Goal: Contribute content: Contribute content

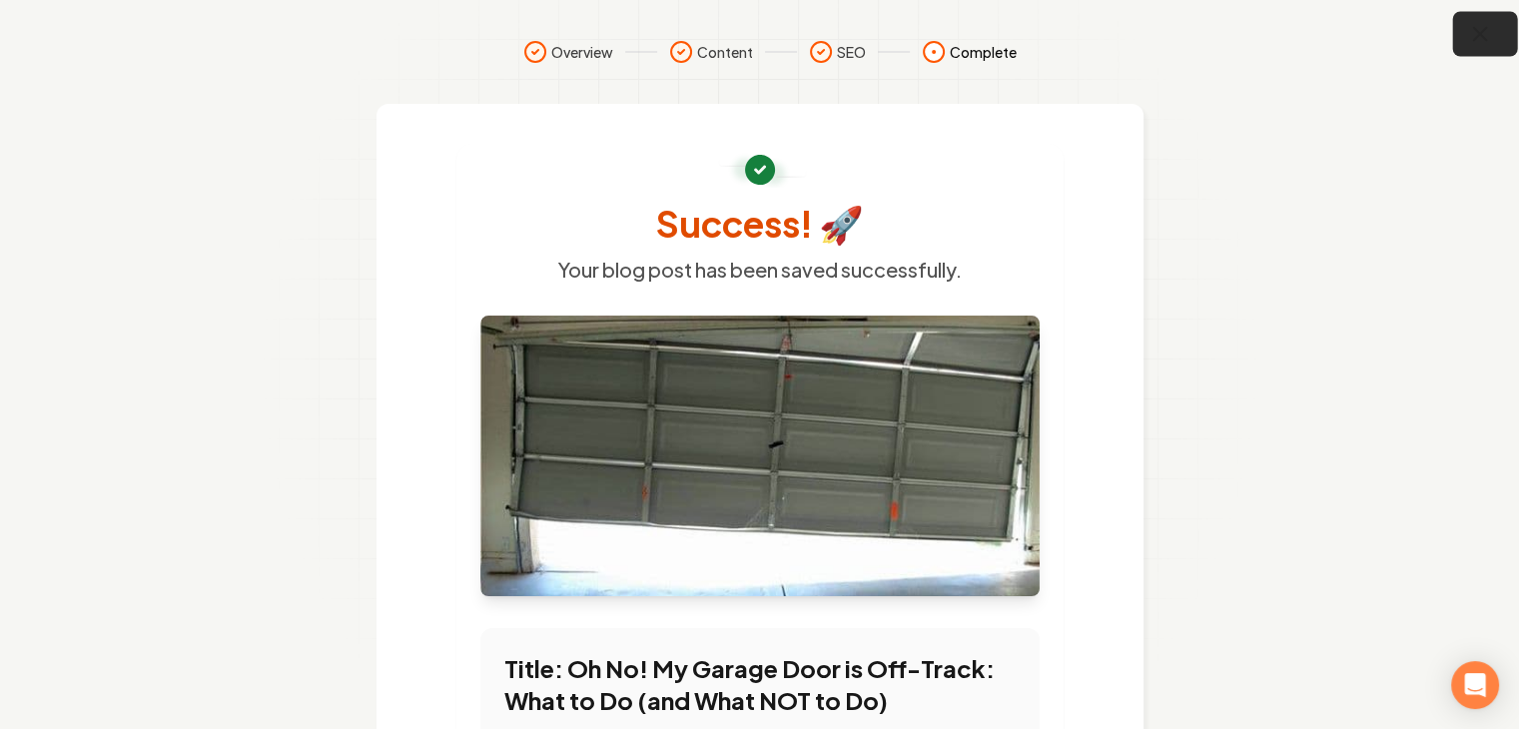
click at [1477, 30] on icon "button" at bounding box center [1480, 34] width 13 height 13
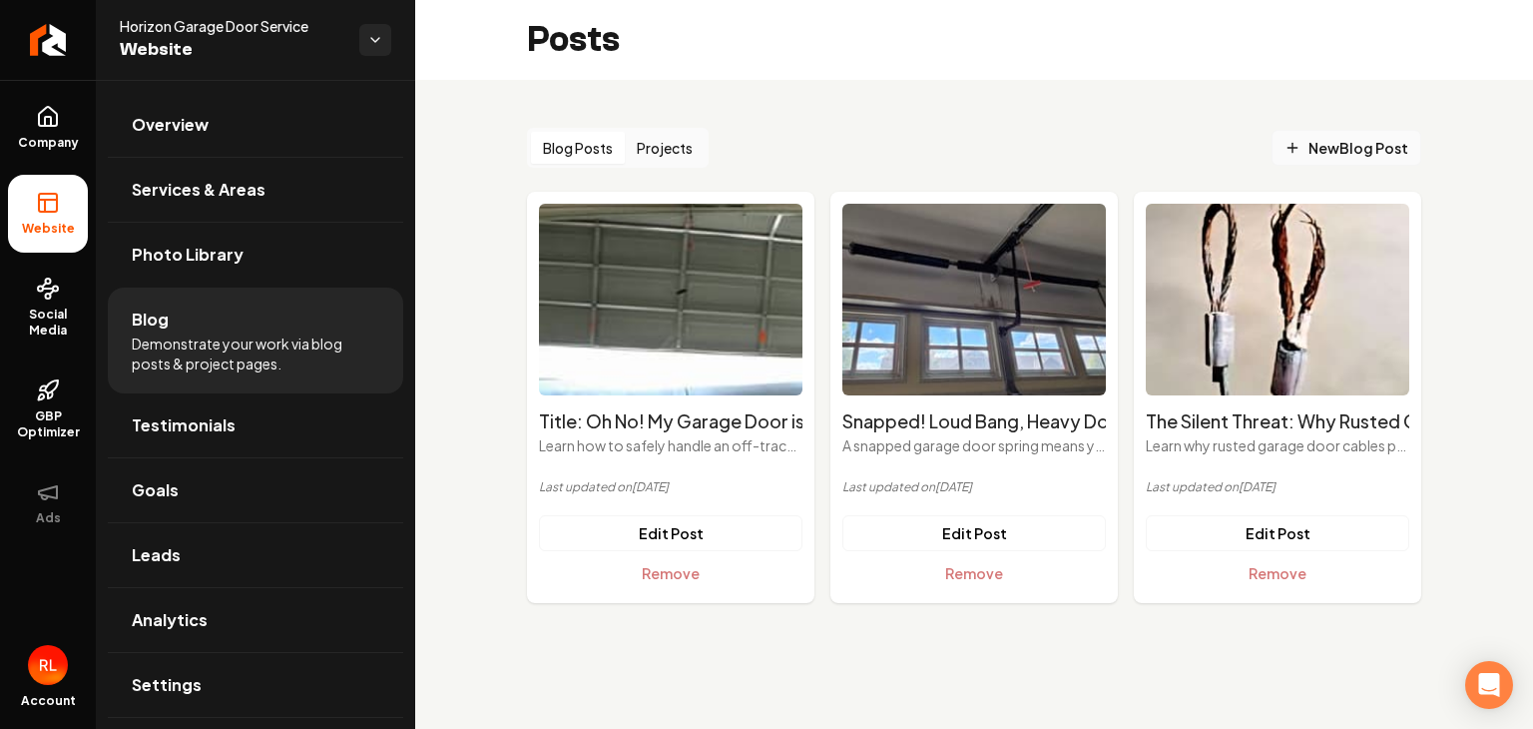
click at [1335, 145] on span "New Blog Post" at bounding box center [1347, 148] width 124 height 21
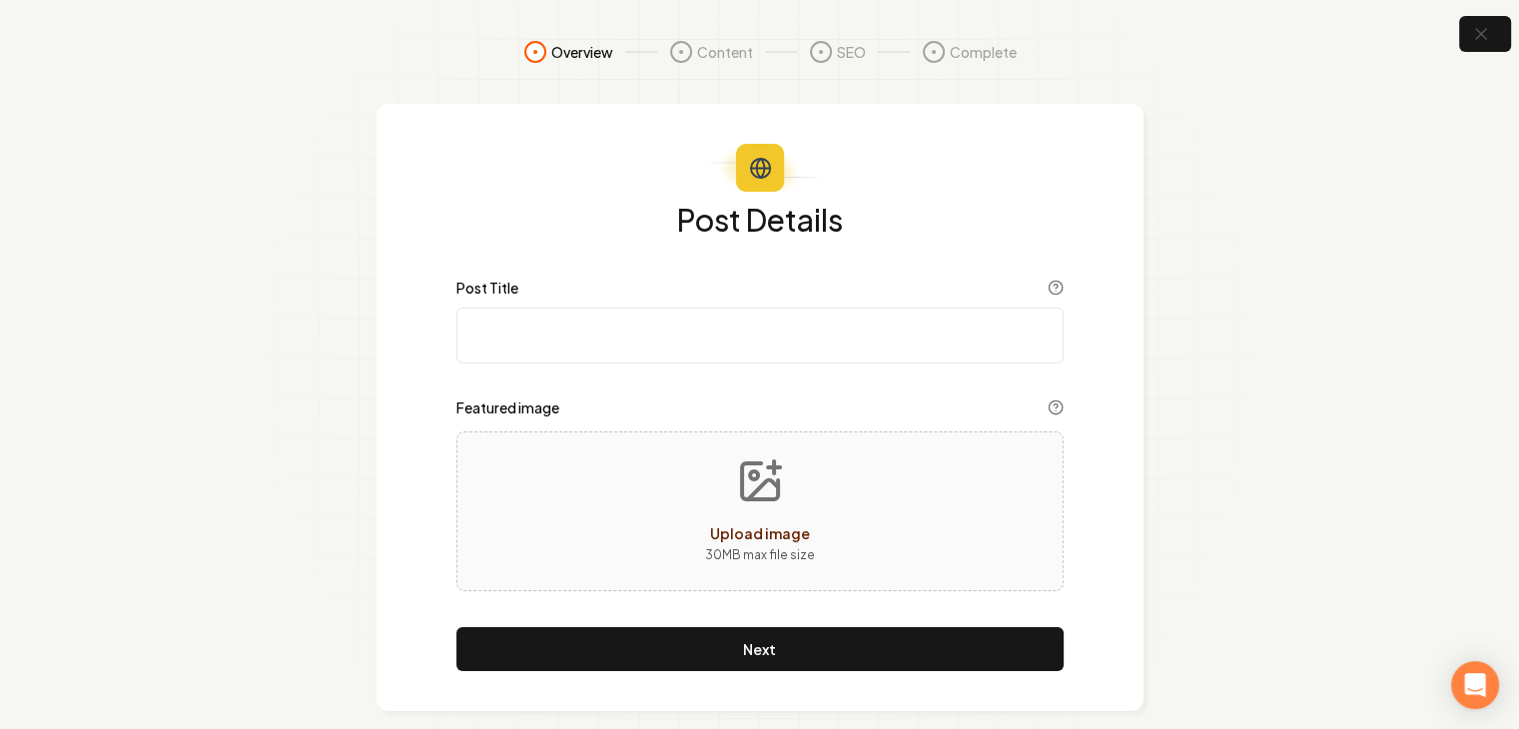
click at [579, 324] on input "Post Title" at bounding box center [759, 335] width 607 height 56
paste input "Beyond the DIY: Why Professional Garage Door Installation is the Smart Choice"
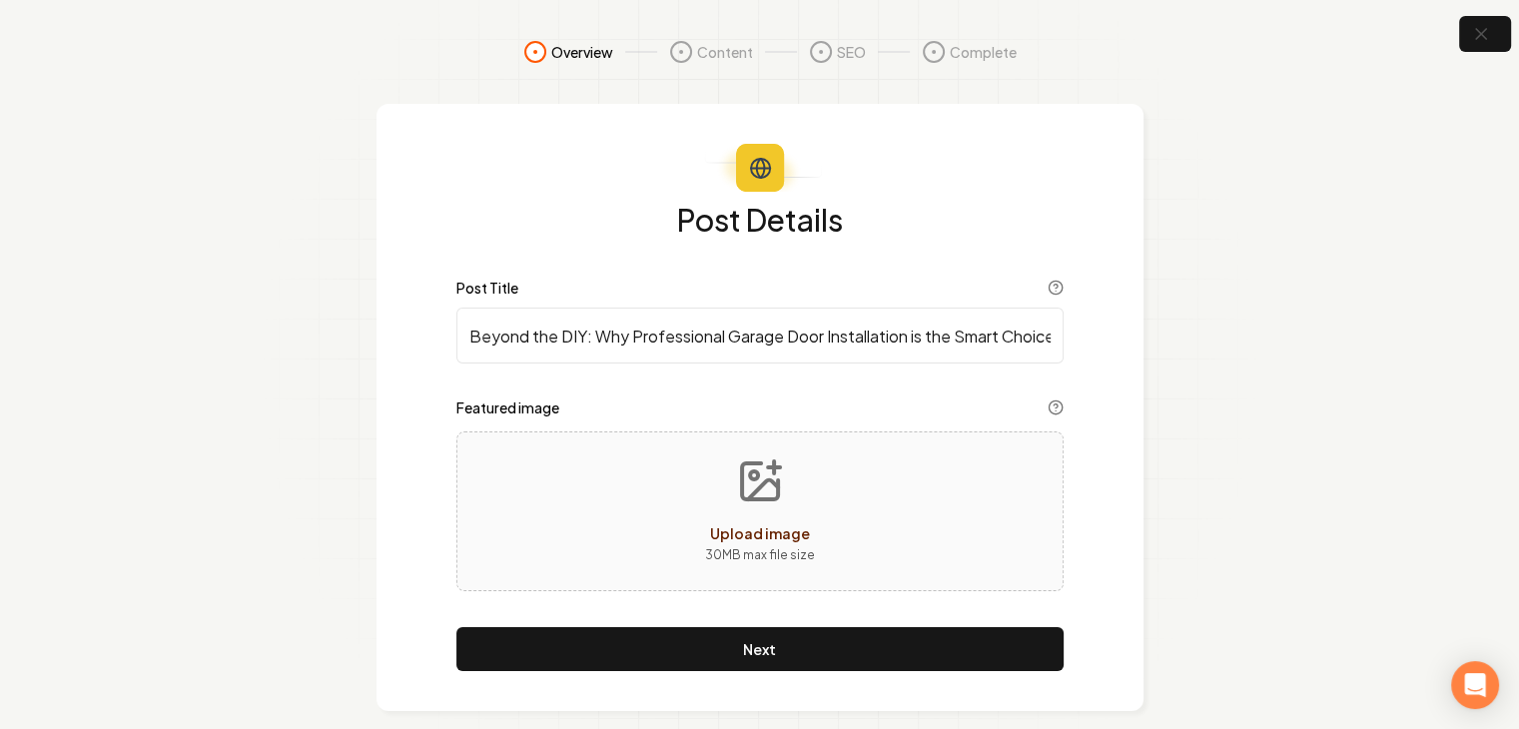
drag, startPoint x: 467, startPoint y: 328, endPoint x: 614, endPoint y: 328, distance: 146.8
click at [614, 328] on input "Beyond the DIY: Why Professional Garage Door Installation is the Smart Choice" at bounding box center [759, 335] width 607 height 56
type input "Beyond the DIY: Why Professional Garage Door Installation is the Smart Choice"
click at [750, 507] on button "Upload image 30 MB max file size" at bounding box center [760, 511] width 142 height 140
type input "**********"
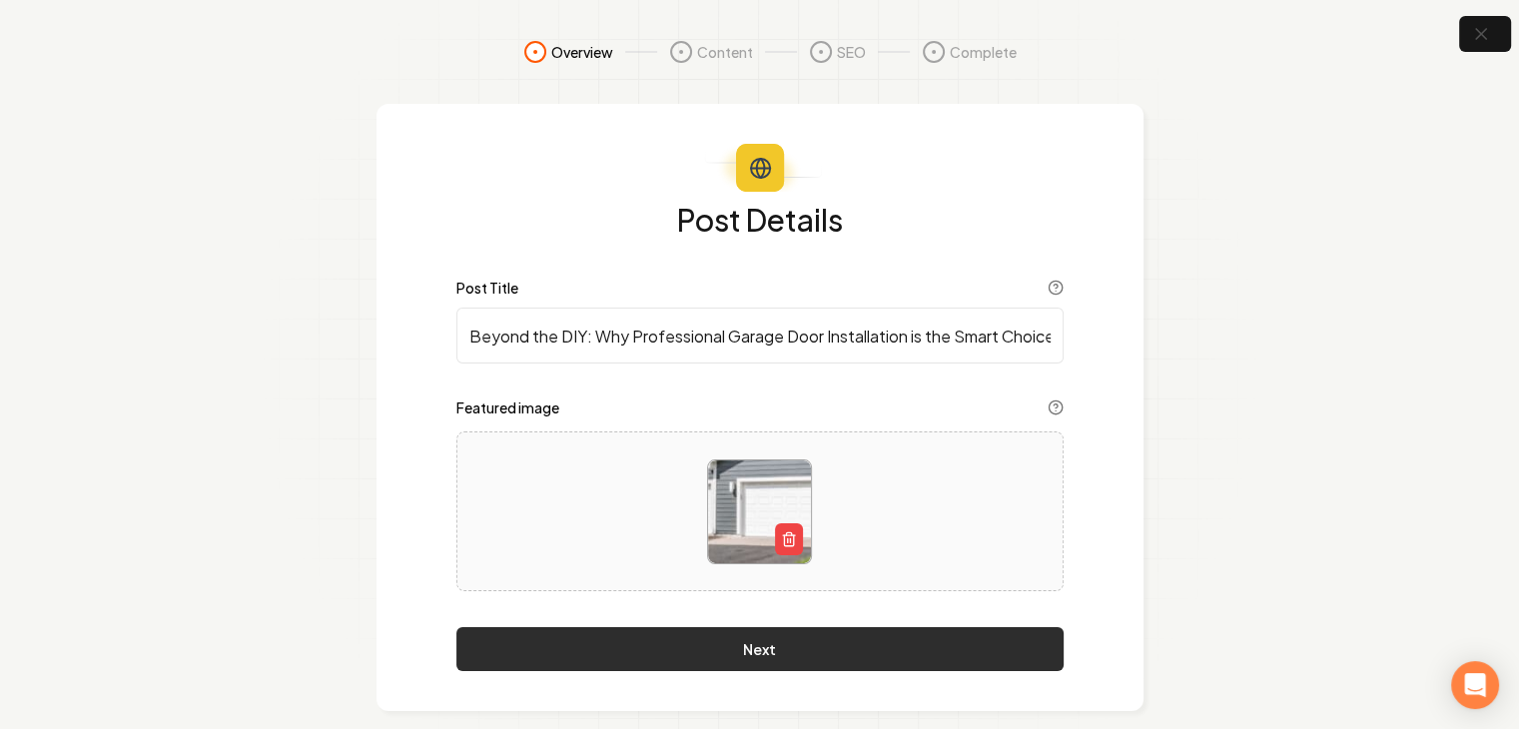
click at [751, 651] on button "Next" at bounding box center [759, 649] width 607 height 44
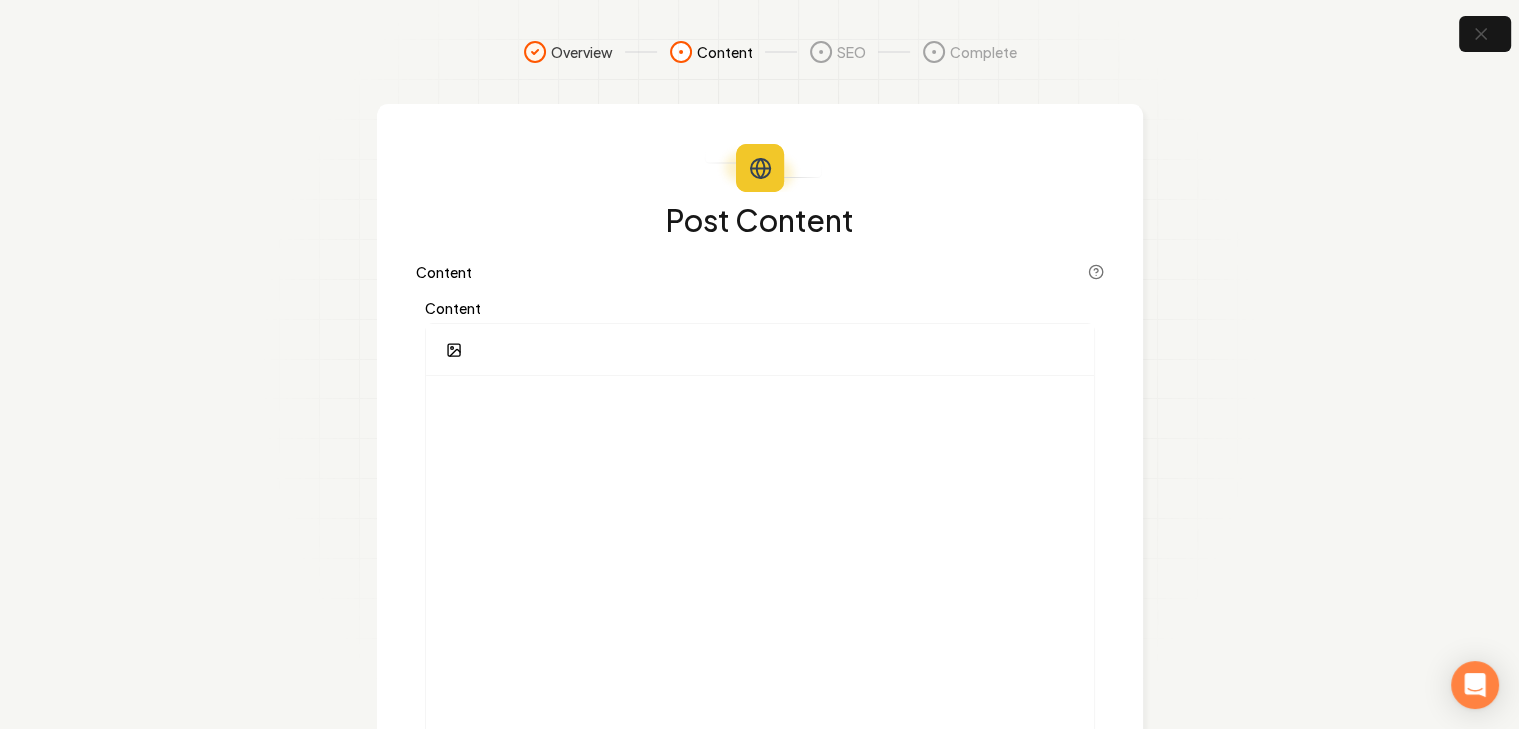
click at [1475, 382] on section "Overview Content SEO Complete Post Content Content Content Next" at bounding box center [759, 470] width 1519 height 941
click at [497, 416] on p at bounding box center [759, 406] width 635 height 28
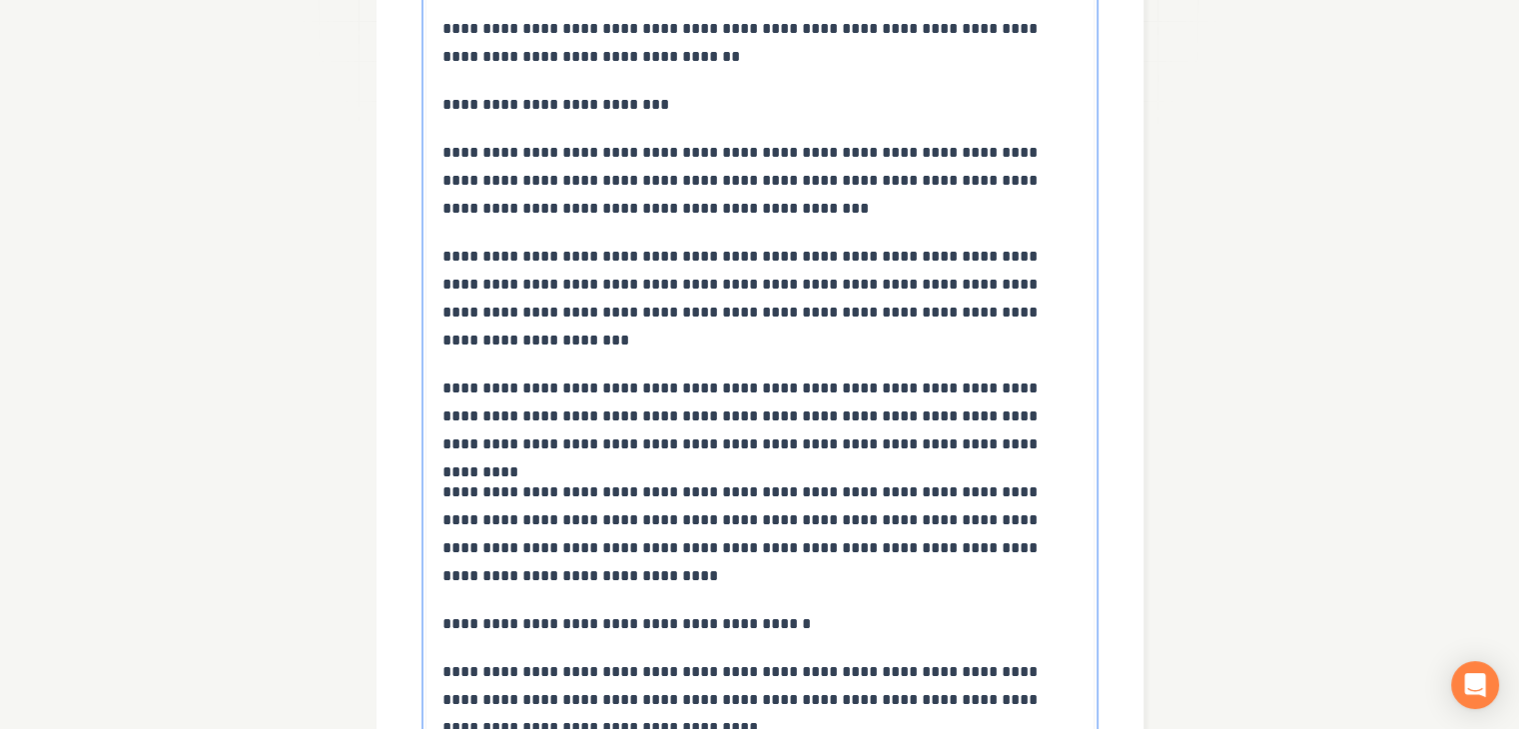
scroll to position [411, 0]
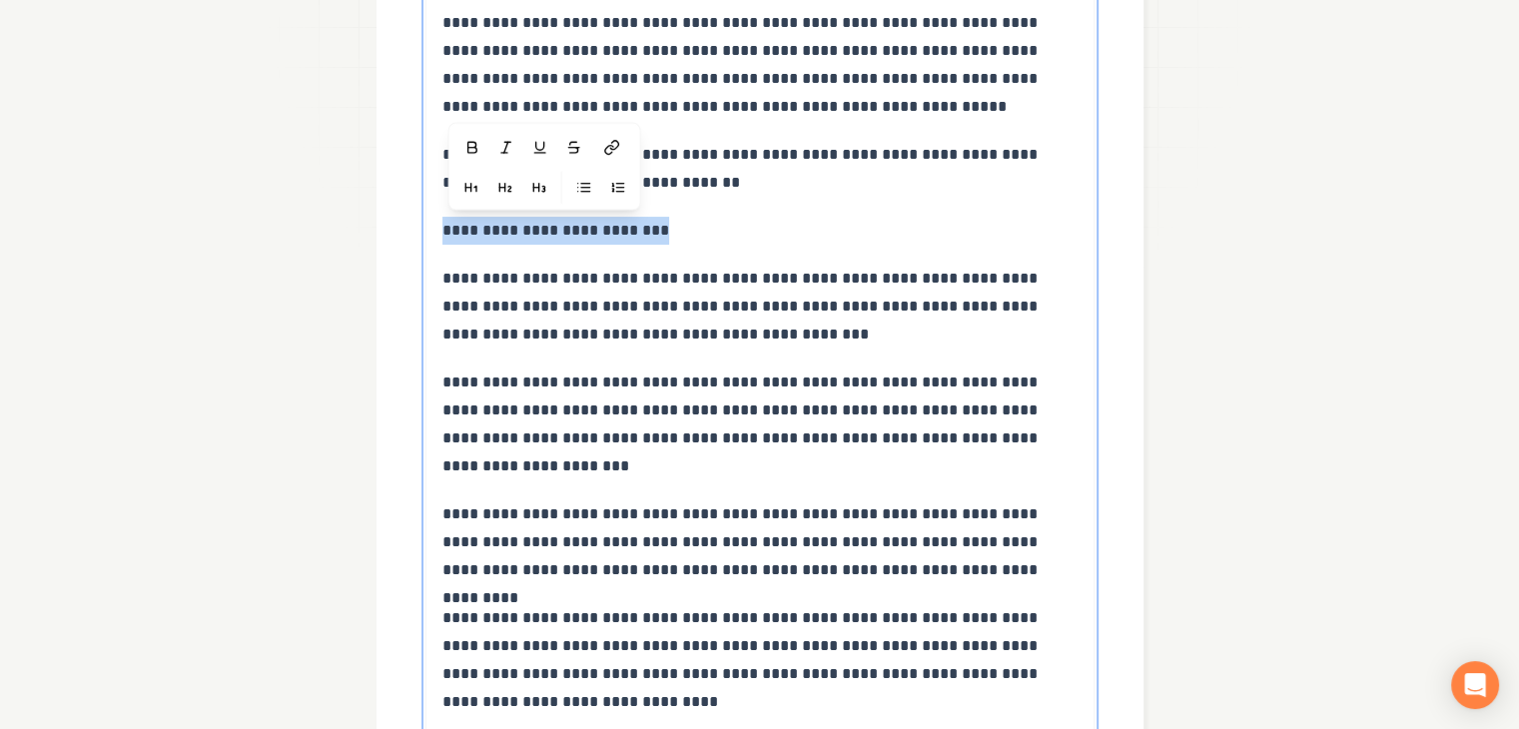
drag, startPoint x: 440, startPoint y: 228, endPoint x: 655, endPoint y: 220, distance: 214.8
click at [655, 220] on p "**********" at bounding box center [760, 231] width 636 height 28
click at [474, 148] on icon "button" at bounding box center [472, 148] width 16 height 16
click at [539, 185] on icon "button" at bounding box center [542, 188] width 16 height 16
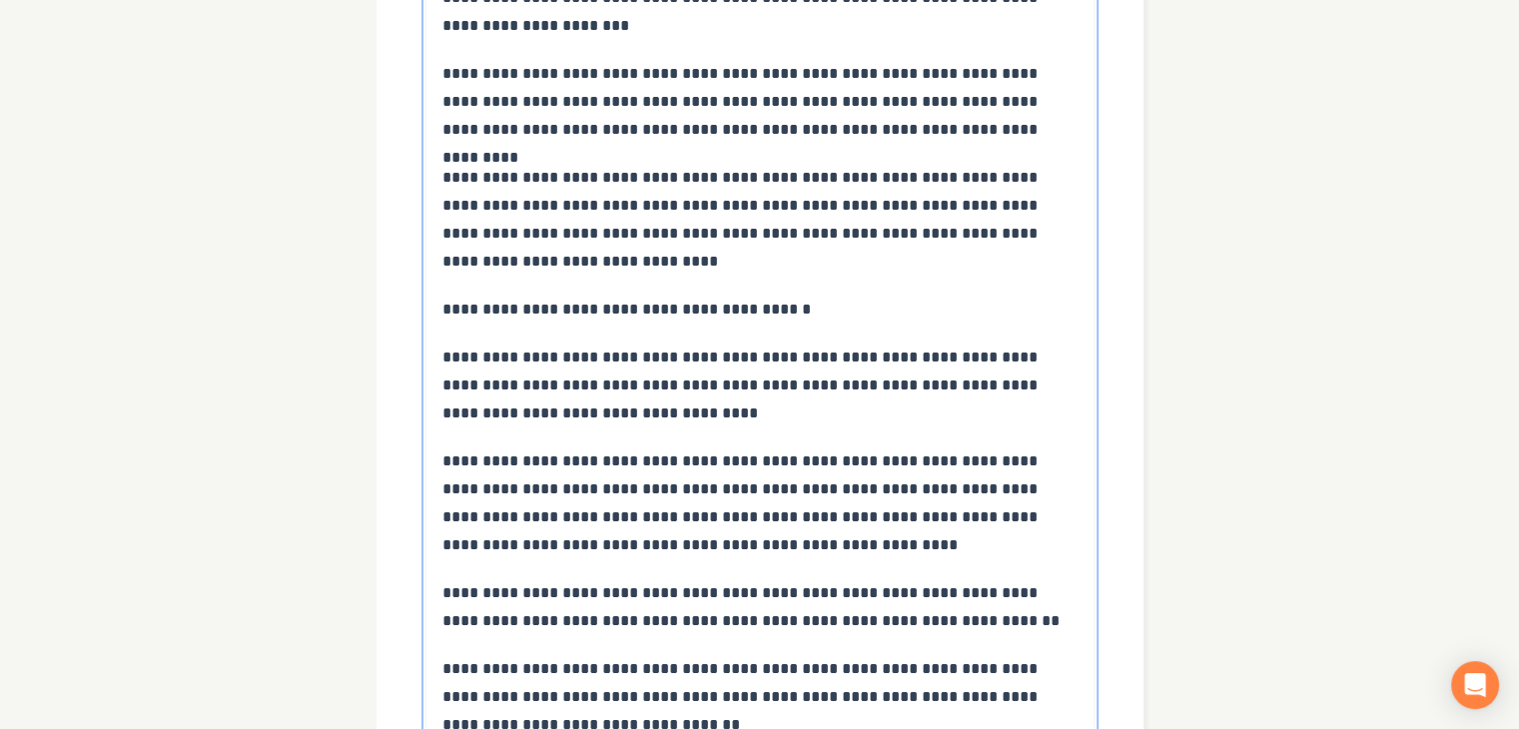
scroll to position [907, 0]
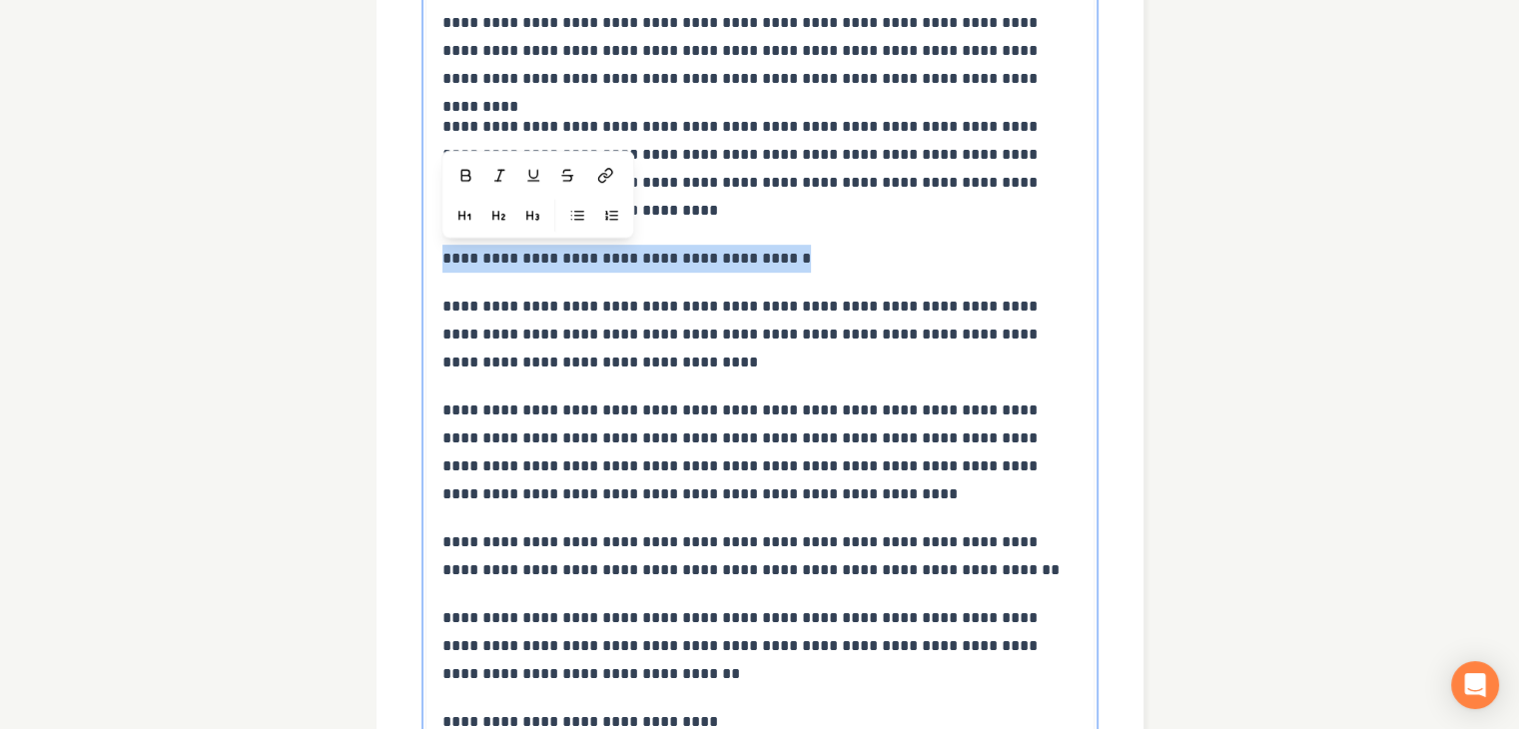
drag, startPoint x: 440, startPoint y: 256, endPoint x: 801, endPoint y: 255, distance: 360.4
click at [801, 255] on p "**********" at bounding box center [760, 259] width 636 height 28
click at [543, 177] on icon "button" at bounding box center [546, 176] width 16 height 16
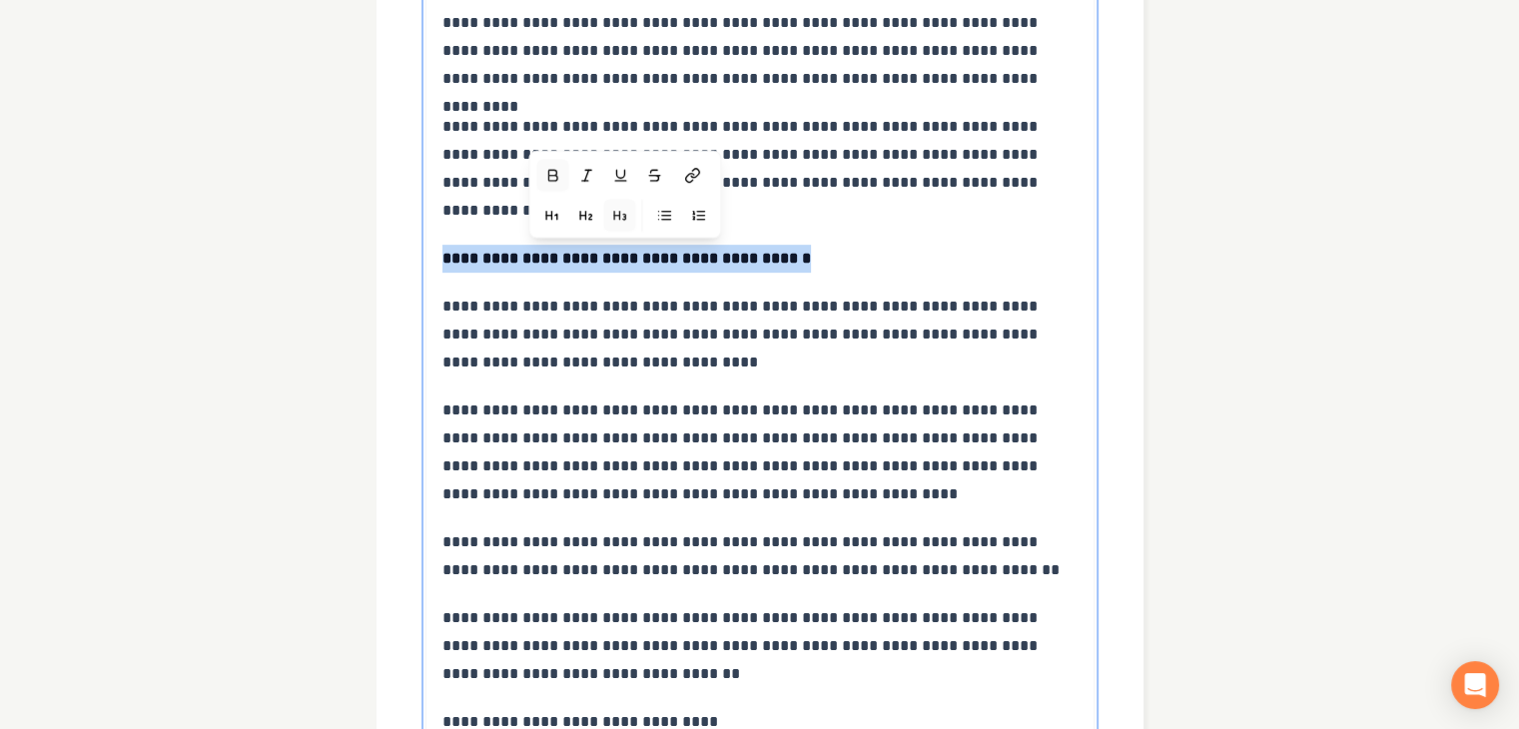
click at [615, 221] on icon "button" at bounding box center [619, 216] width 16 height 16
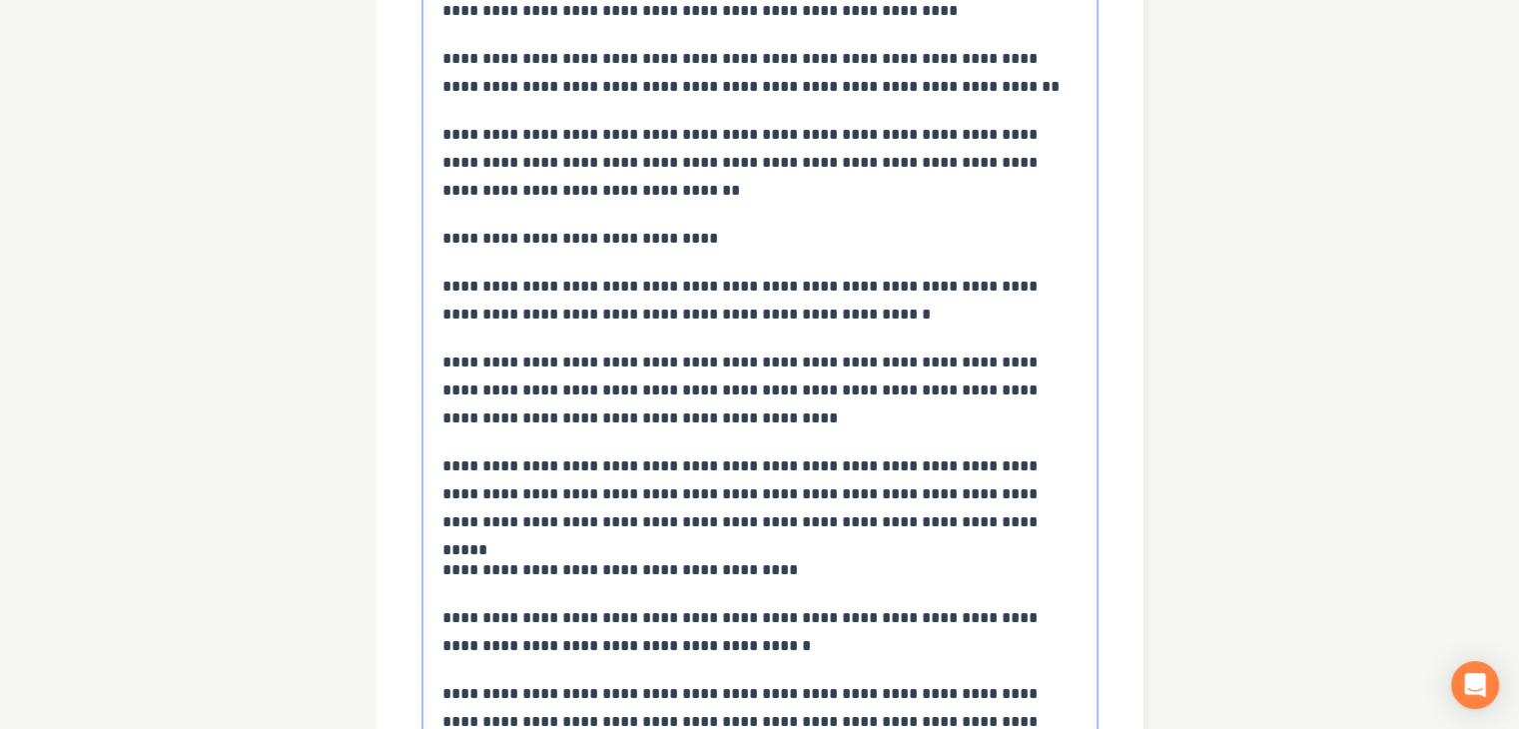
scroll to position [1482, 0]
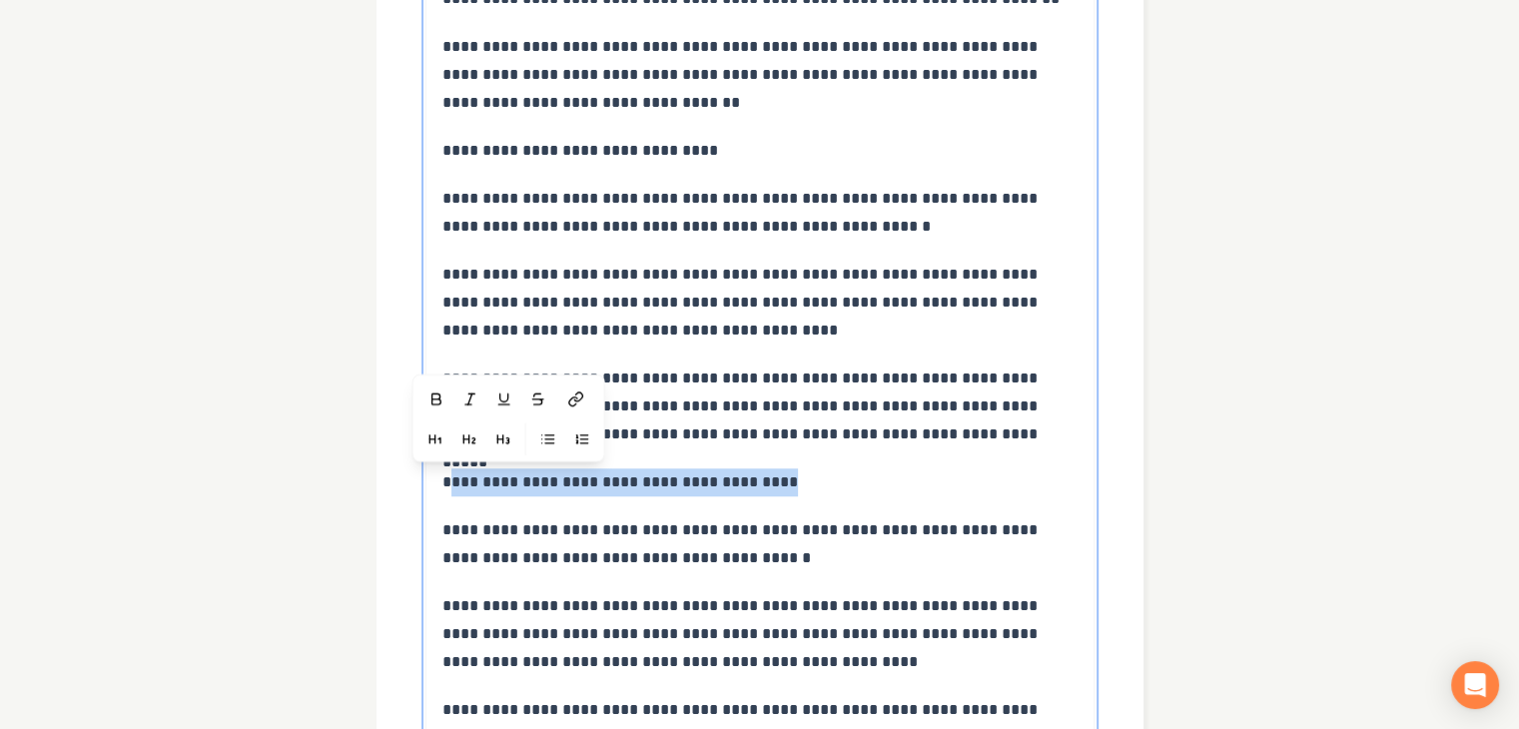
drag, startPoint x: 443, startPoint y: 476, endPoint x: 779, endPoint y: 476, distance: 335.5
click at [779, 476] on p "**********" at bounding box center [760, 482] width 636 height 28
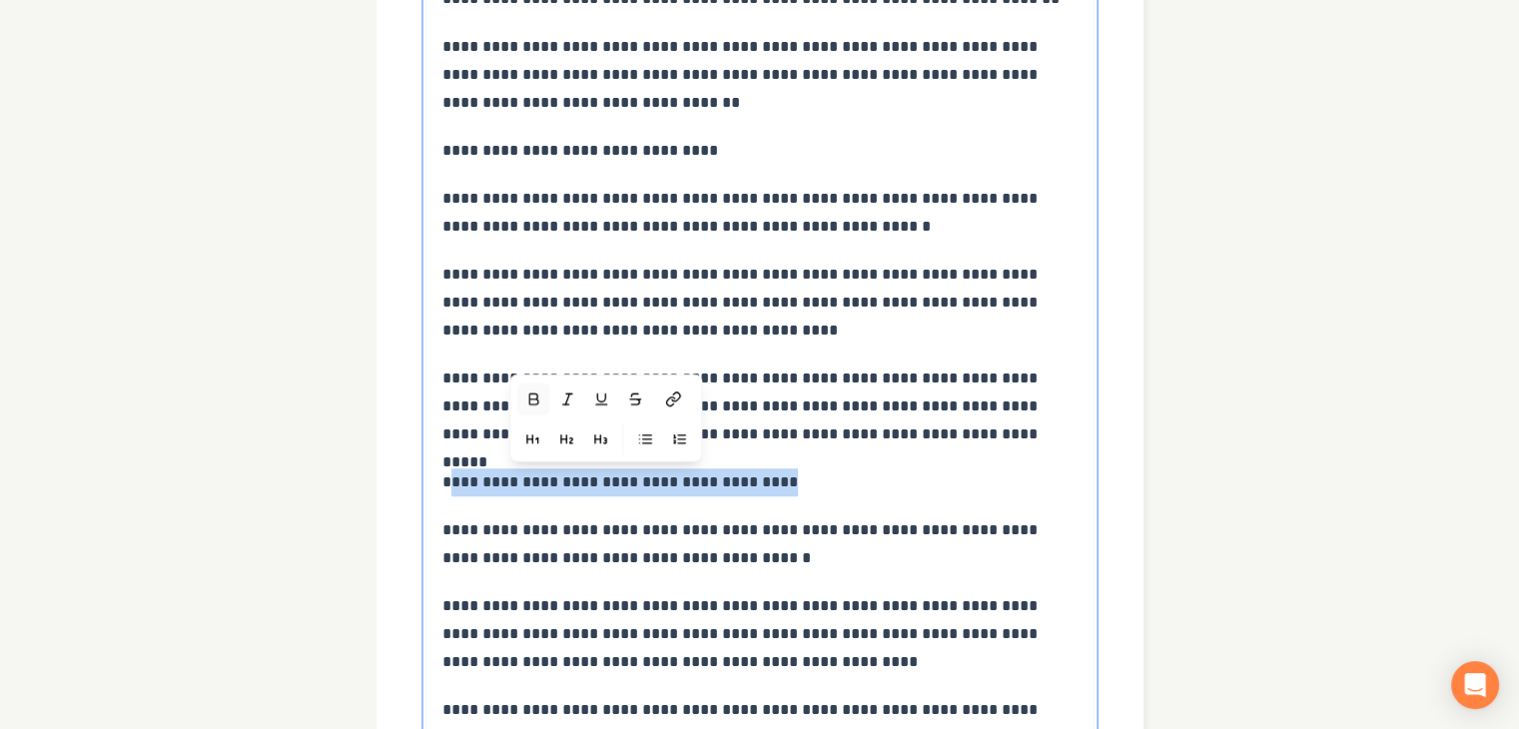
click at [531, 396] on icon "button" at bounding box center [533, 398] width 9 height 11
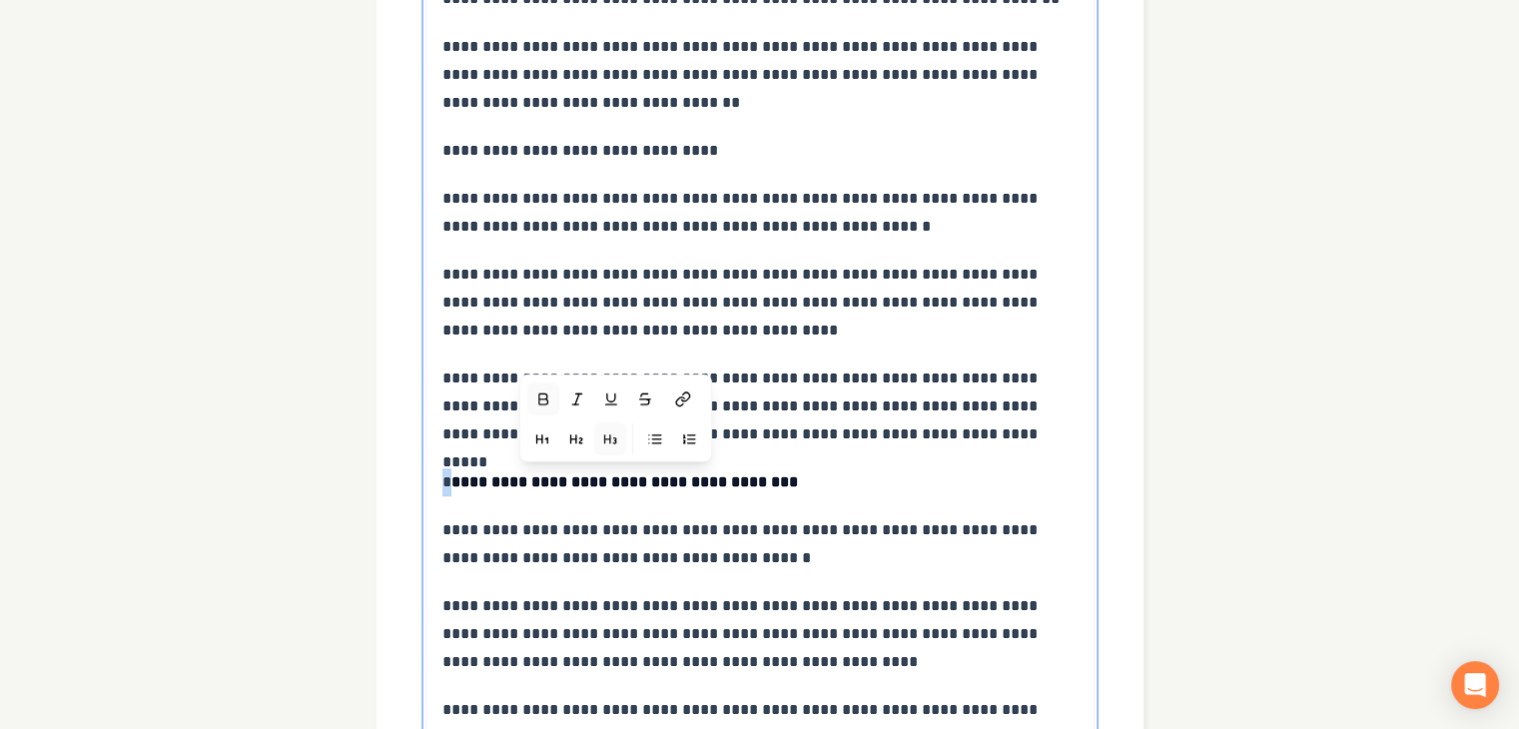
click at [605, 440] on icon "button" at bounding box center [609, 439] width 16 height 16
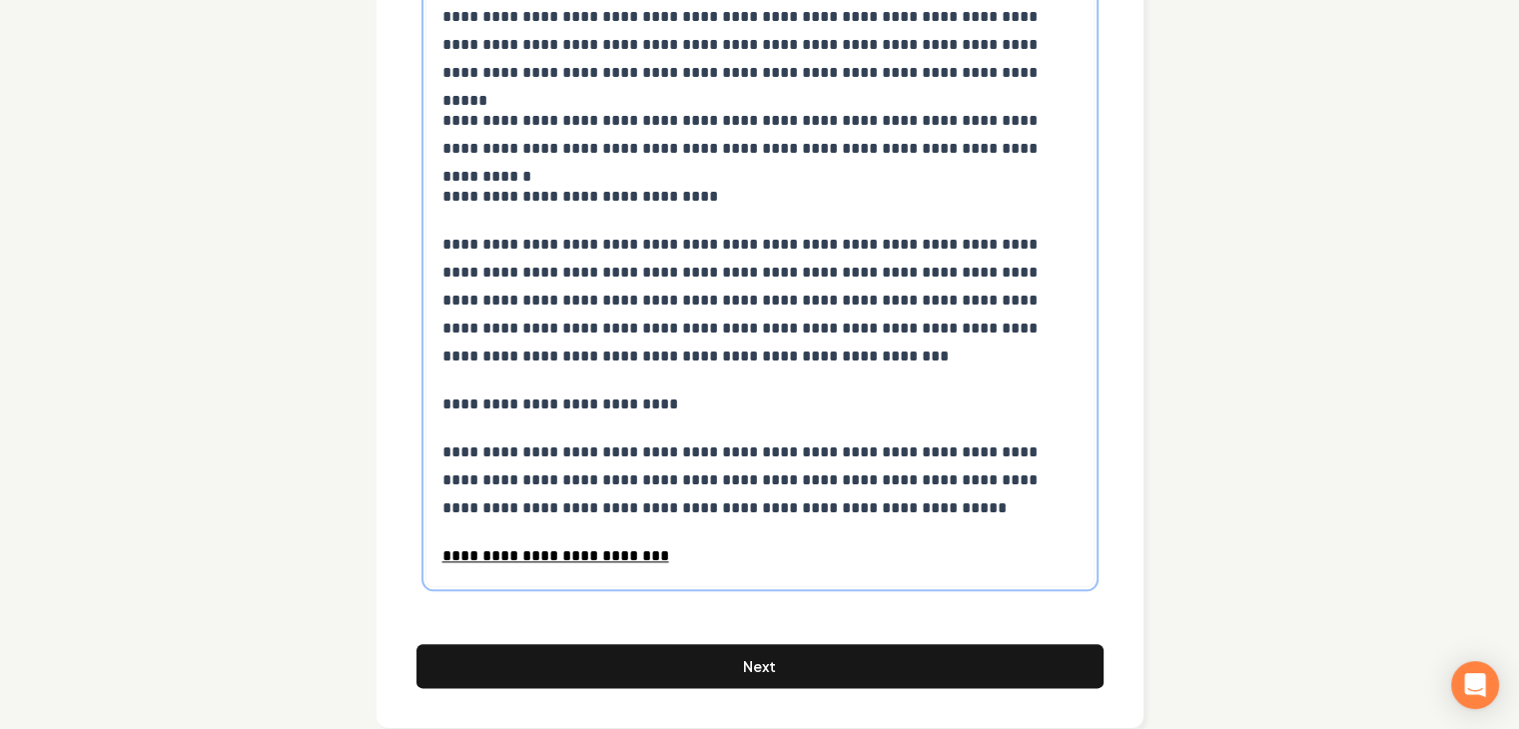
scroll to position [2202, 0]
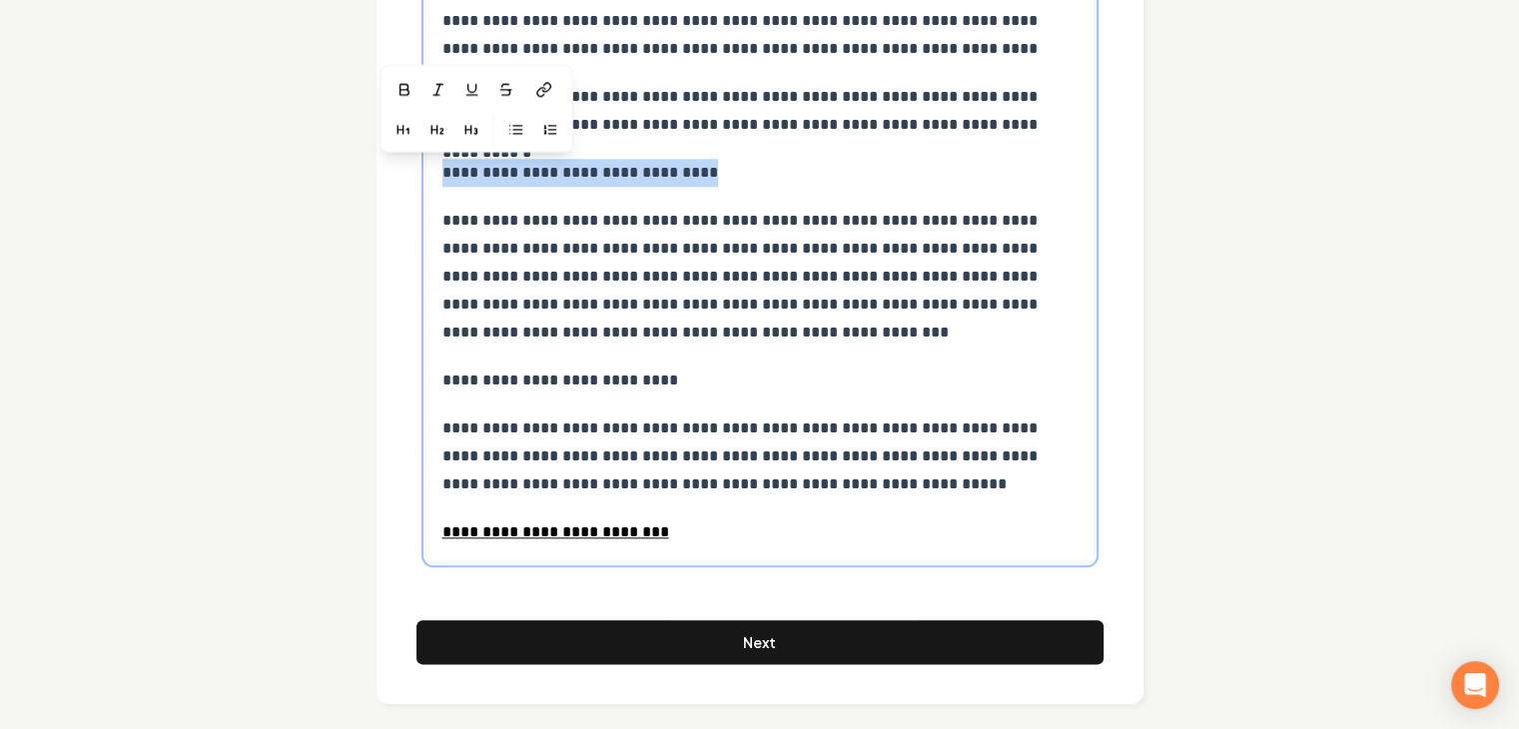
drag, startPoint x: 435, startPoint y: 172, endPoint x: 684, endPoint y: 165, distance: 248.7
click at [491, 93] on icon "button" at bounding box center [485, 90] width 16 height 16
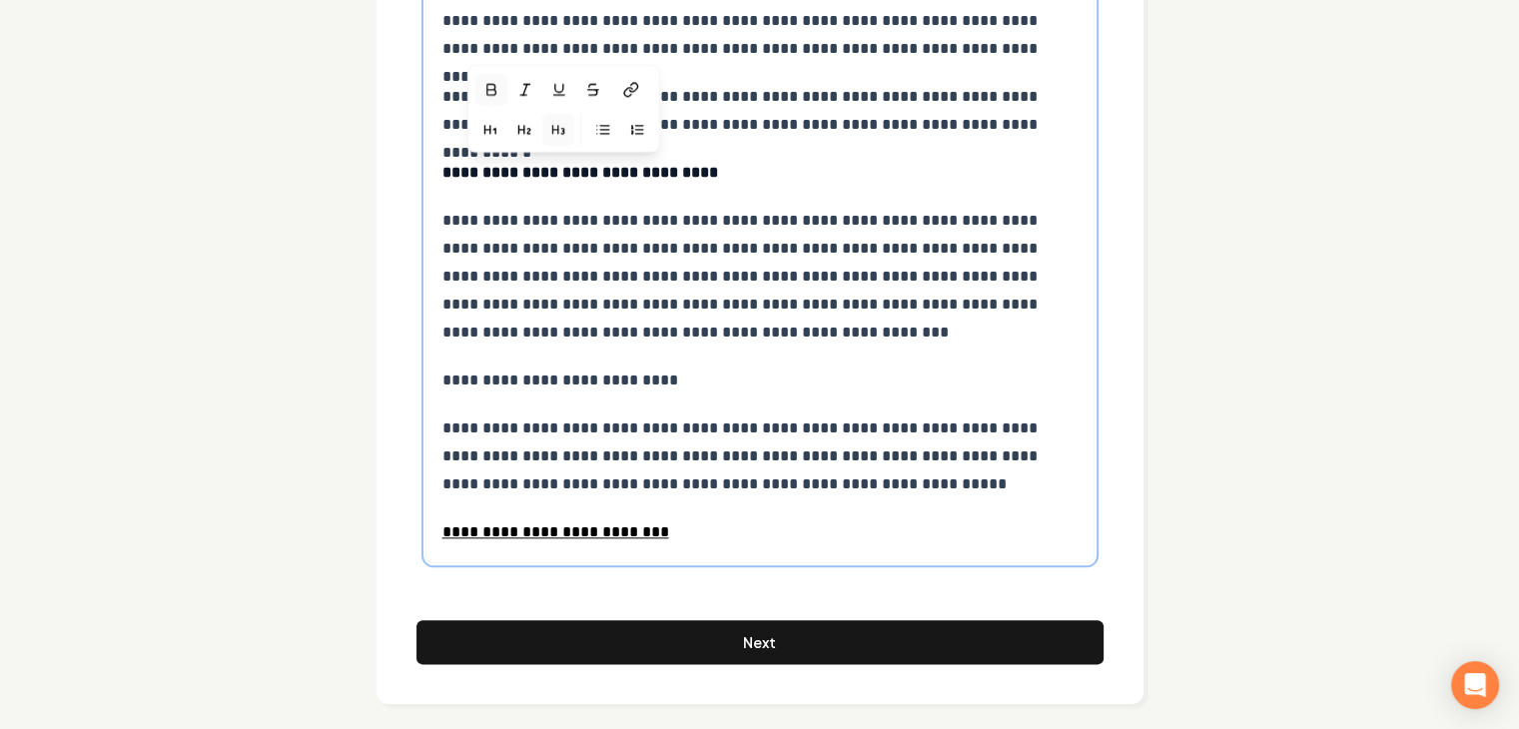
click at [558, 131] on icon "button" at bounding box center [557, 130] width 16 height 16
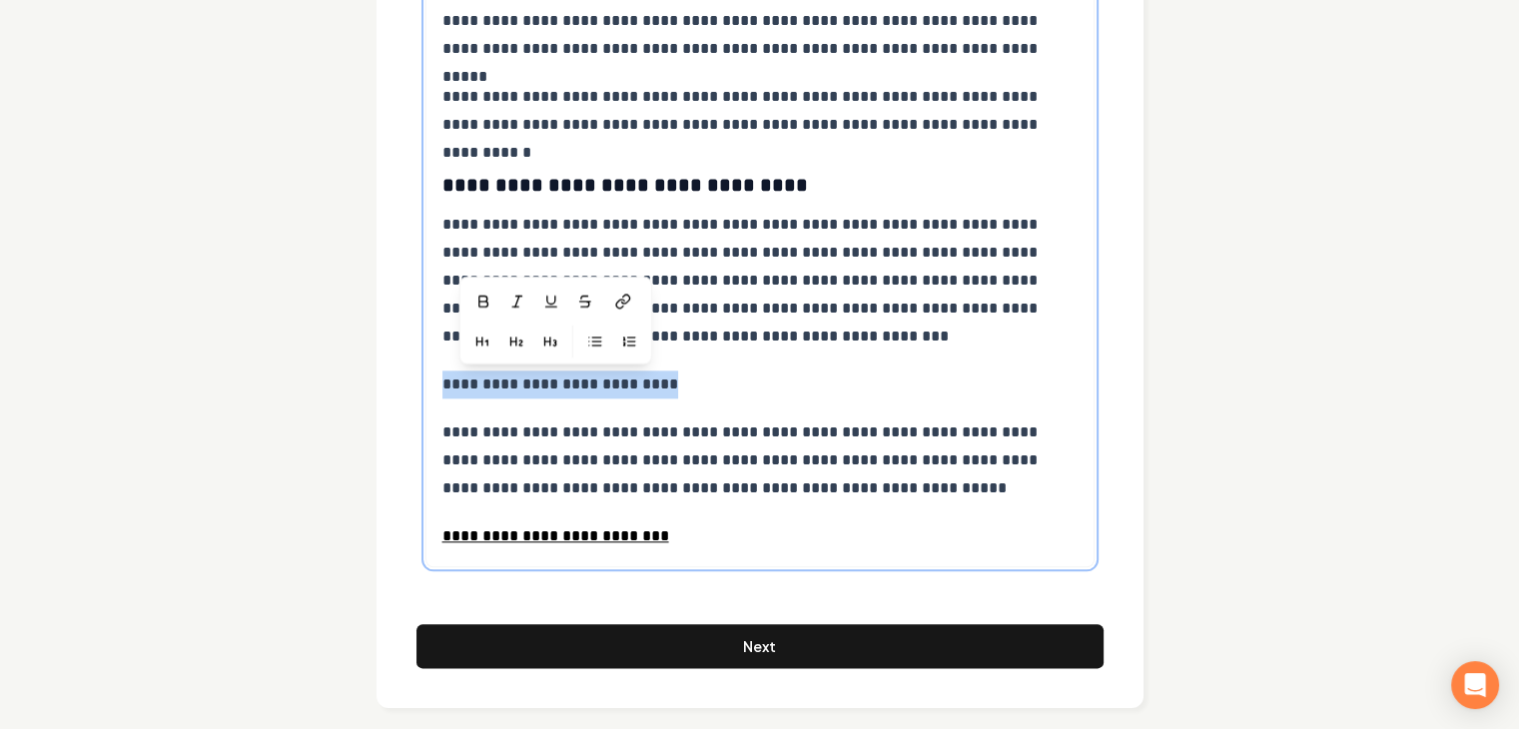
drag, startPoint x: 435, startPoint y: 382, endPoint x: 677, endPoint y: 380, distance: 241.6
click at [477, 301] on icon "button" at bounding box center [483, 302] width 16 height 16
click at [550, 340] on icon "button" at bounding box center [554, 341] width 16 height 16
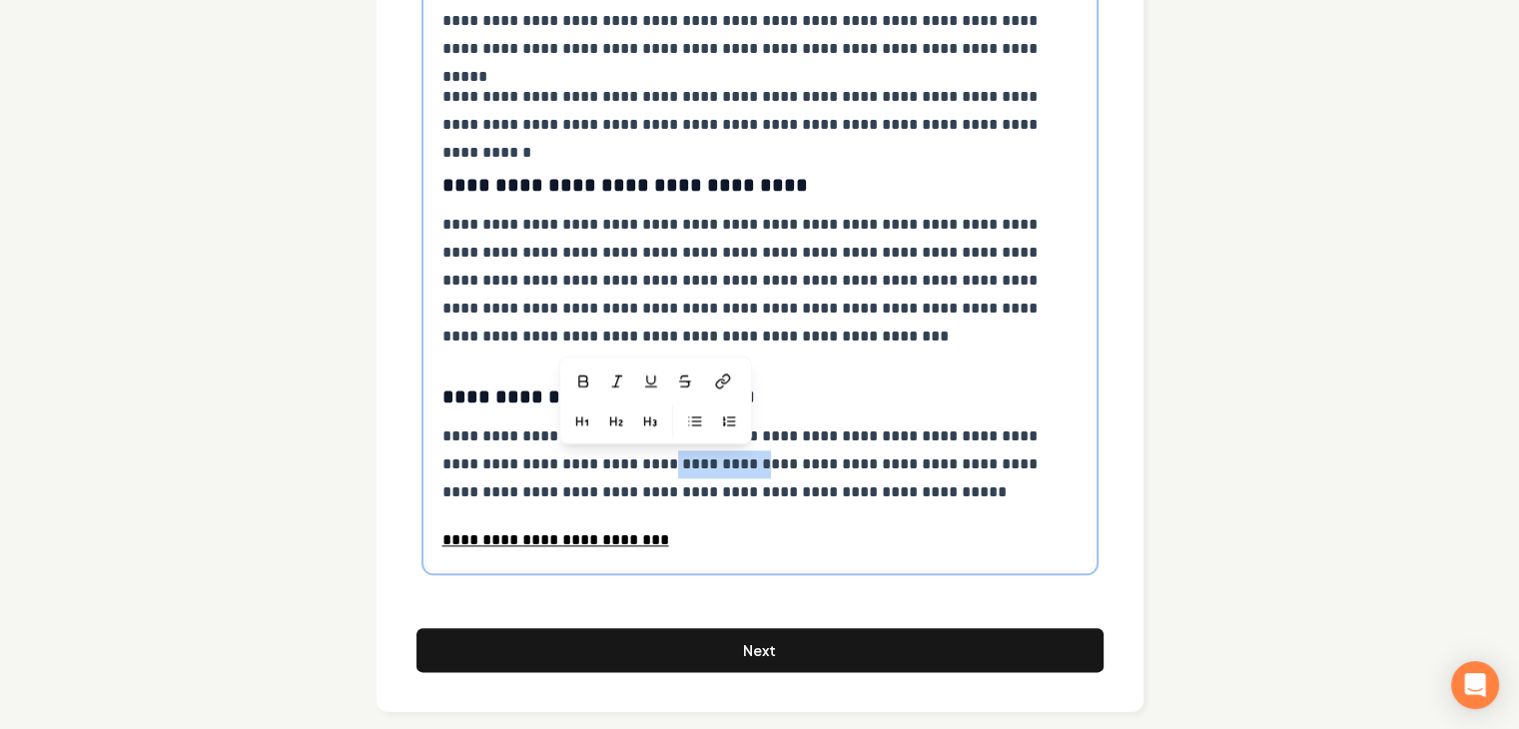
drag, startPoint x: 602, startPoint y: 463, endPoint x: 706, endPoint y: 464, distance: 103.8
click at [706, 464] on p "**********" at bounding box center [760, 464] width 636 height 84
click at [604, 383] on button "button" at bounding box center [617, 381] width 32 height 32
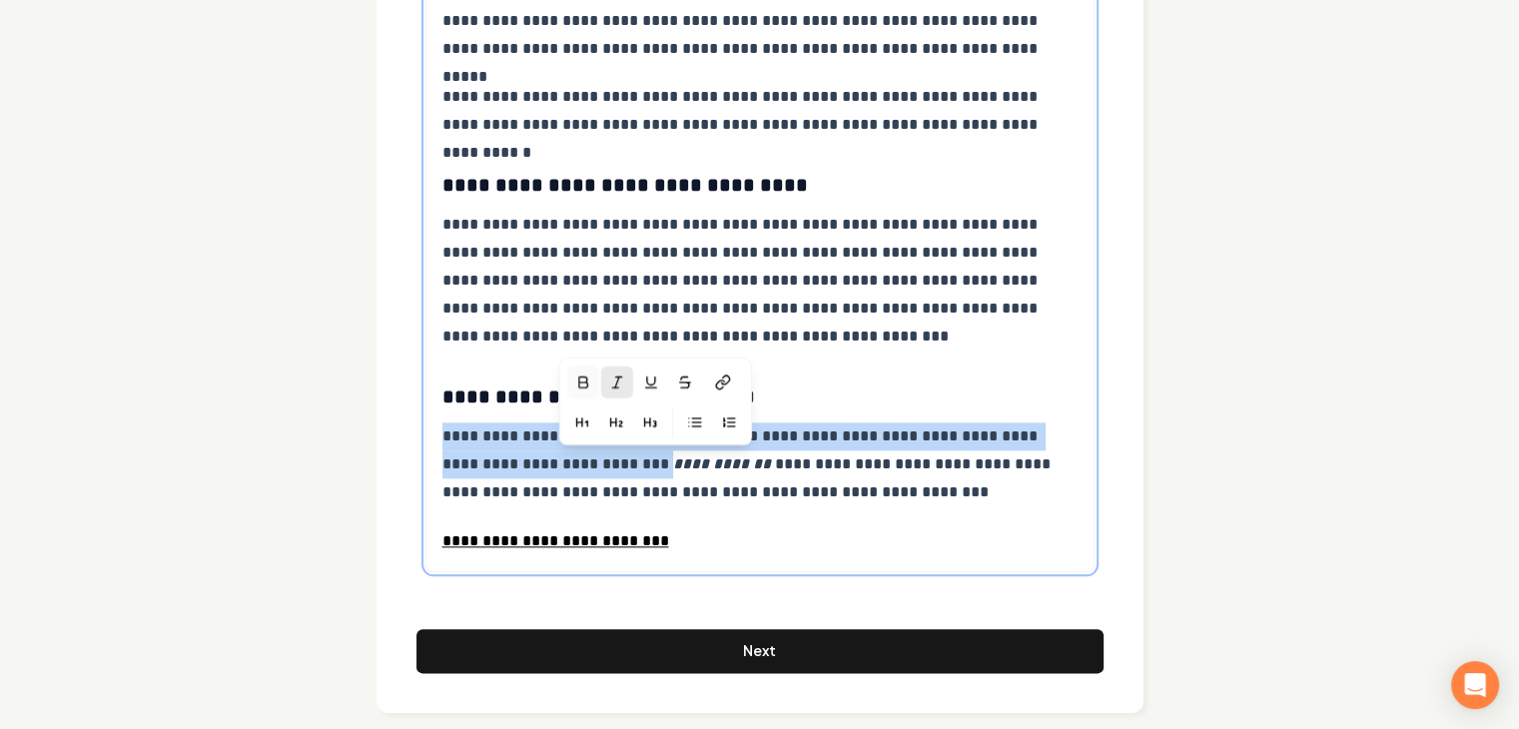
click at [579, 378] on icon "button" at bounding box center [583, 381] width 16 height 16
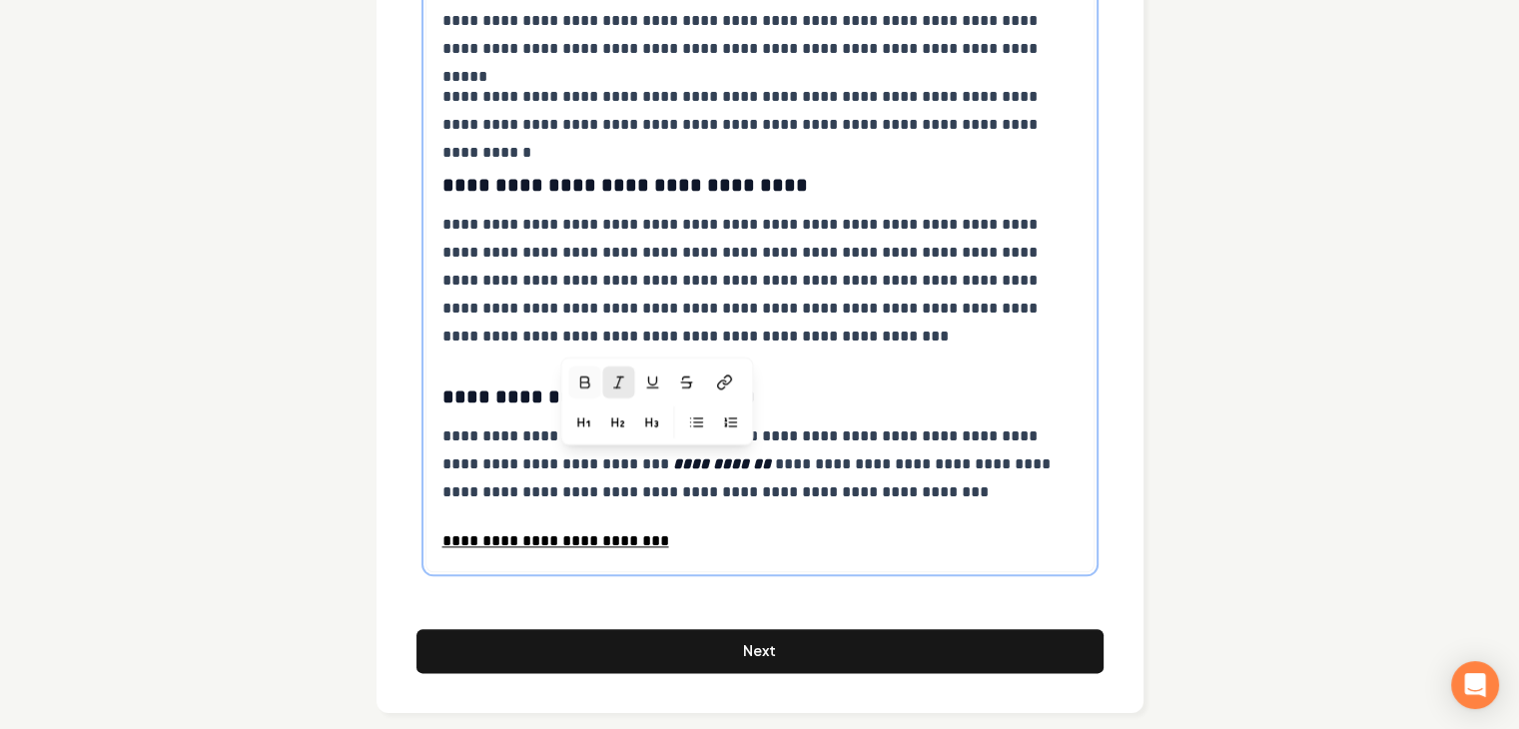
click at [709, 463] on em "**********" at bounding box center [722, 463] width 98 height 15
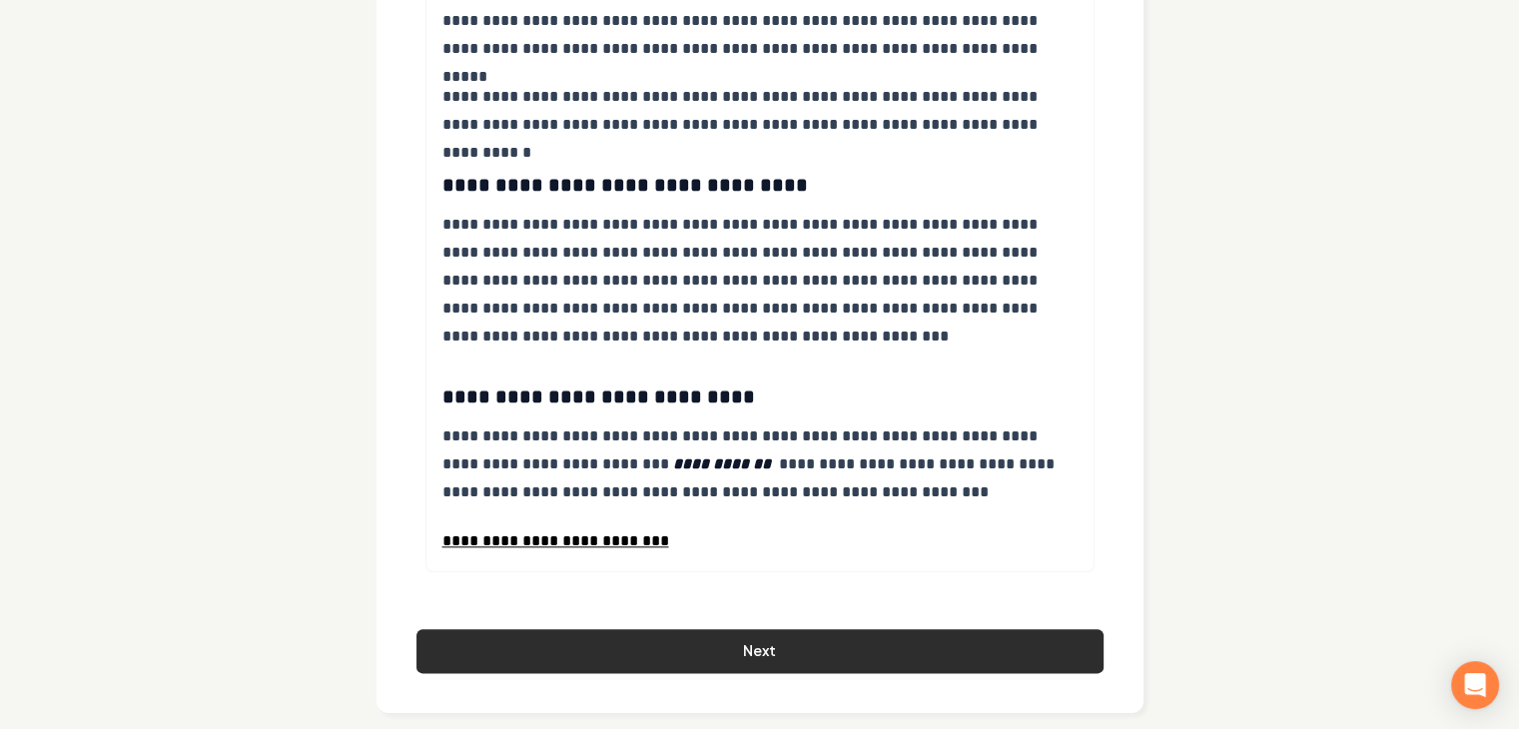
click at [787, 645] on button "Next" at bounding box center [759, 651] width 687 height 44
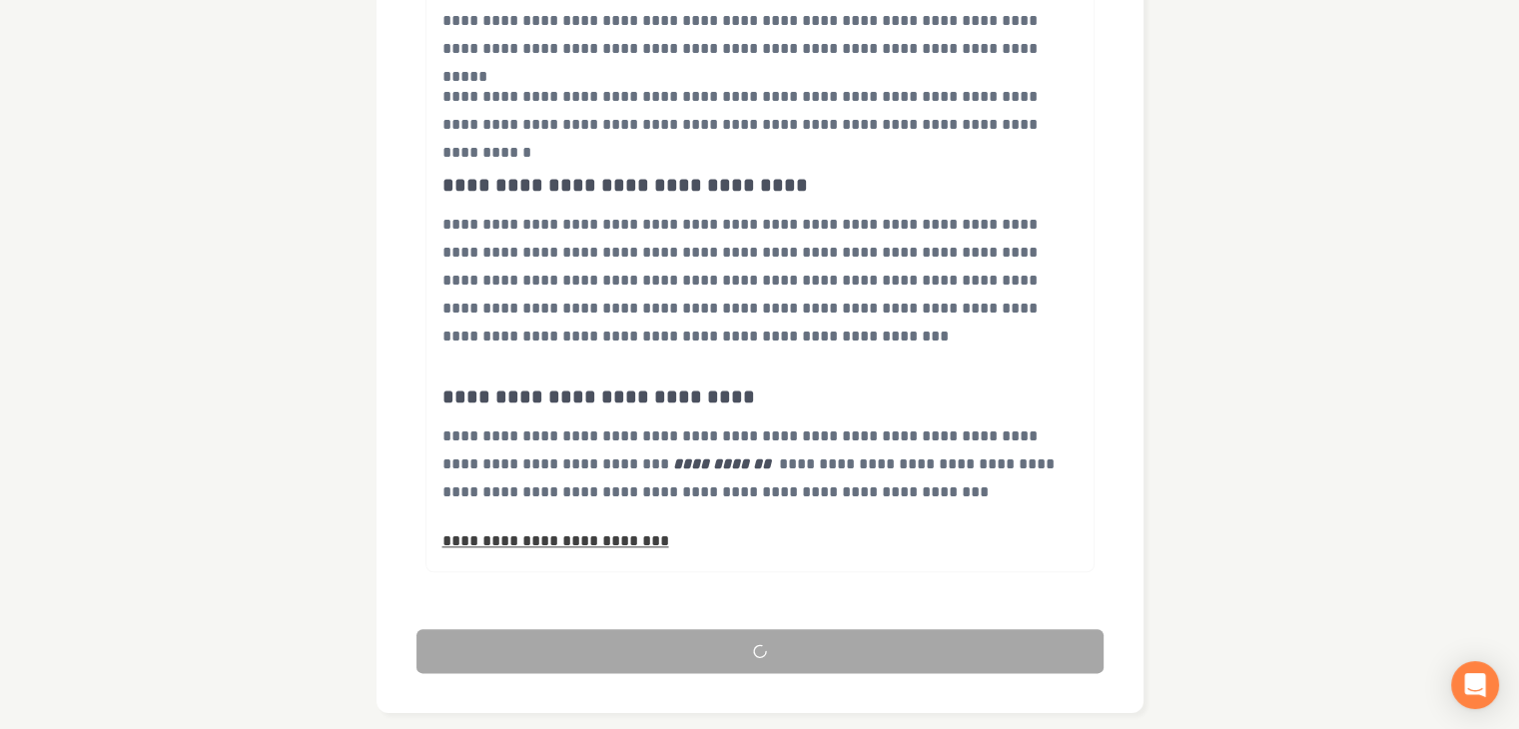
scroll to position [202, 0]
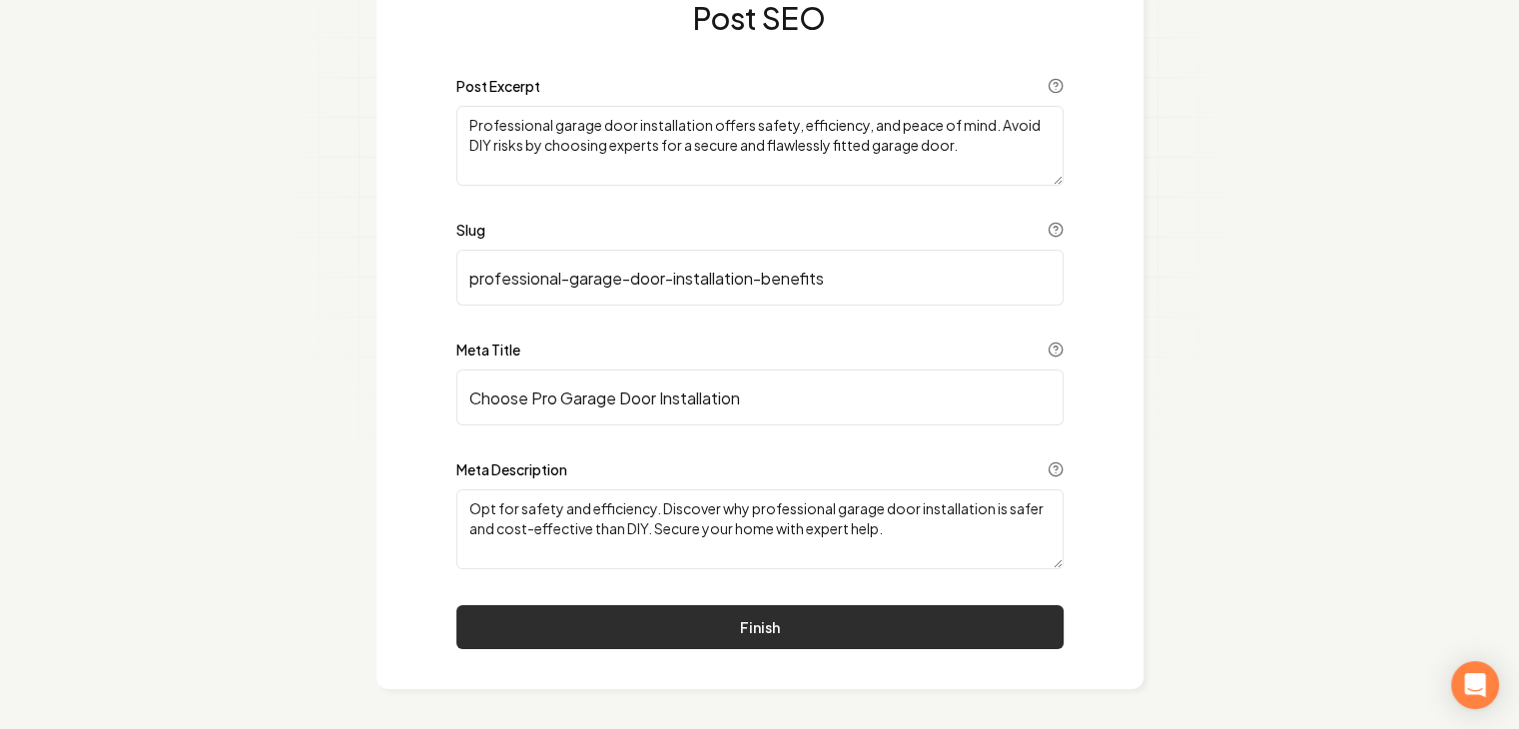
click at [718, 614] on button "Finish" at bounding box center [759, 627] width 607 height 44
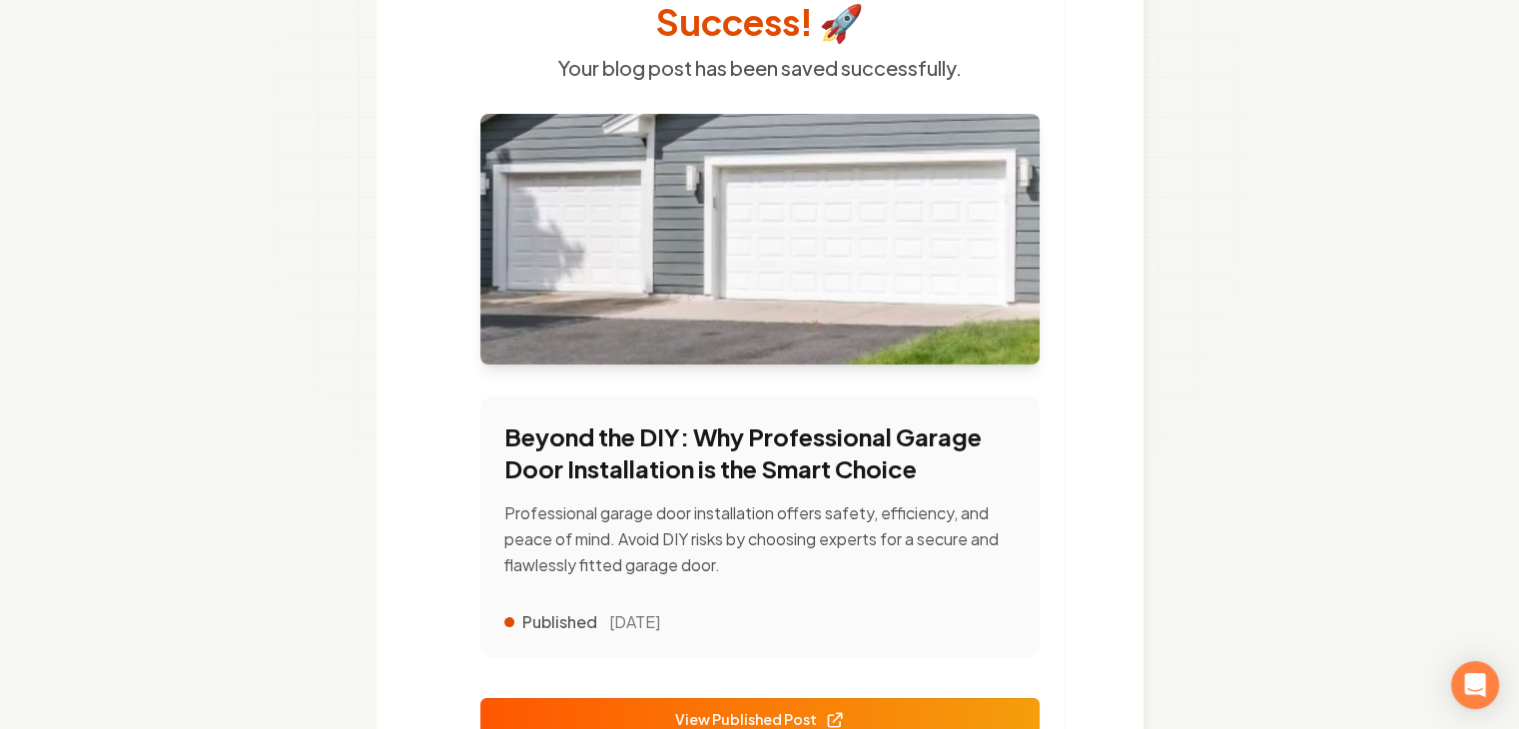
click at [730, 704] on link "View Published Post" at bounding box center [759, 720] width 559 height 44
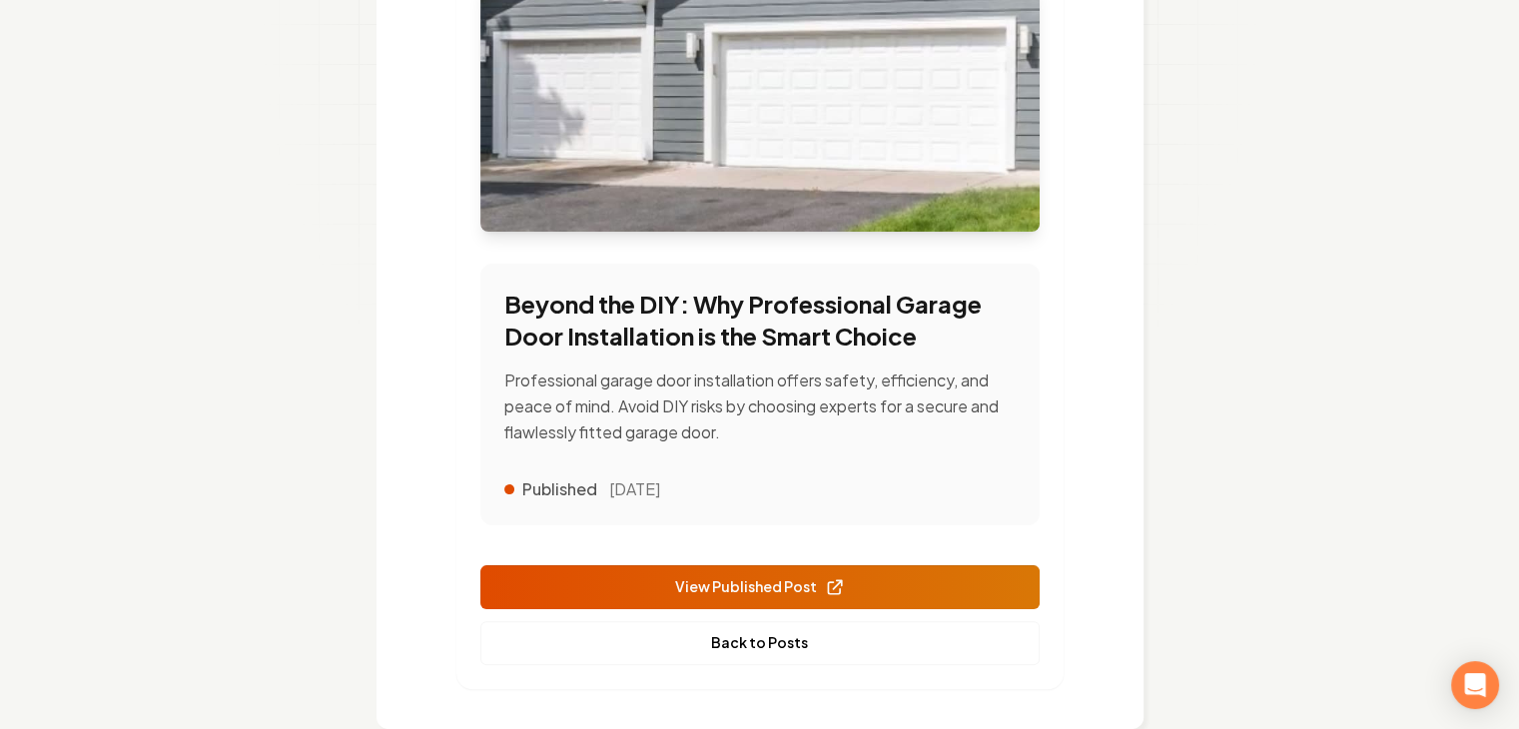
scroll to position [374, 0]
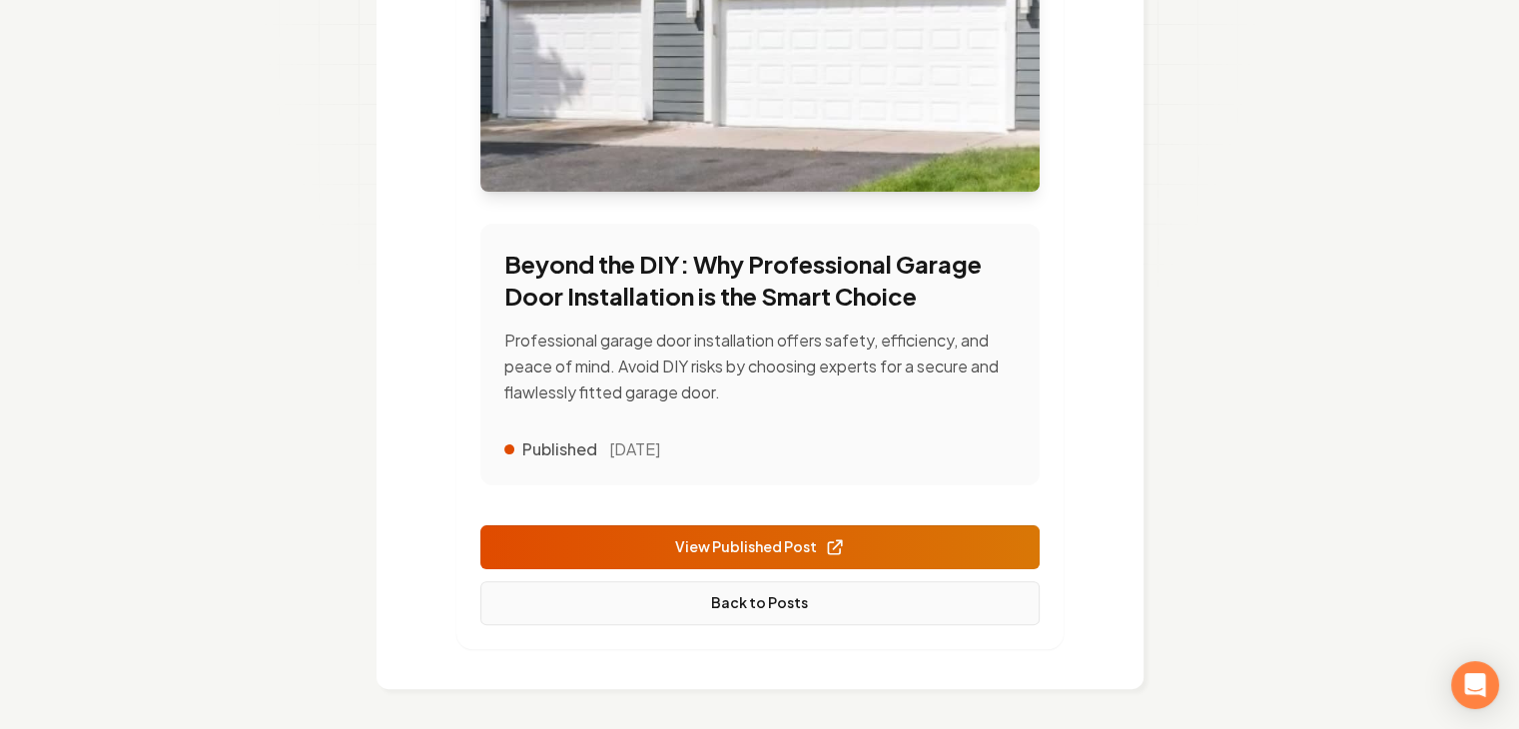
click at [768, 602] on link "Back to Posts" at bounding box center [759, 603] width 559 height 44
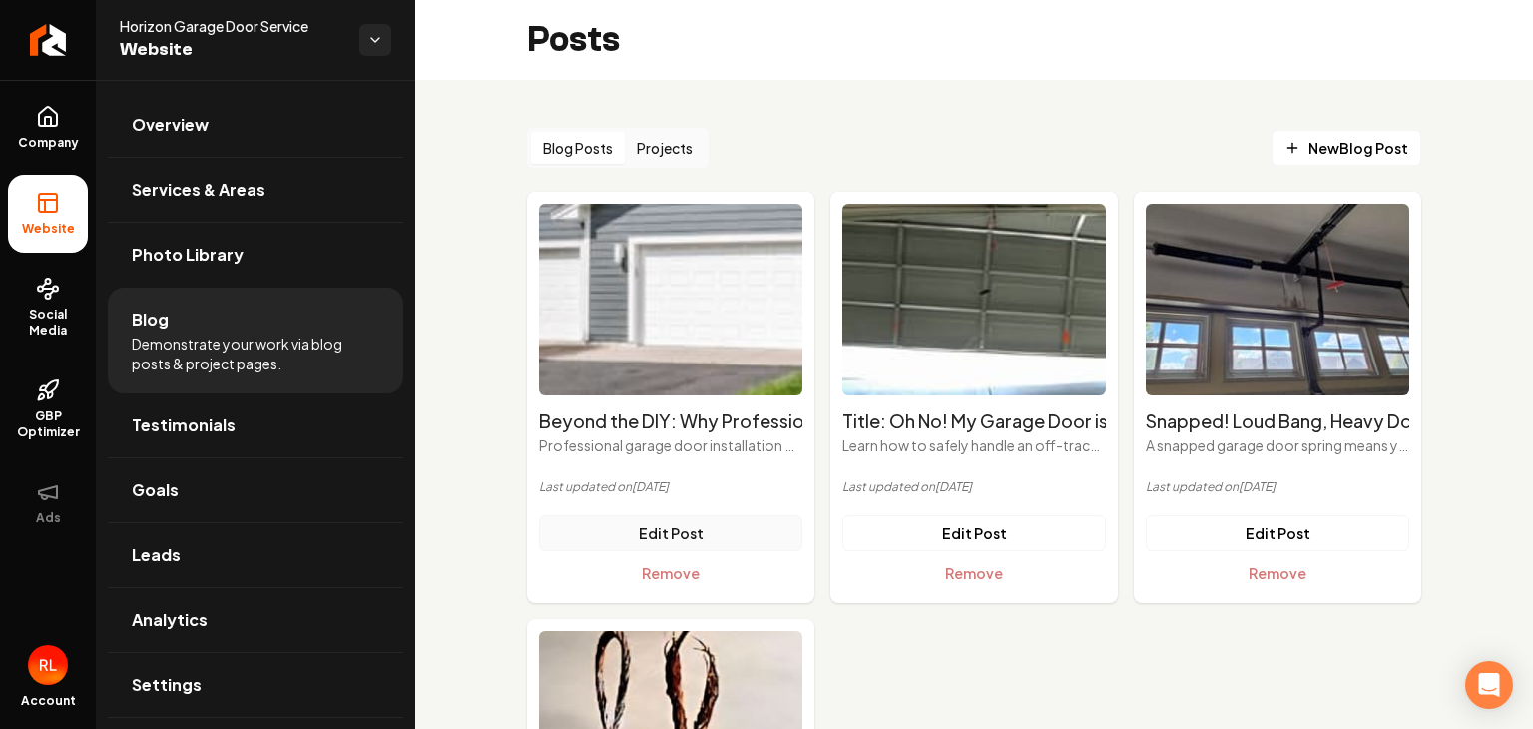
click at [642, 537] on link "Edit Post" at bounding box center [671, 533] width 264 height 36
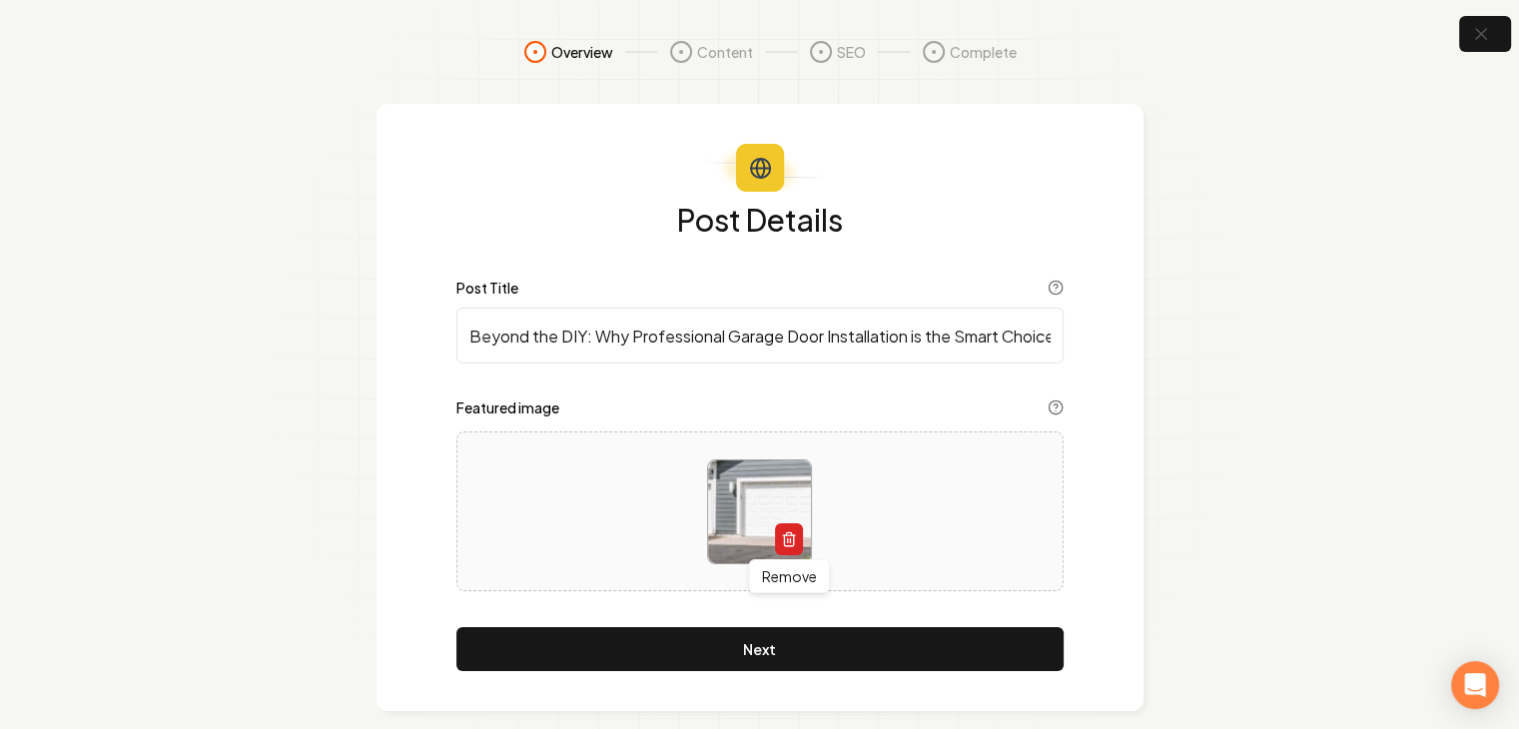
click at [787, 531] on icon "button" at bounding box center [789, 539] width 16 height 16
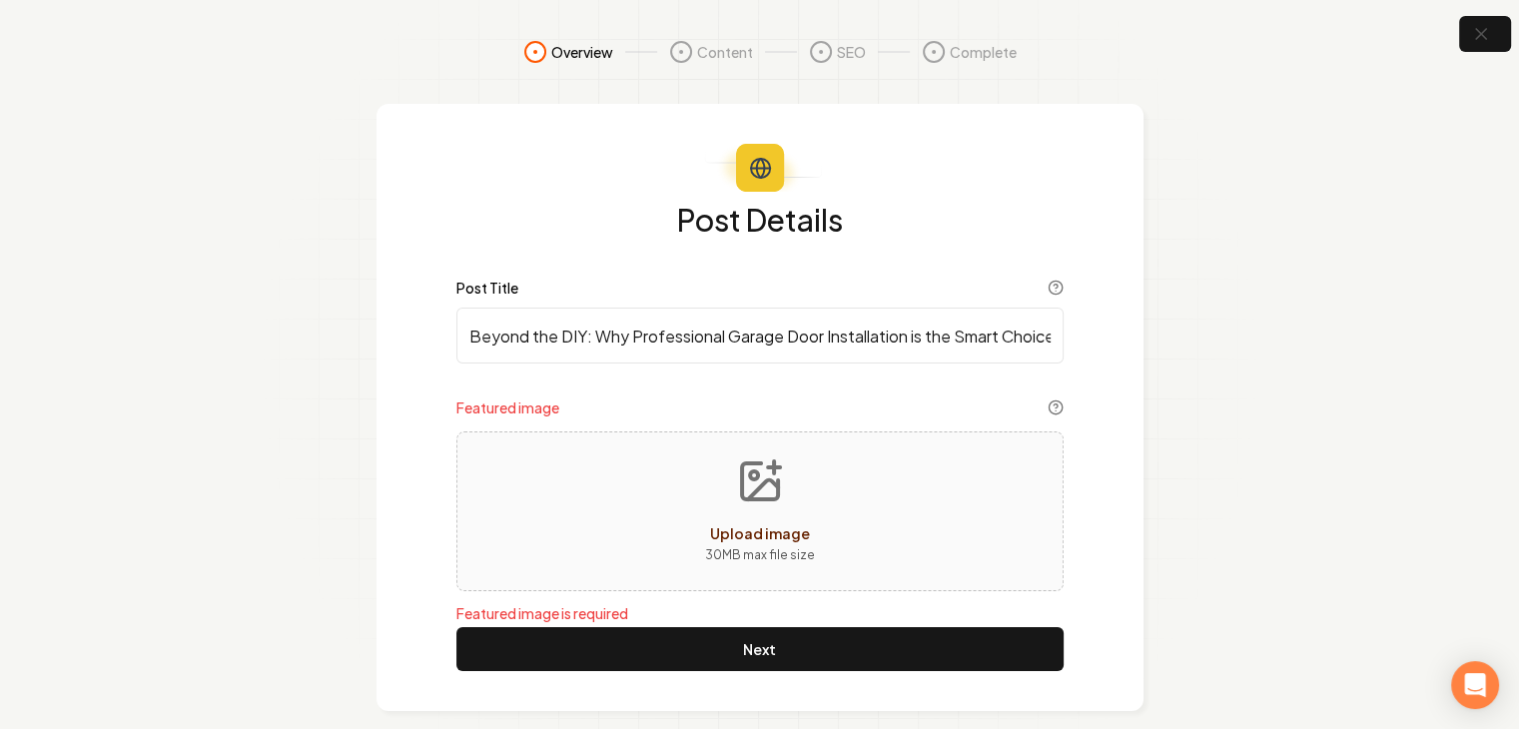
click at [755, 488] on icon "Upload image" at bounding box center [763, 489] width 30 height 19
type input "**********"
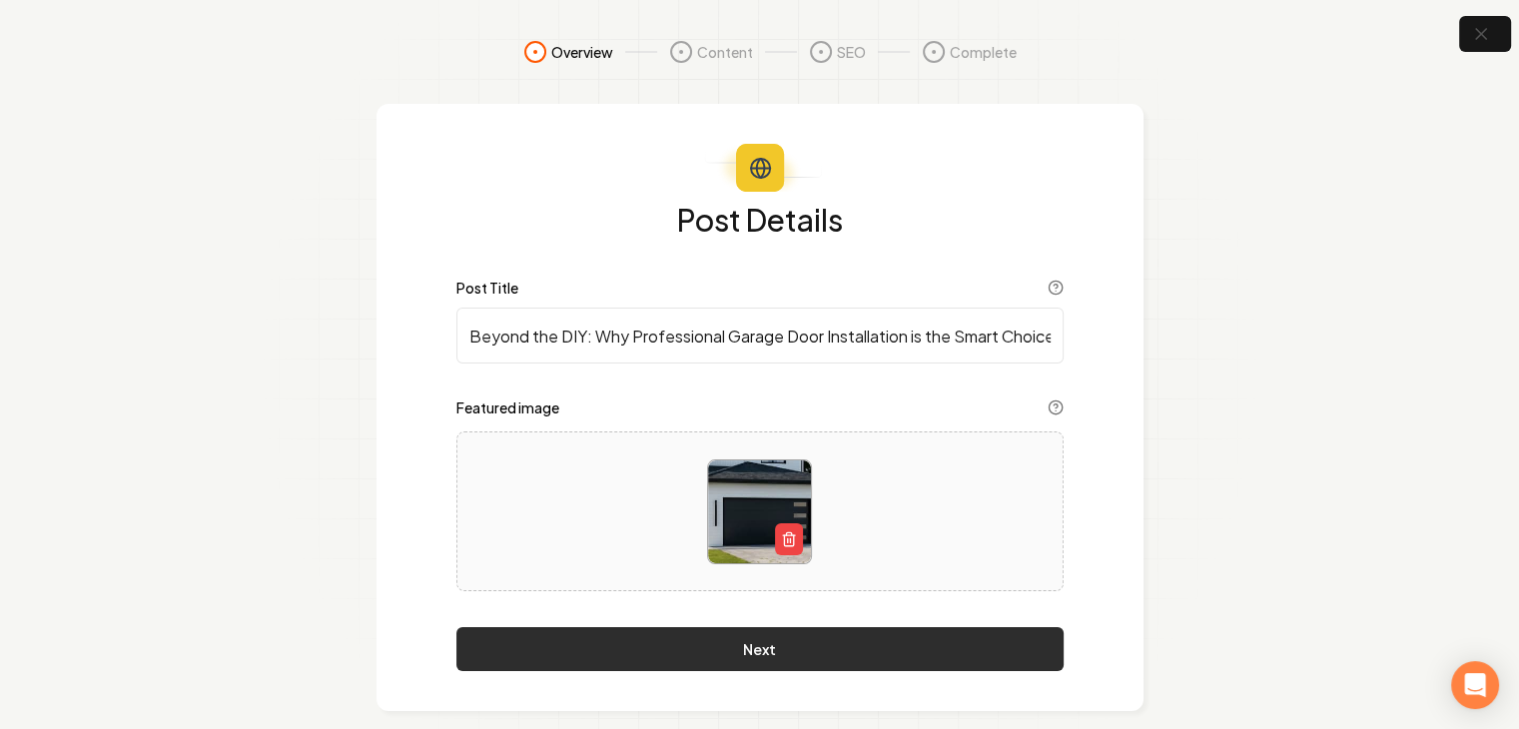
click at [760, 646] on button "Next" at bounding box center [759, 649] width 607 height 44
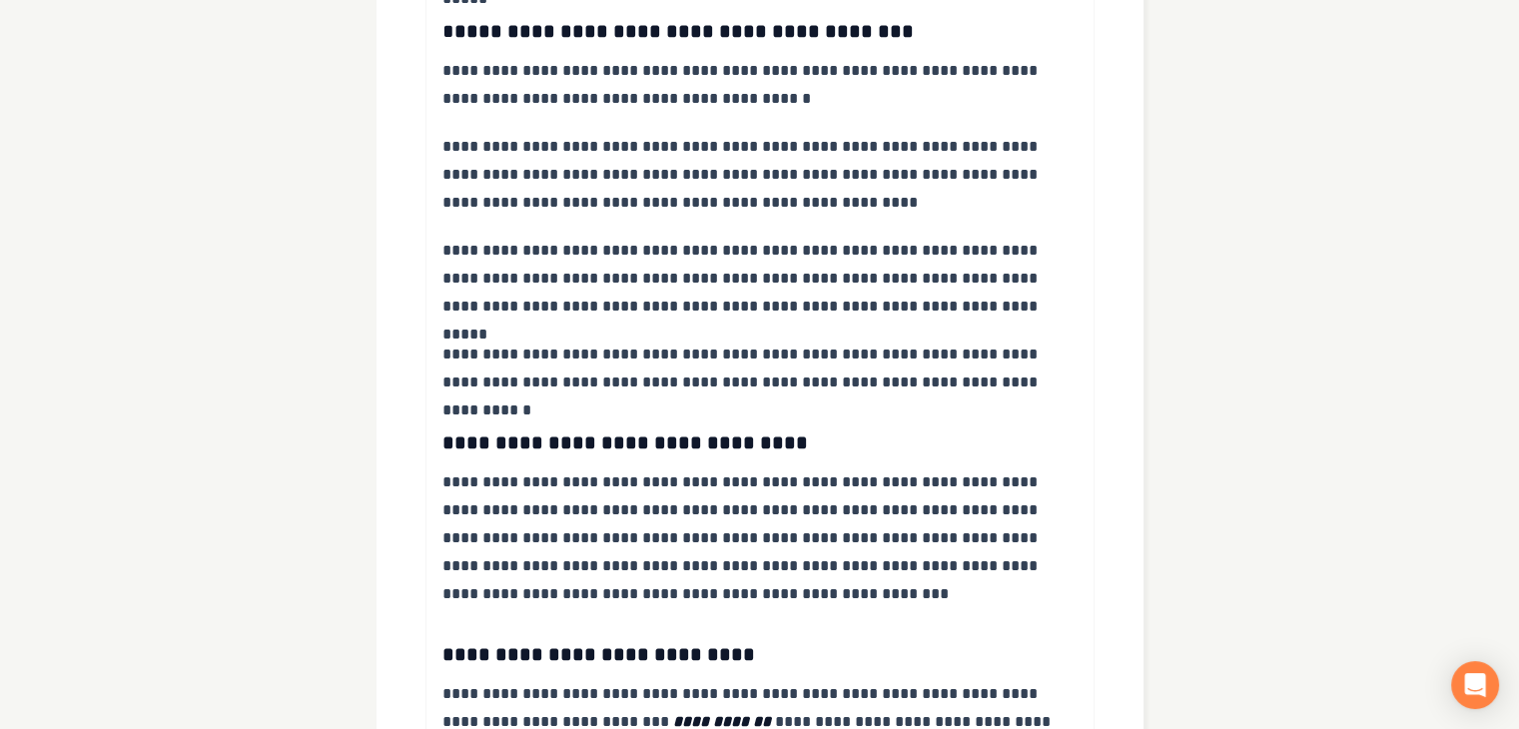
scroll to position [2225, 0]
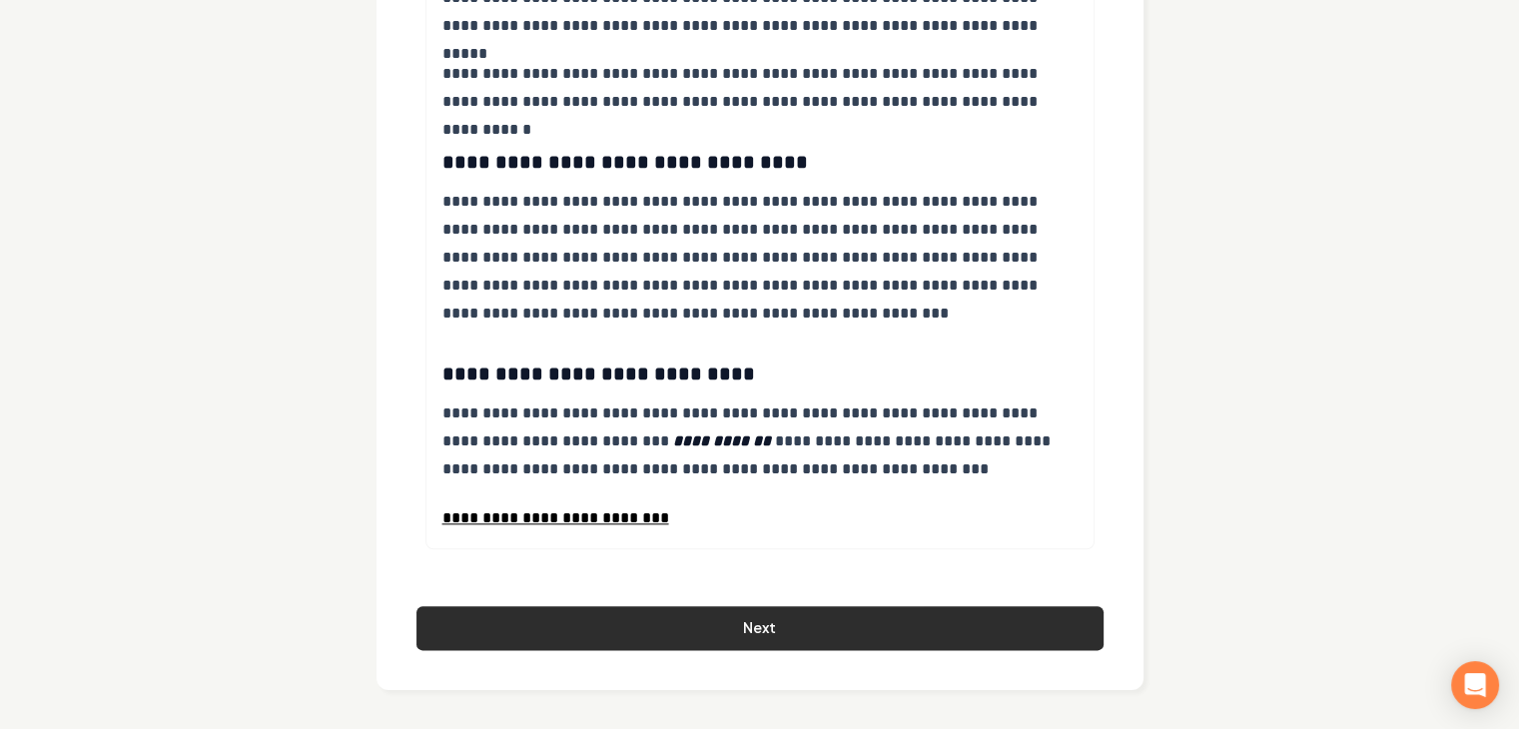
click at [769, 624] on button "Next" at bounding box center [759, 628] width 687 height 44
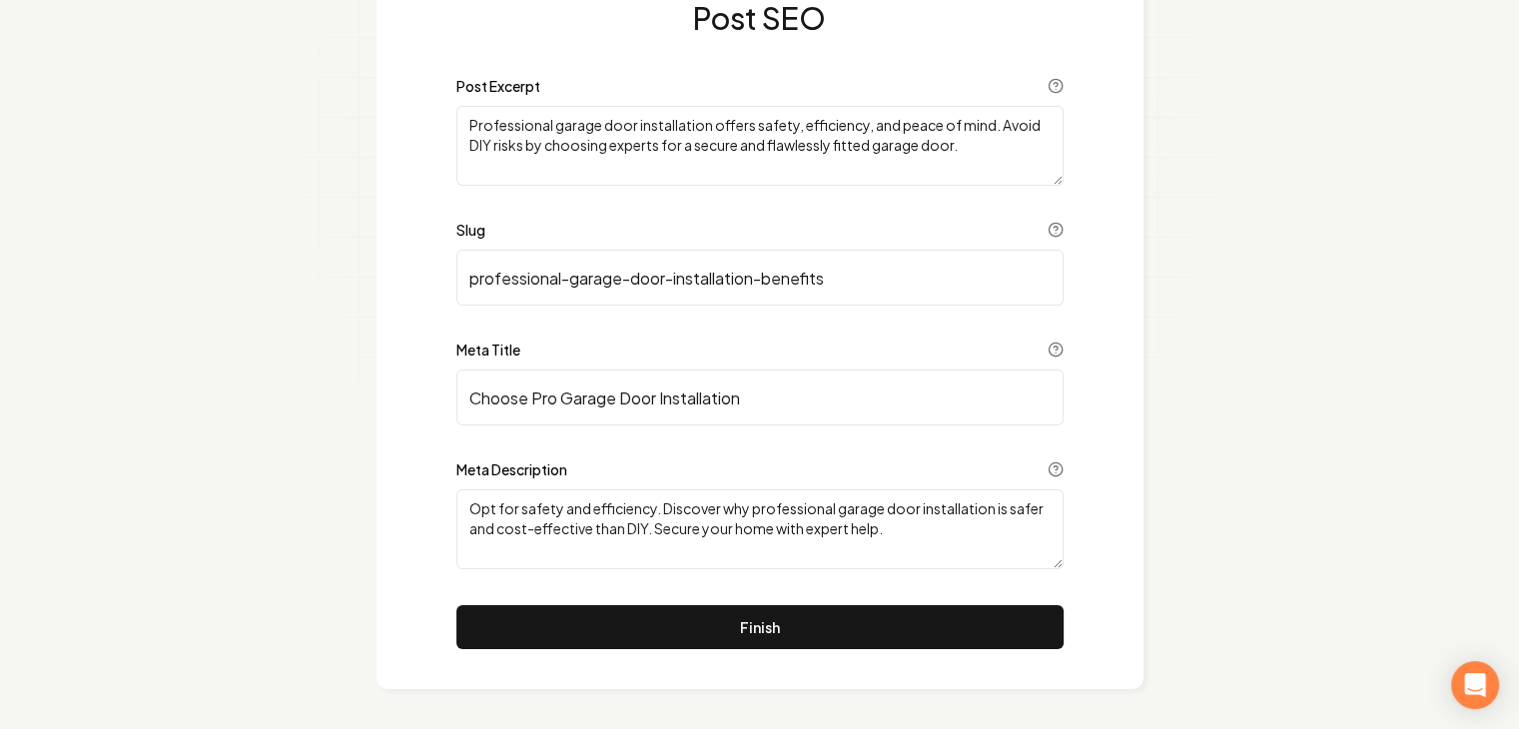
scroll to position [202, 0]
click at [769, 624] on button "Finish" at bounding box center [759, 627] width 607 height 44
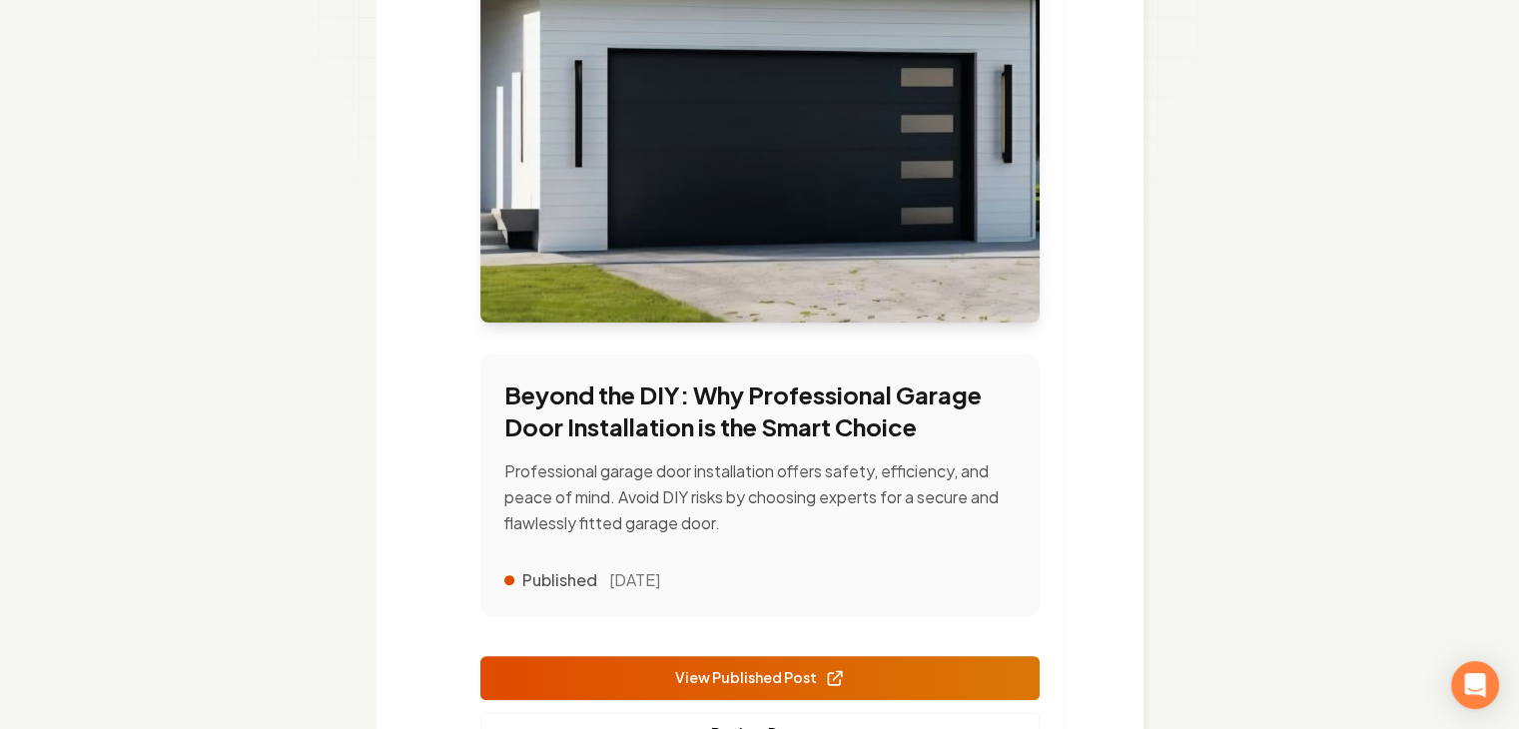
scroll to position [515, 0]
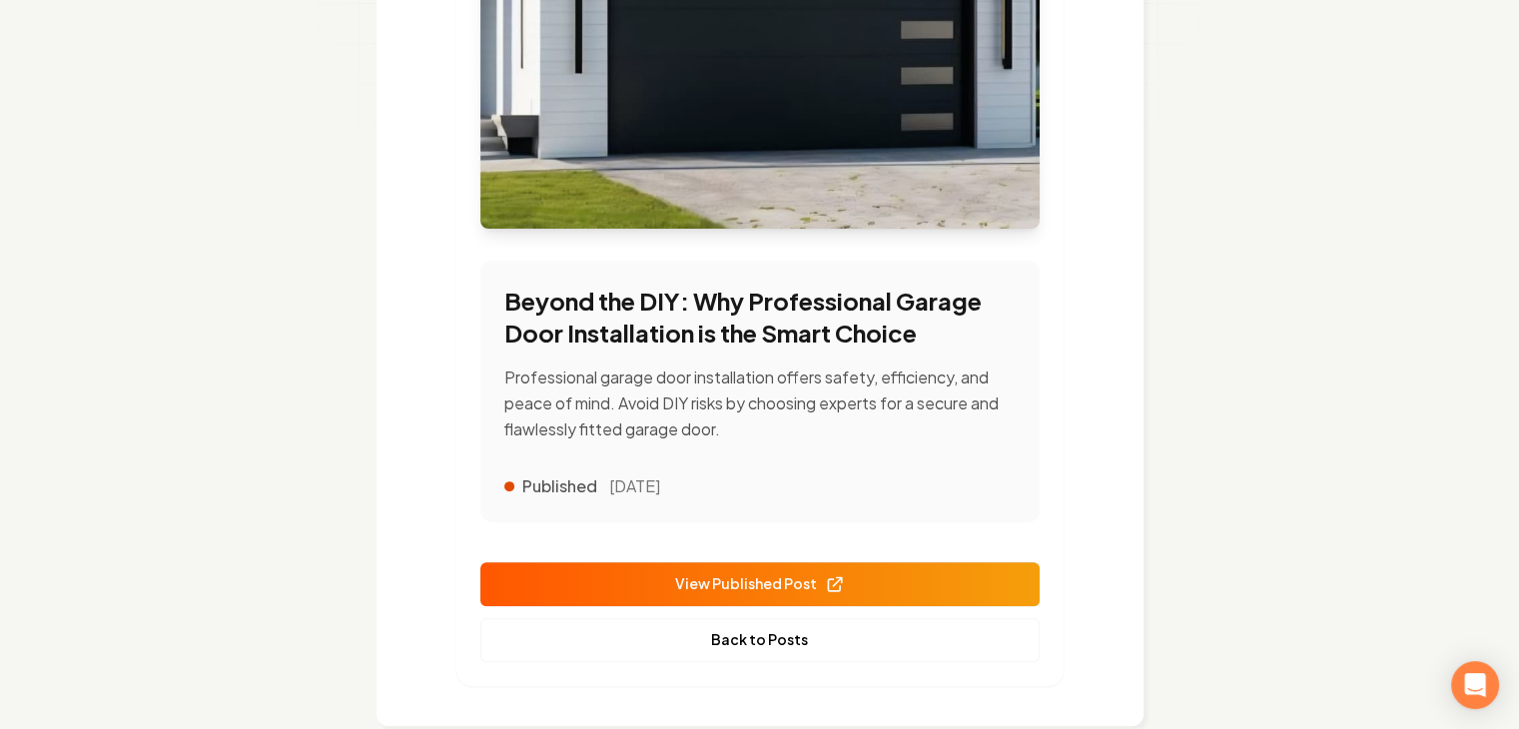
click at [743, 573] on span "View Published Post" at bounding box center [760, 583] width 170 height 21
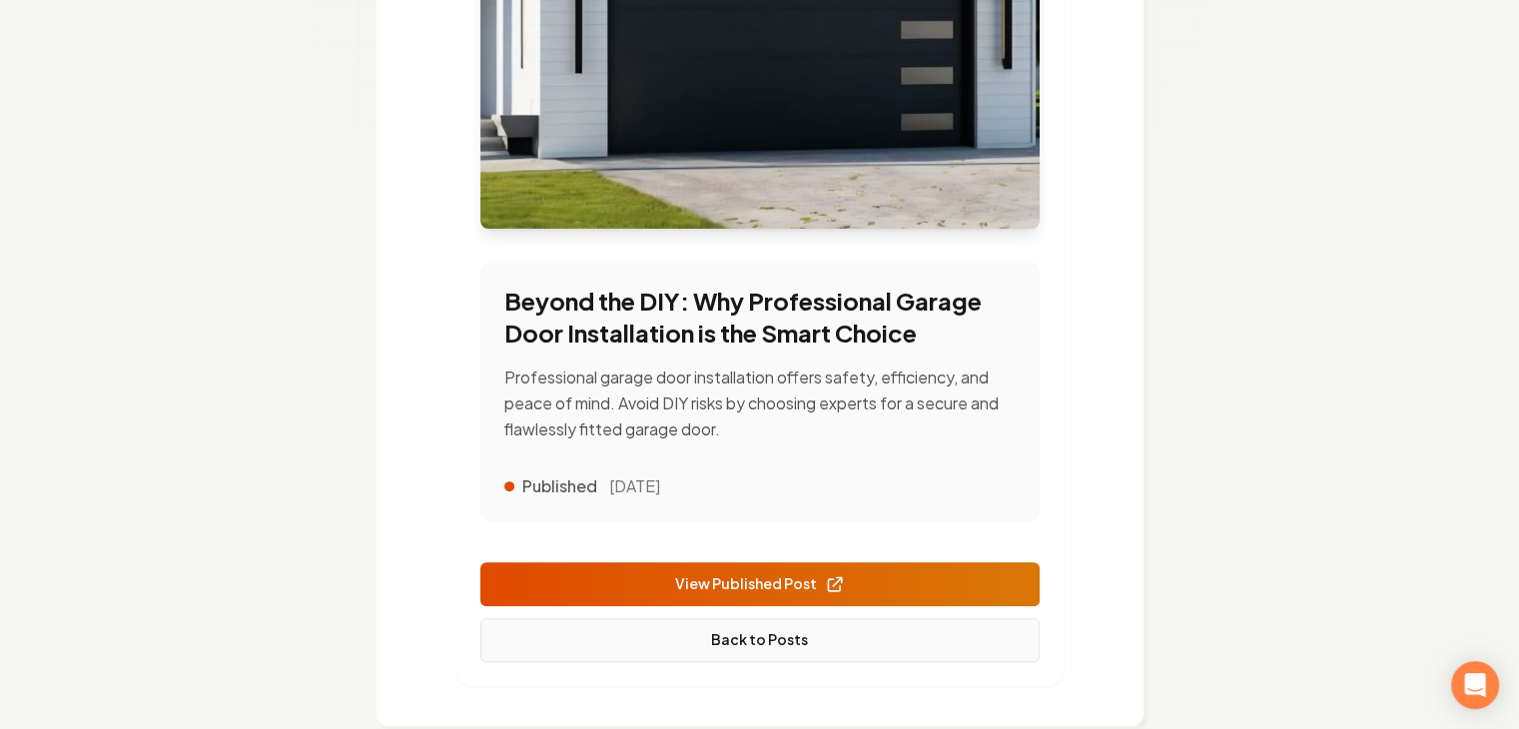
click at [743, 632] on link "Back to Posts" at bounding box center [759, 640] width 559 height 44
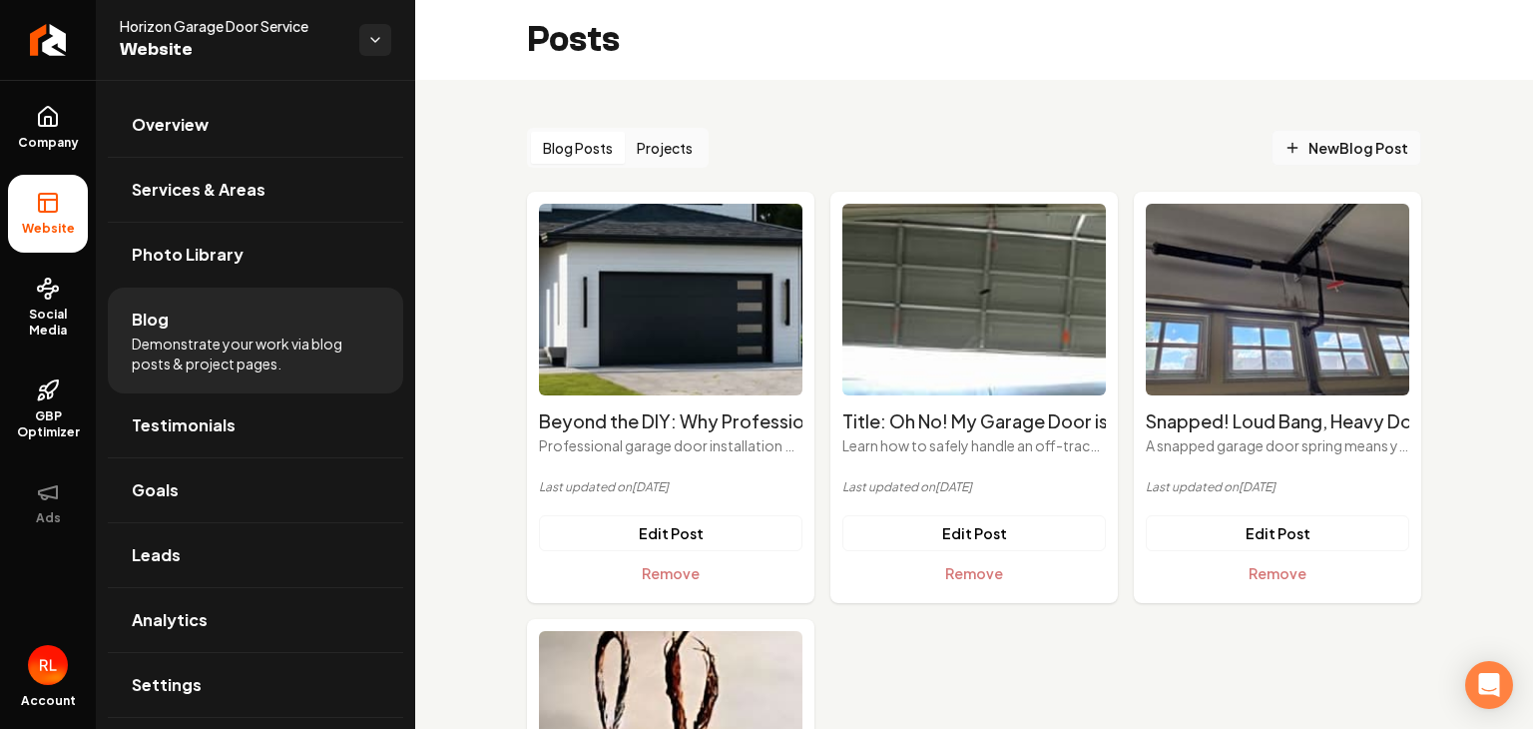
click at [1321, 143] on span "New Blog Post" at bounding box center [1347, 148] width 124 height 21
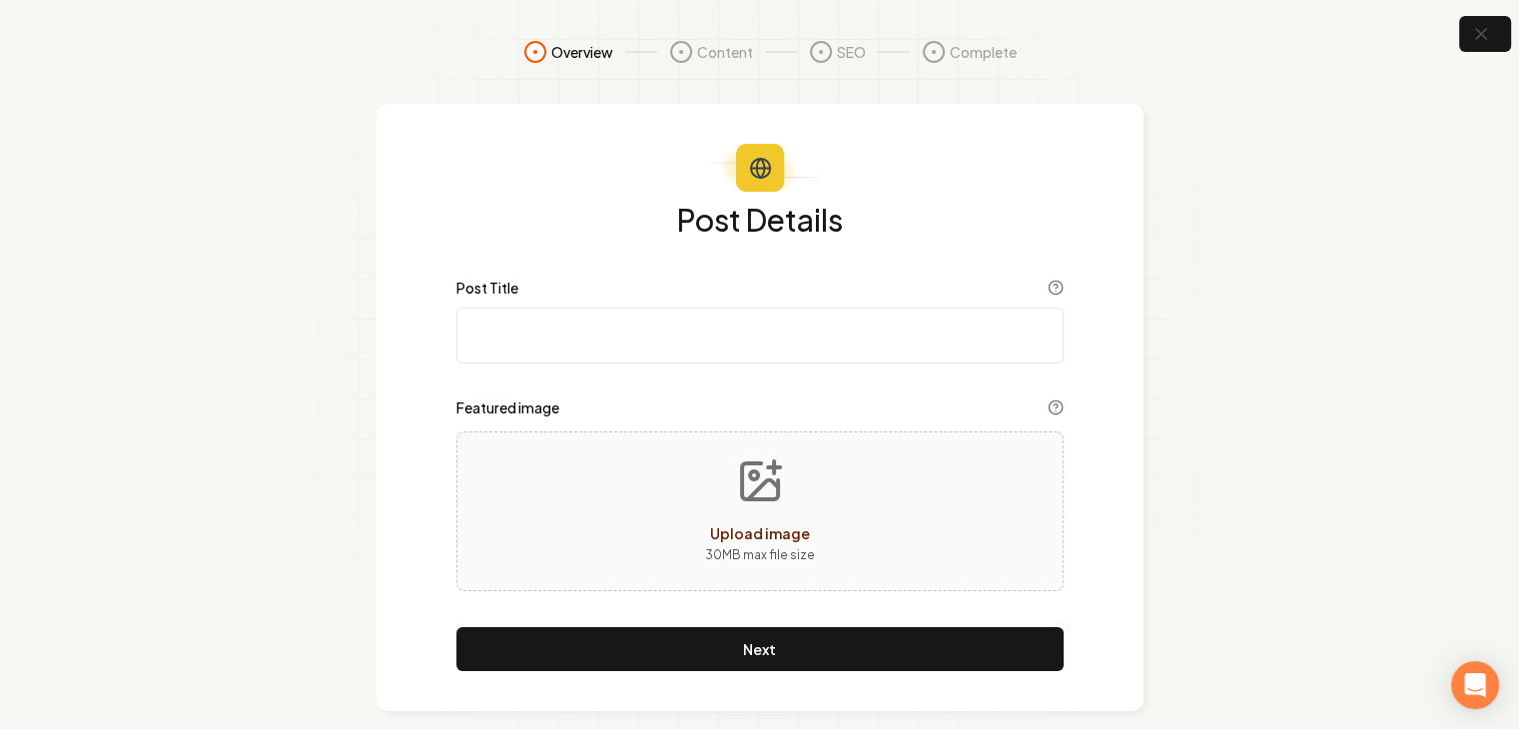
click at [535, 325] on input "Post Title" at bounding box center [759, 335] width 607 height 56
click at [1455, 225] on section "Overview Content SEO Complete Post Details Post Title title is required Feature…" at bounding box center [759, 375] width 1519 height 751
paste input "Ditch the Rattle: Upgrade Your Garage Door with Nylon Ball Bearing Rollers"
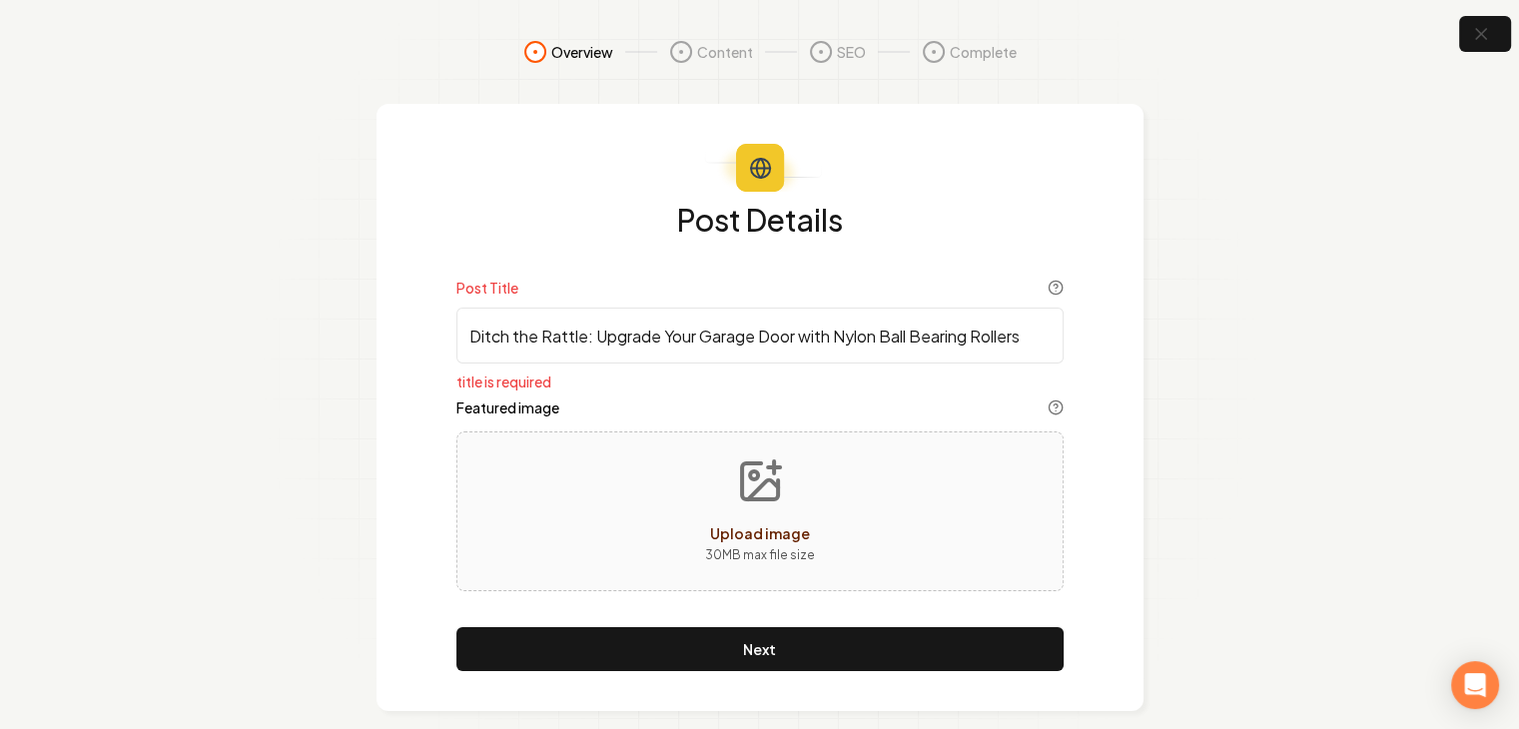
type input "Ditch the Rattle: Upgrade Your Garage Door with Nylon Ball Bearing Rollers"
click at [775, 487] on icon "Upload image" at bounding box center [763, 489] width 30 height 19
type input "**********"
click at [783, 533] on icon "button" at bounding box center [789, 539] width 16 height 16
click at [773, 496] on icon "Upload image" at bounding box center [760, 481] width 48 height 48
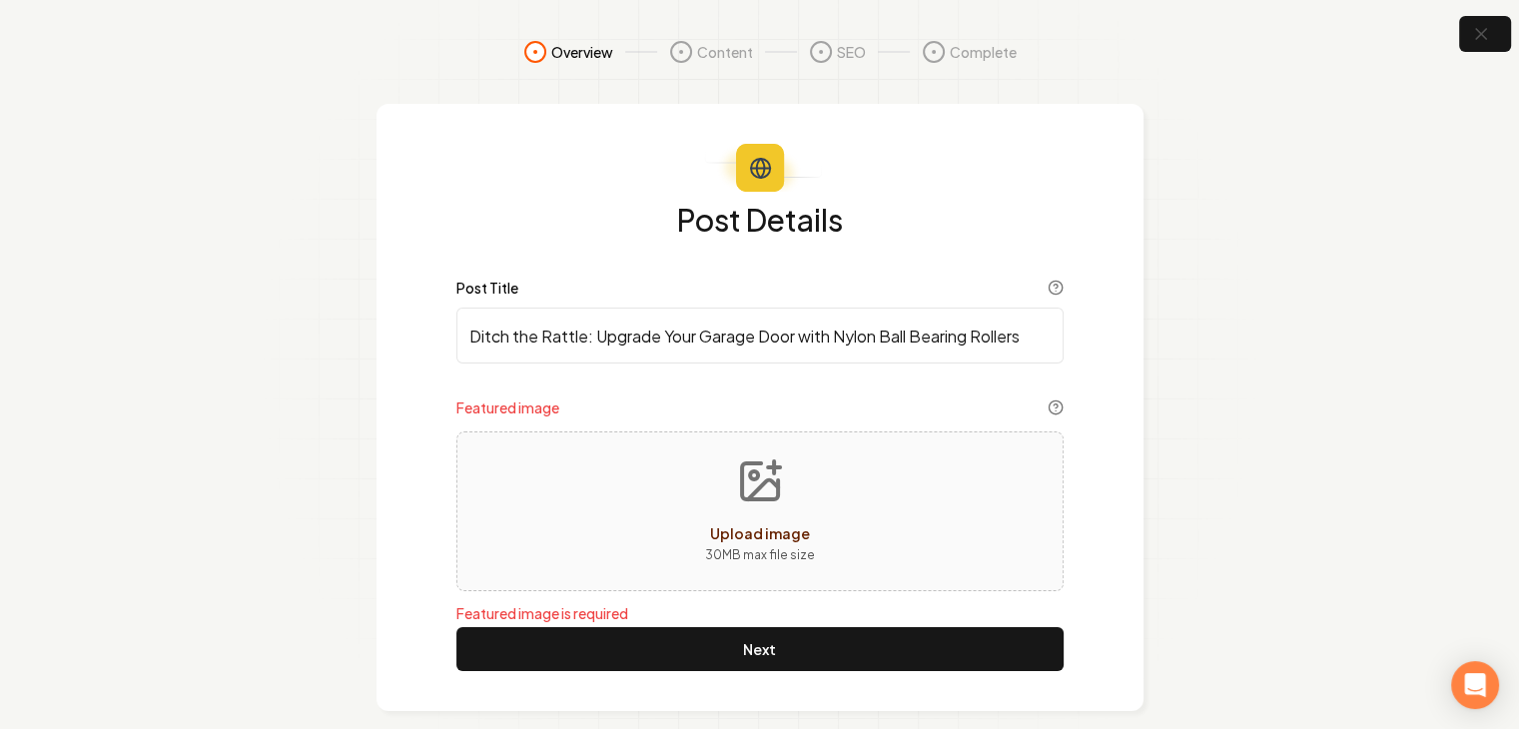
type input "**********"
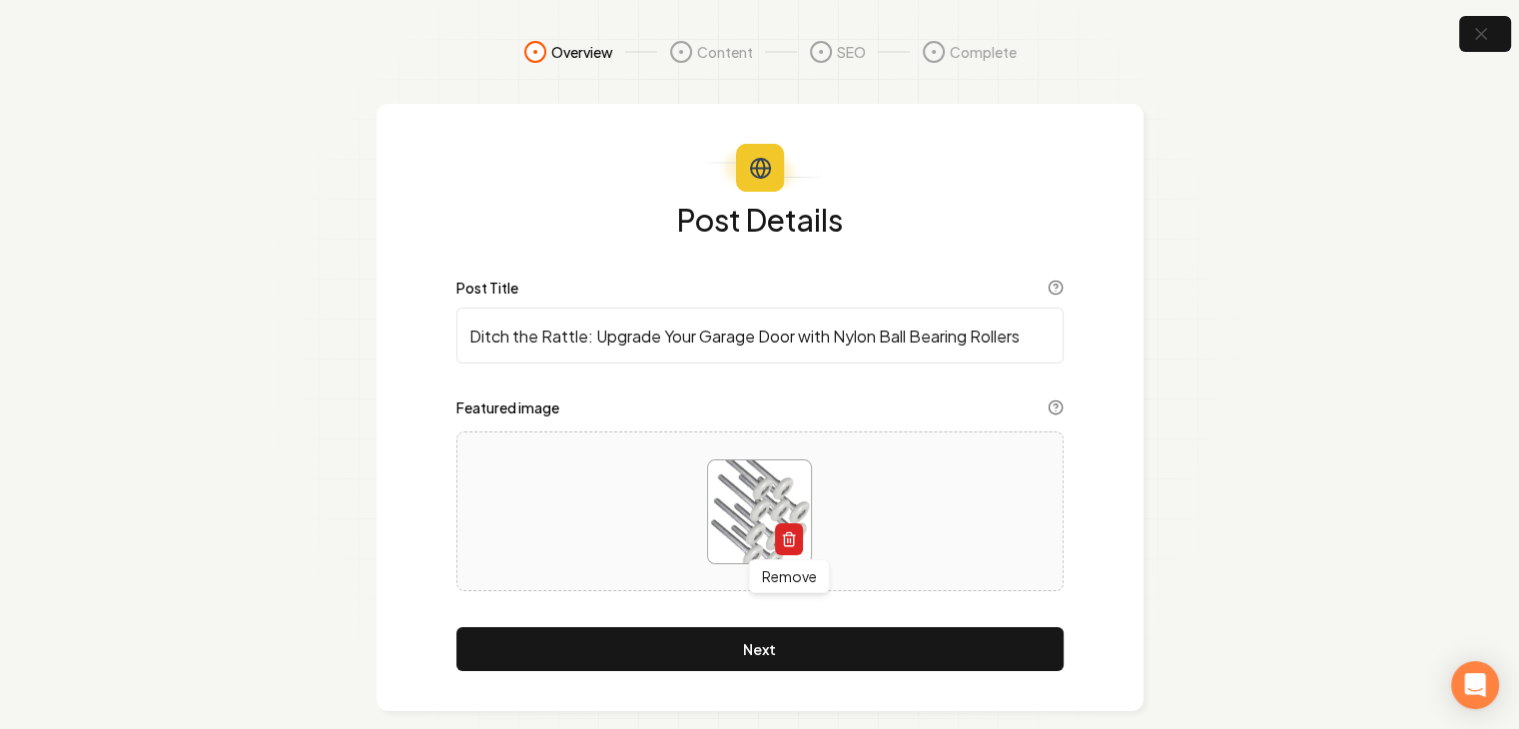
click at [783, 538] on icon "button" at bounding box center [789, 539] width 16 height 16
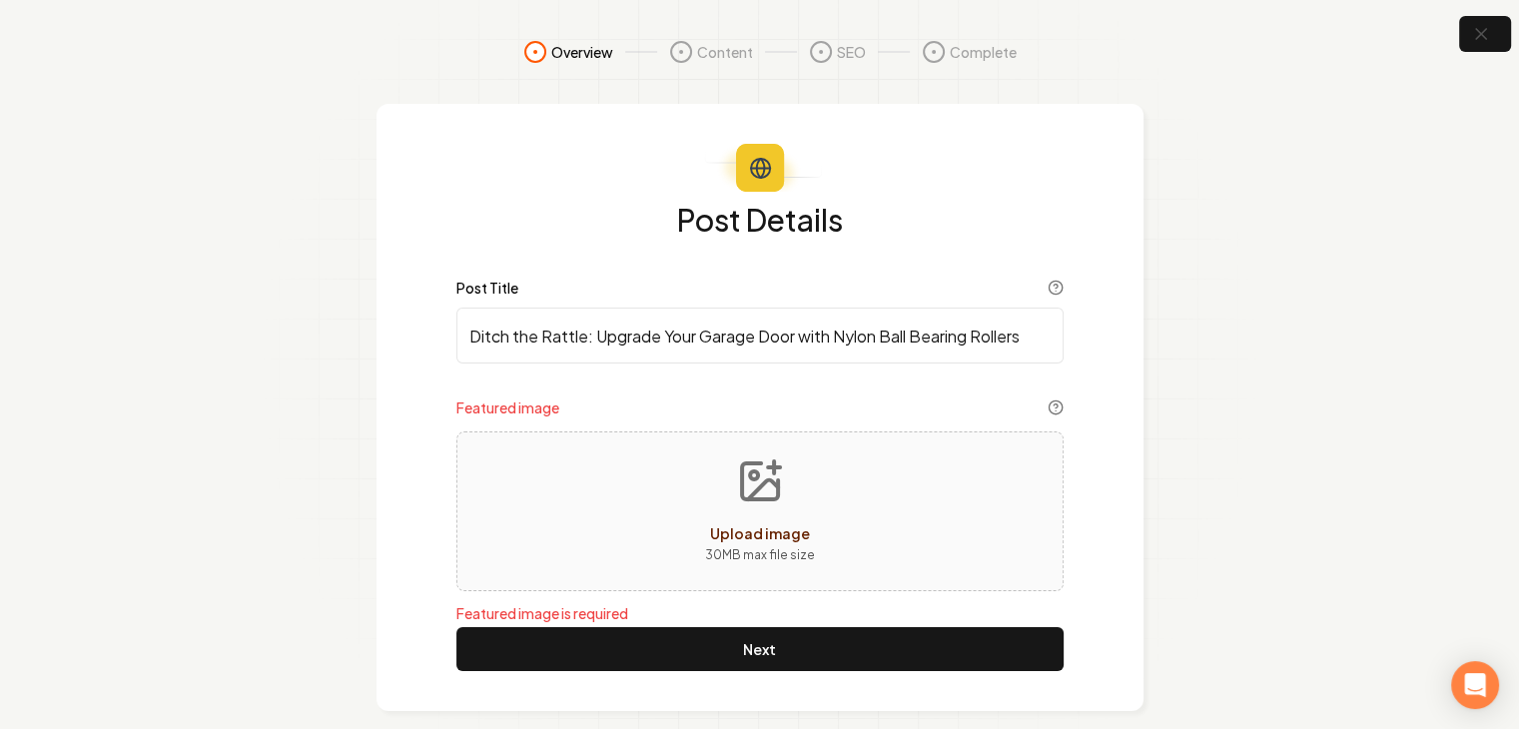
click at [764, 477] on icon "Upload image" at bounding box center [760, 481] width 48 height 48
type input "**********"
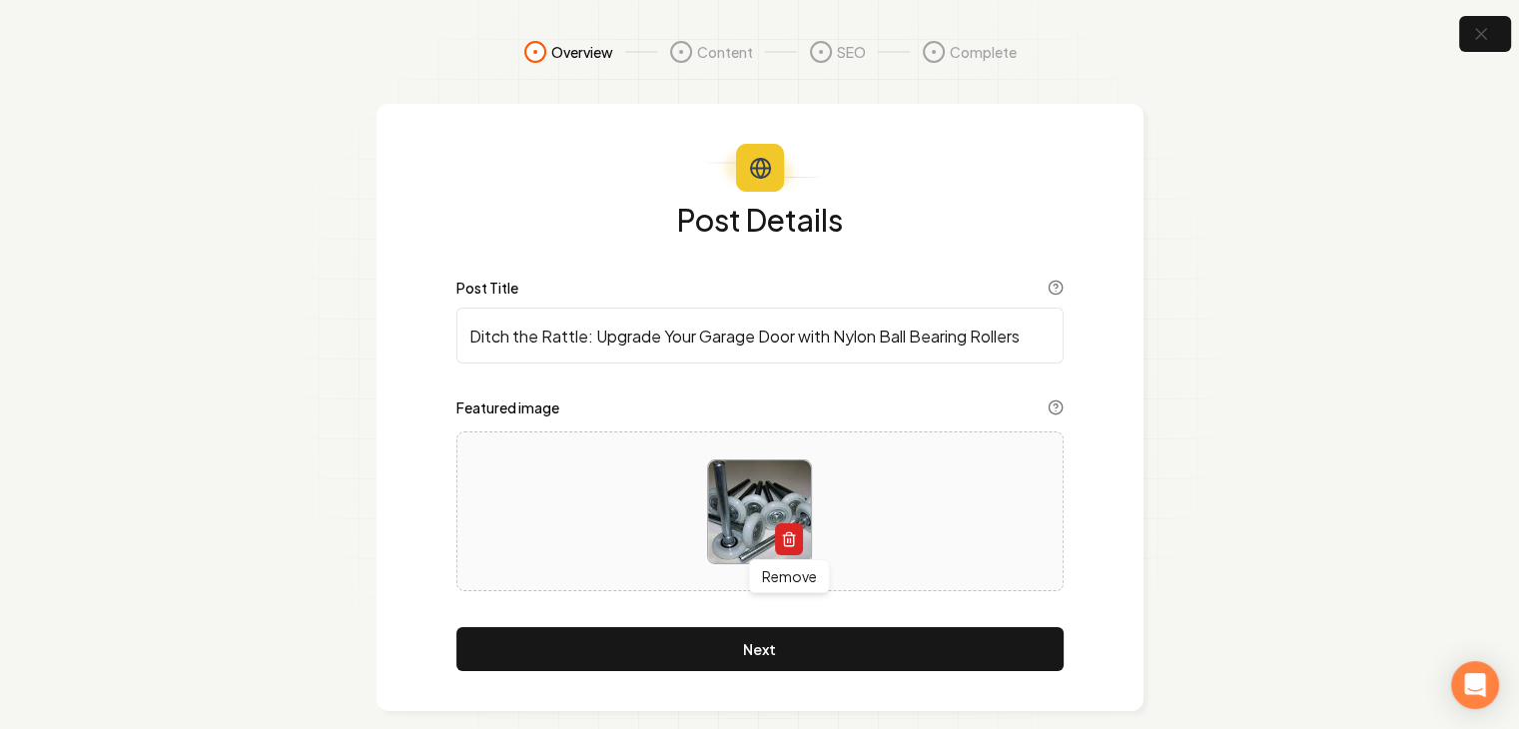
click at [785, 536] on icon "button" at bounding box center [789, 539] width 16 height 16
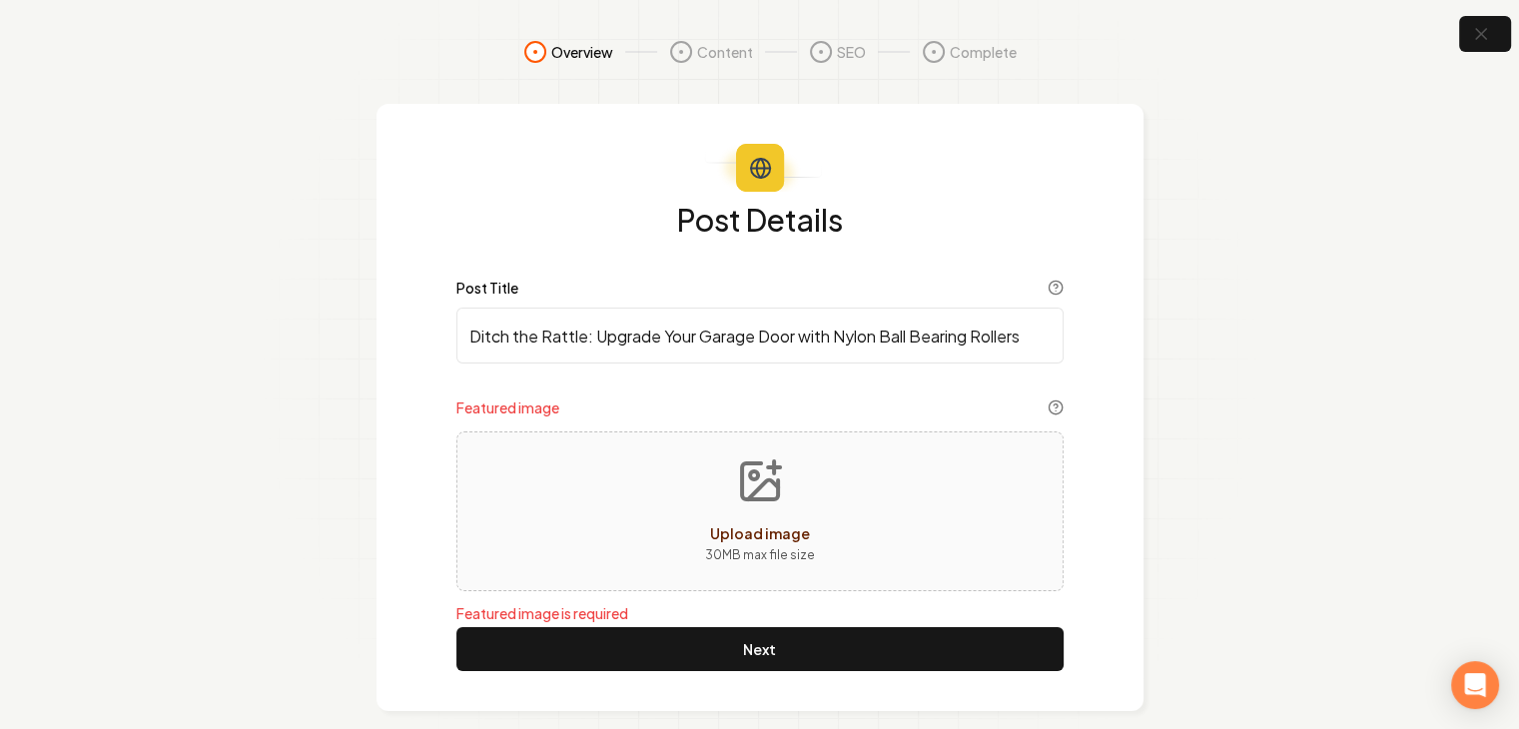
click at [763, 492] on icon "Upload image" at bounding box center [760, 481] width 48 height 48
type input "**********"
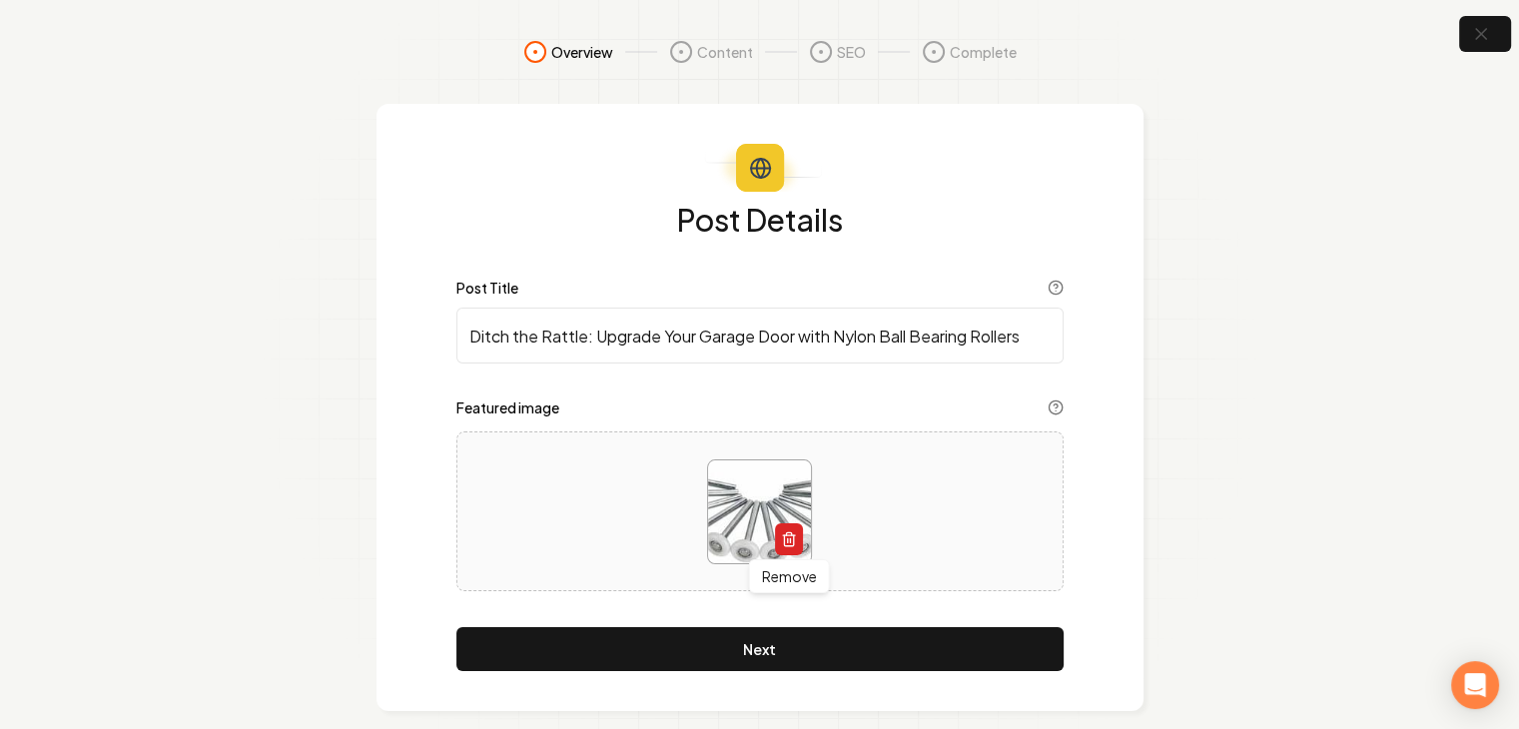
click at [787, 533] on icon "button" at bounding box center [788, 533] width 5 height 3
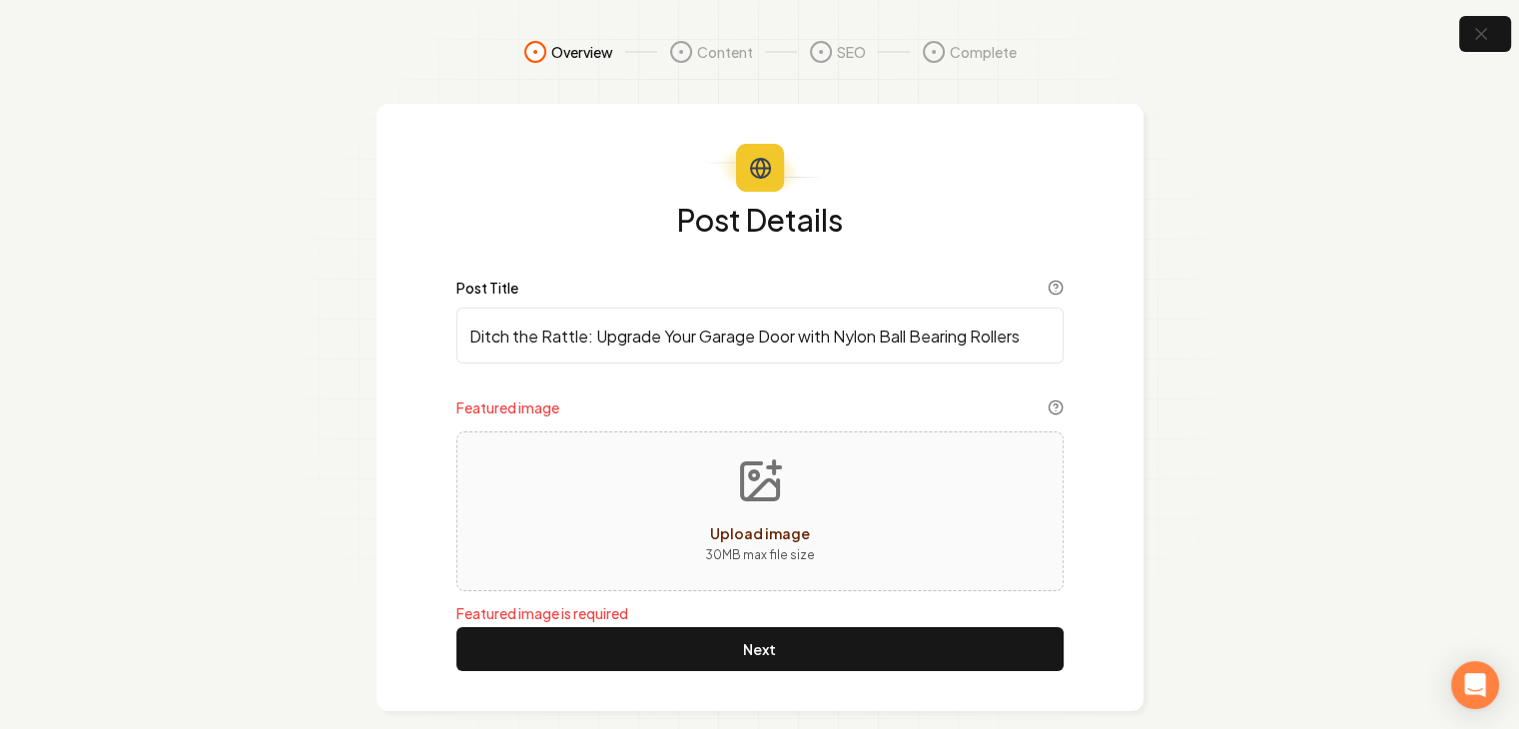
click at [755, 496] on icon "Upload image" at bounding box center [760, 481] width 48 height 48
type input "**********"
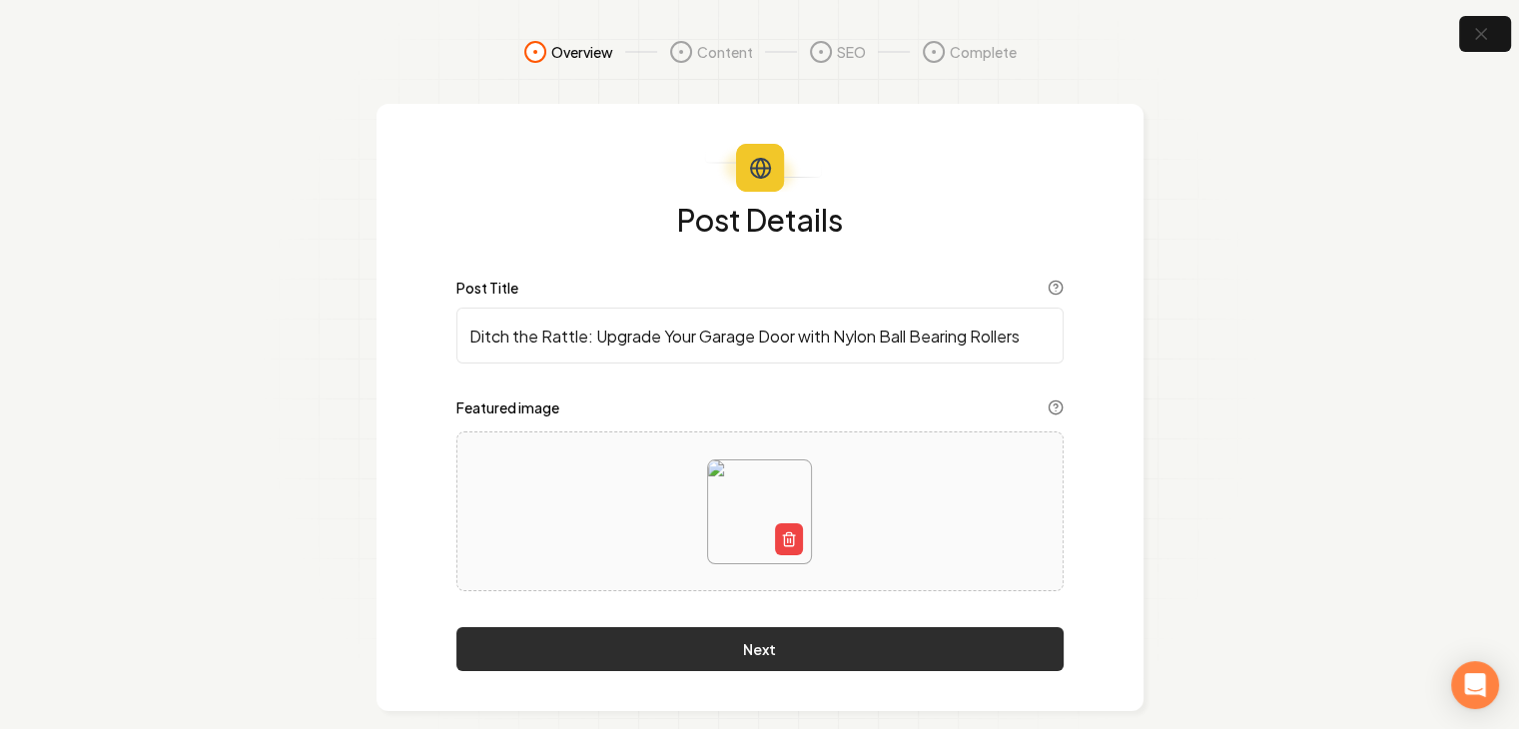
click at [757, 646] on button "Next" at bounding box center [759, 649] width 607 height 44
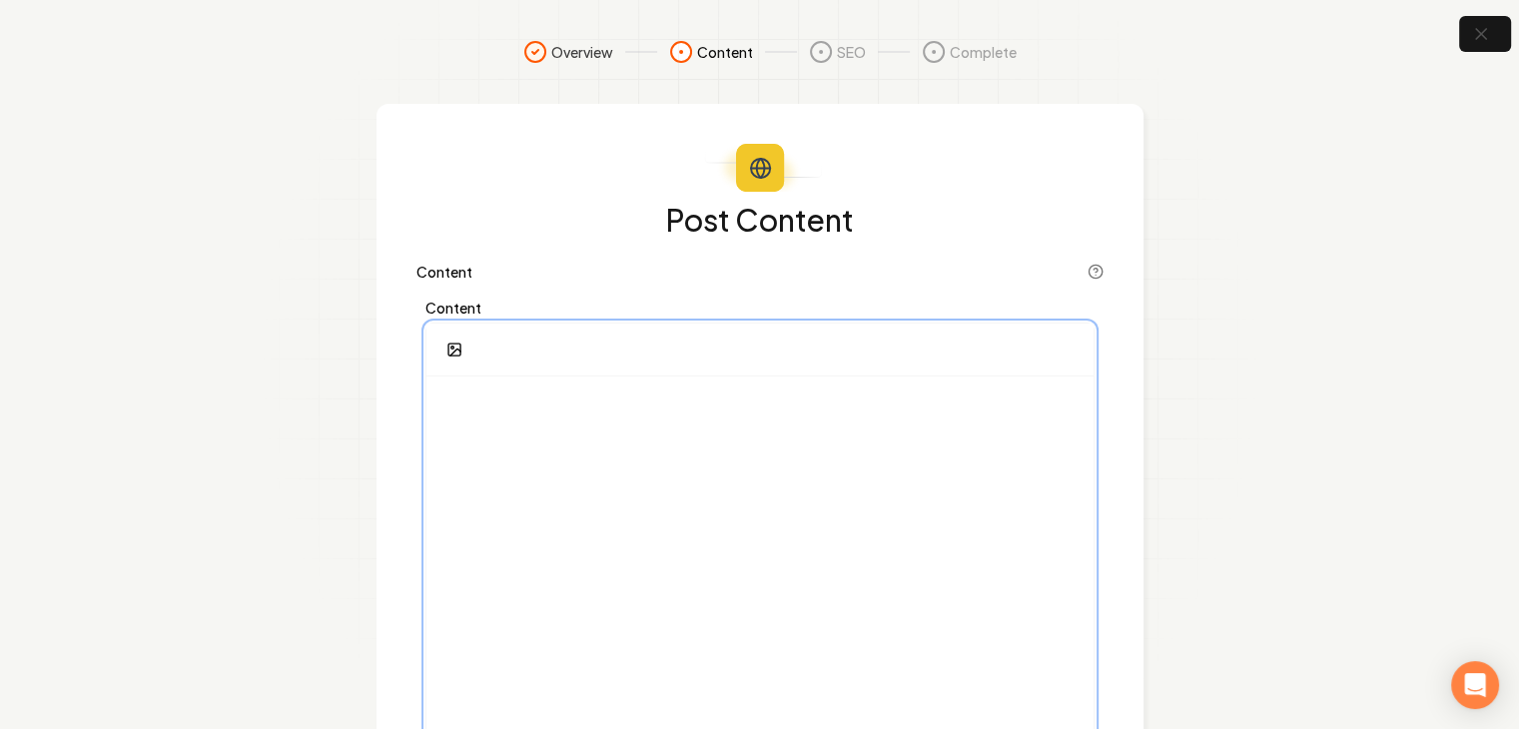
click at [492, 396] on p at bounding box center [759, 406] width 635 height 28
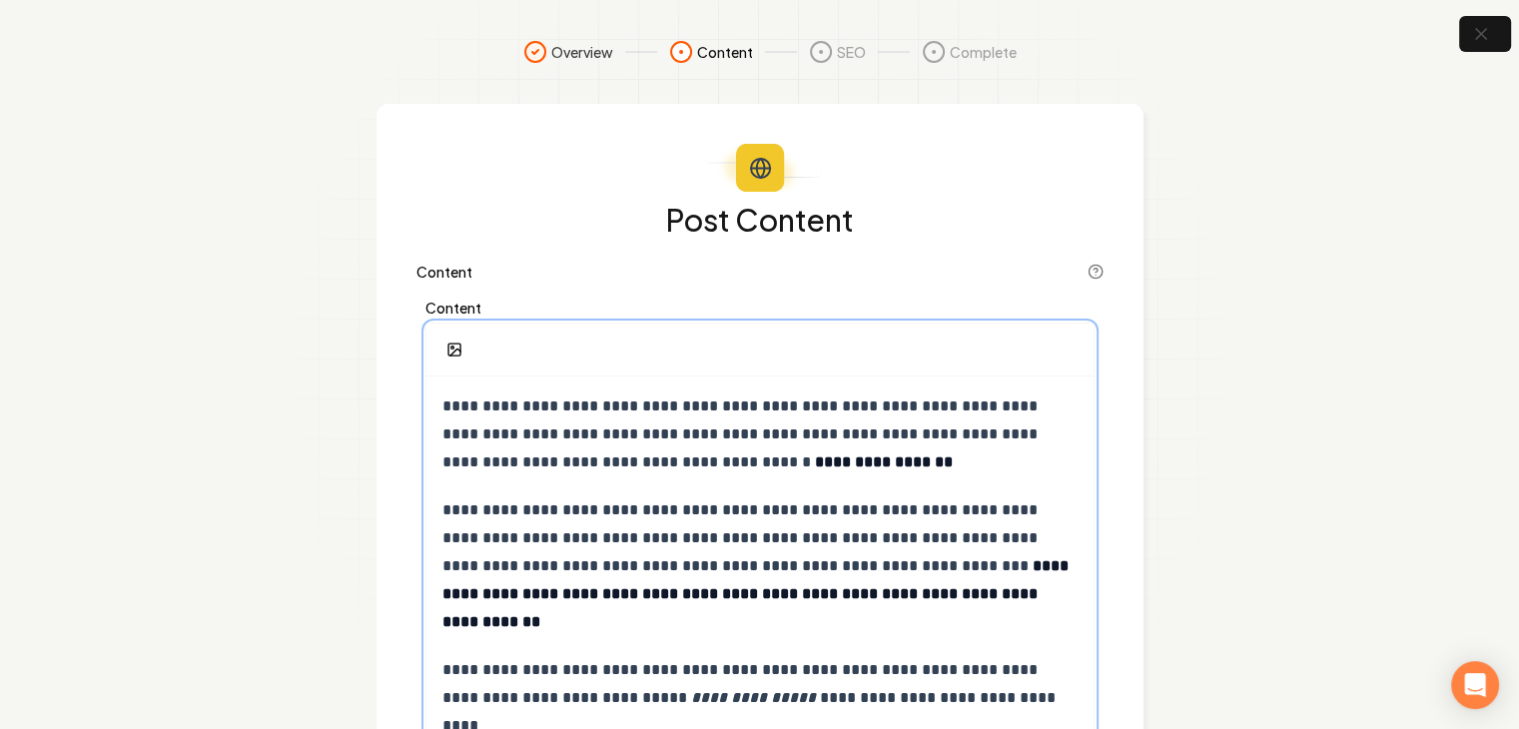
scroll to position [2392, 0]
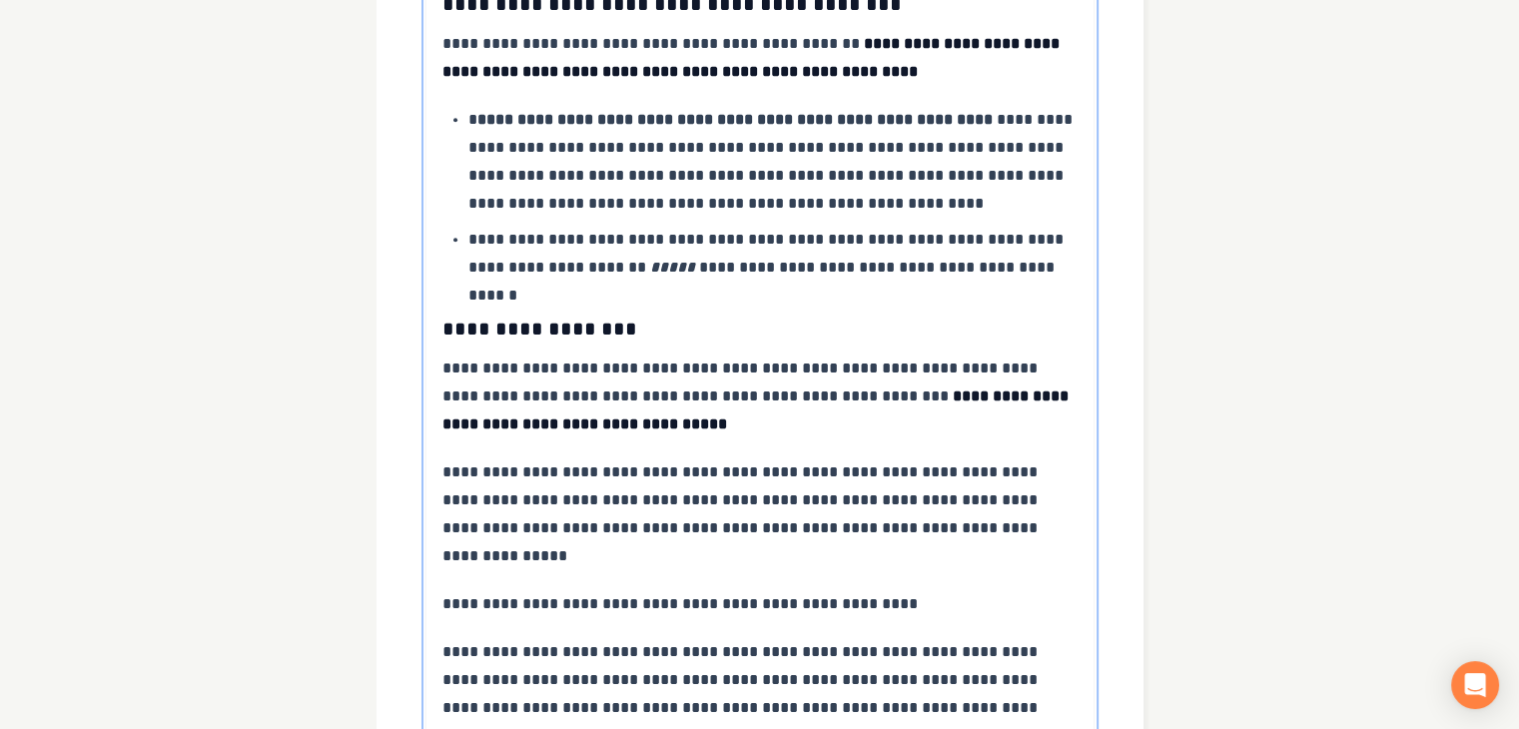
drag, startPoint x: 438, startPoint y: 664, endPoint x: 555, endPoint y: 672, distance: 117.1
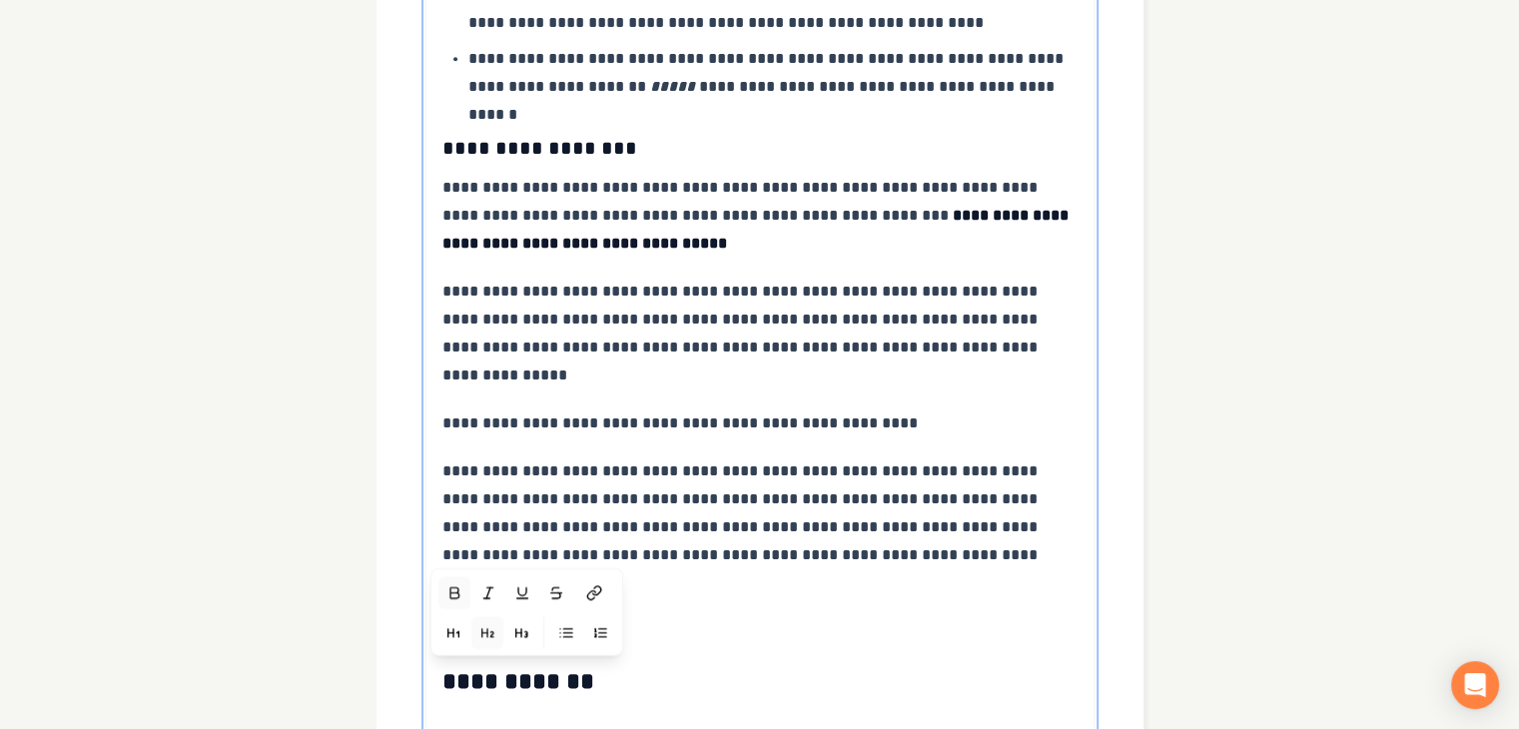
scroll to position [2612, 0]
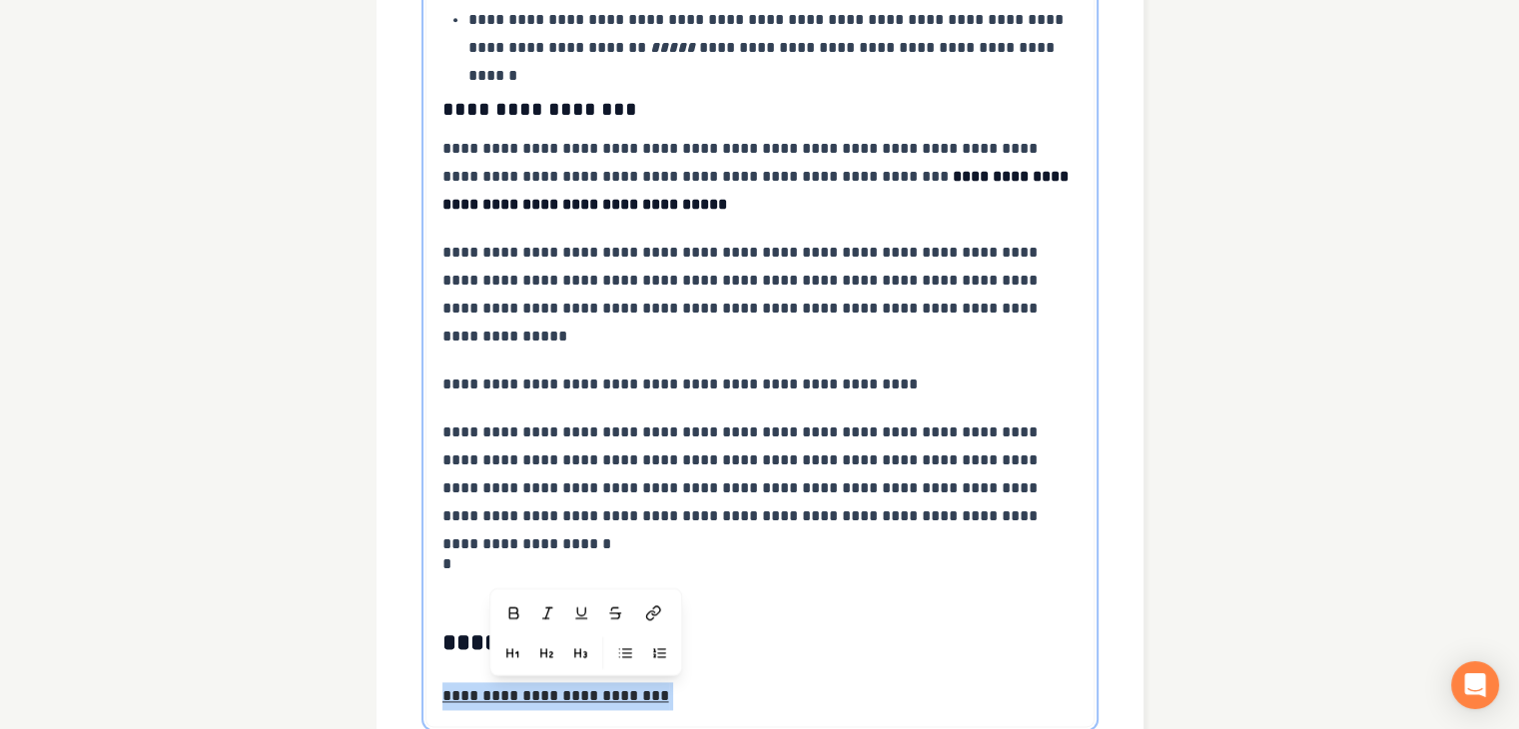
drag, startPoint x: 694, startPoint y: 528, endPoint x: 458, endPoint y: 524, distance: 235.6
click at [483, 597] on button "button" at bounding box center [493, 613] width 32 height 32
click at [521, 645] on icon "button" at bounding box center [527, 653] width 16 height 16
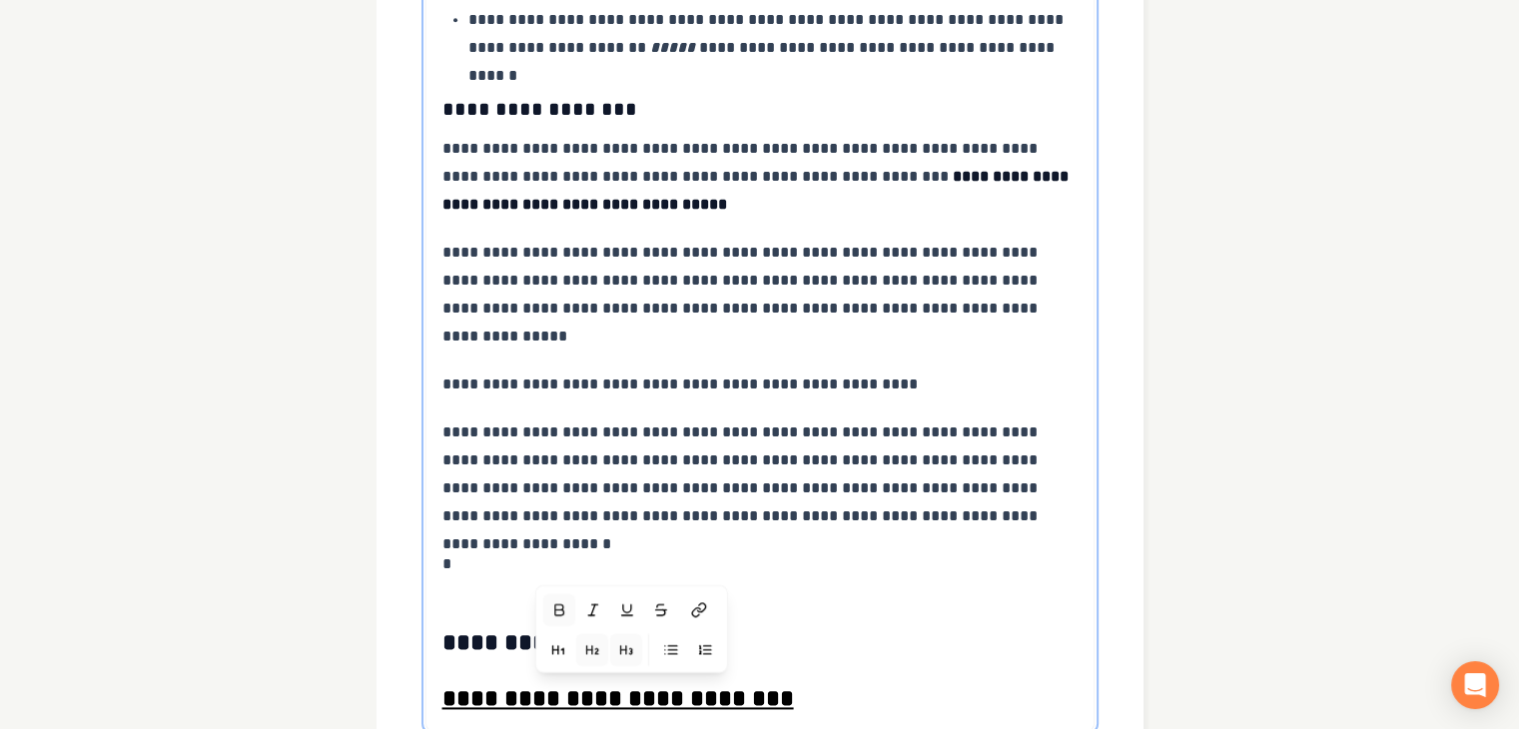
click at [620, 645] on icon "button" at bounding box center [620, 649] width 0 height 8
click at [555, 649] on icon "button" at bounding box center [554, 649] width 5 height 0
click at [627, 641] on icon "button" at bounding box center [625, 649] width 16 height 16
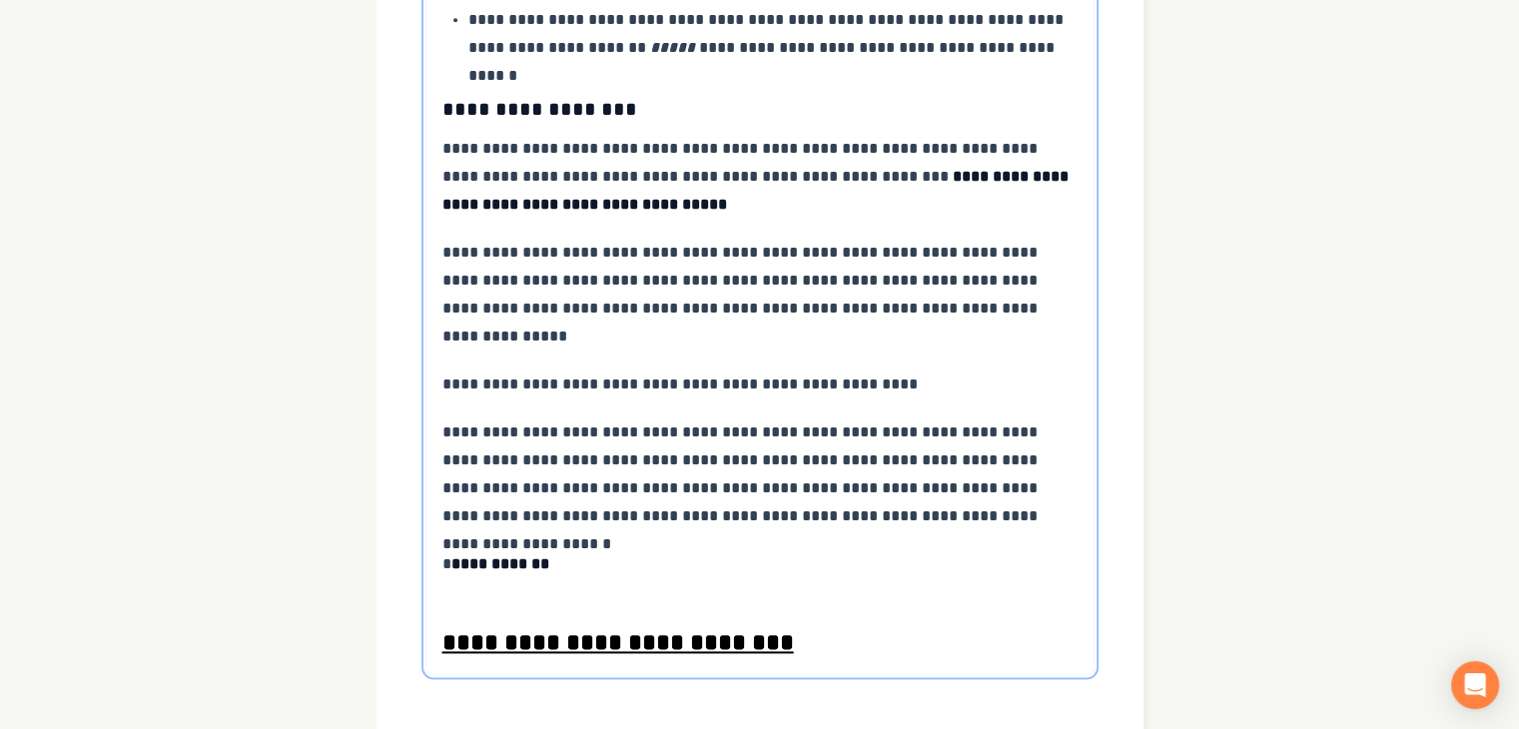
scroll to position [2572, 0]
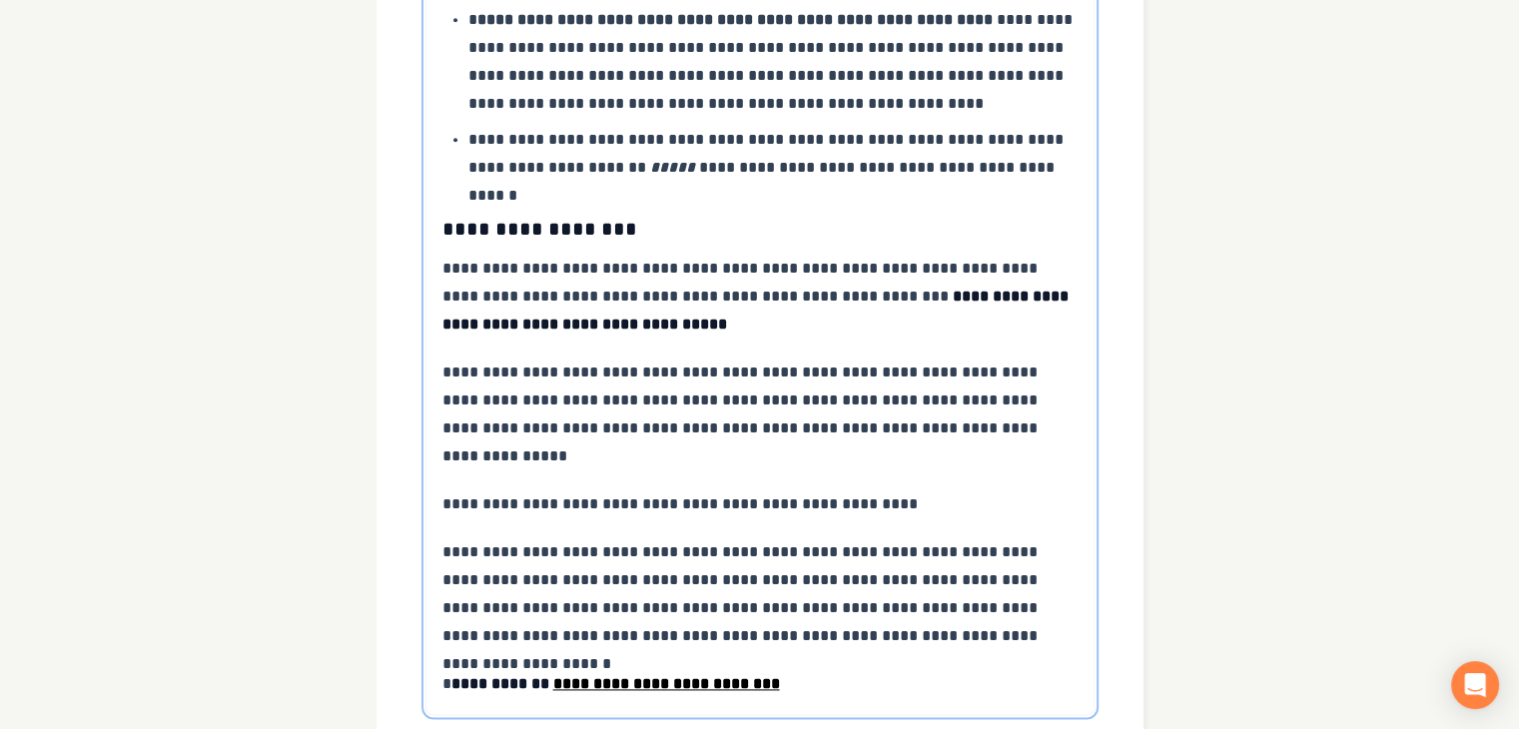
scroll to position [2540, 0]
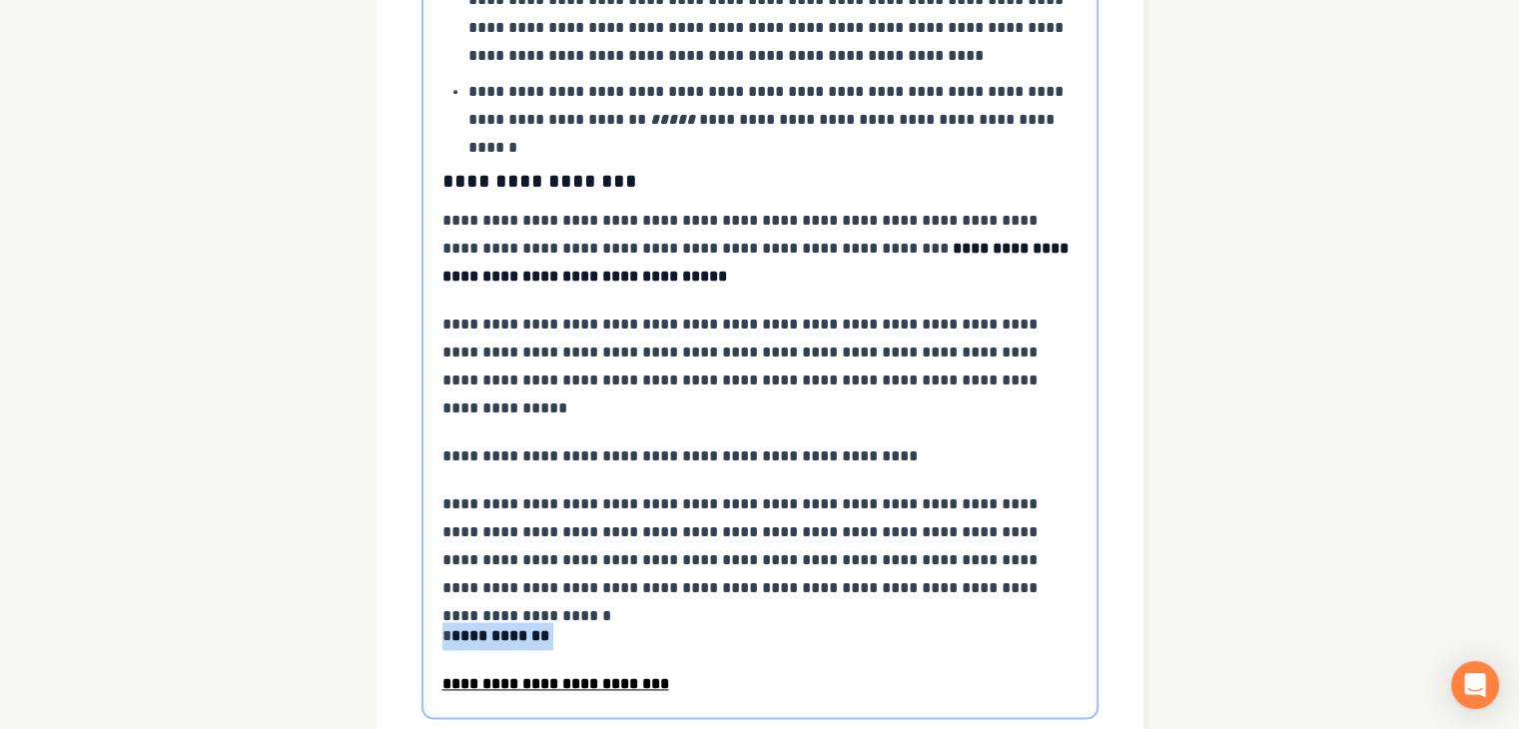
drag, startPoint x: 428, startPoint y: 464, endPoint x: 553, endPoint y: 464, distance: 124.8
click at [495, 585] on icon "button" at bounding box center [492, 593] width 16 height 16
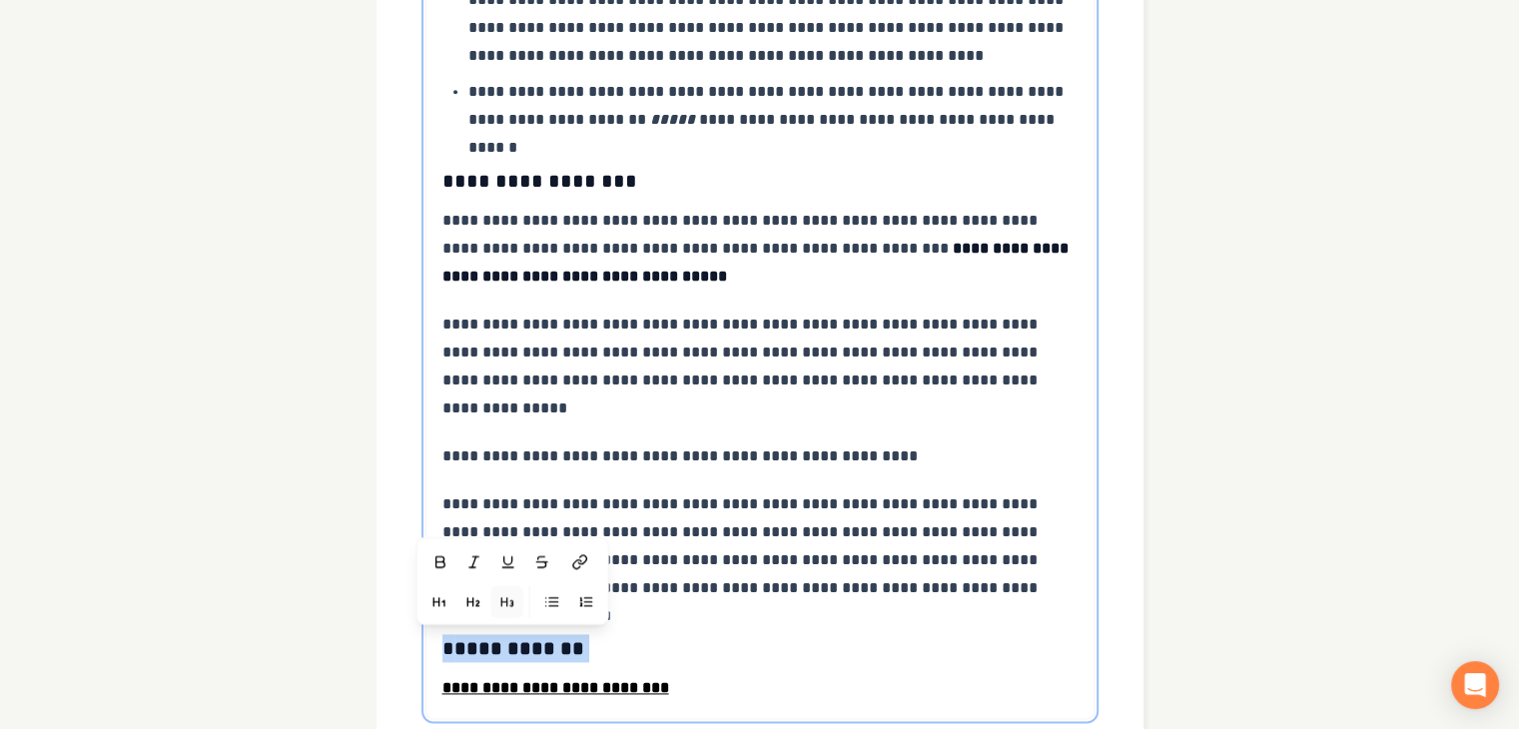
click at [711, 634] on h3 "**********" at bounding box center [760, 648] width 636 height 28
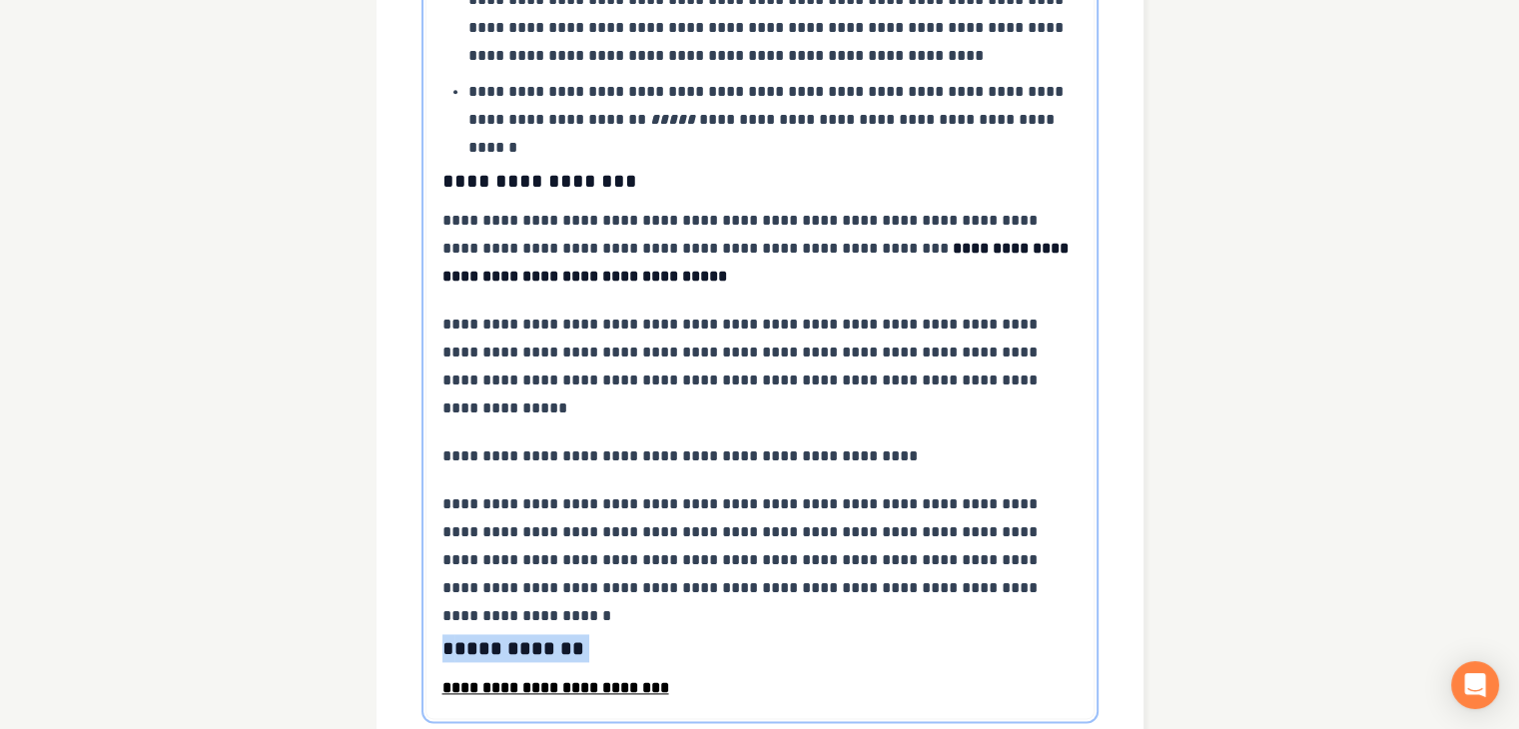
click at [748, 490] on p "**********" at bounding box center [760, 546] width 636 height 112
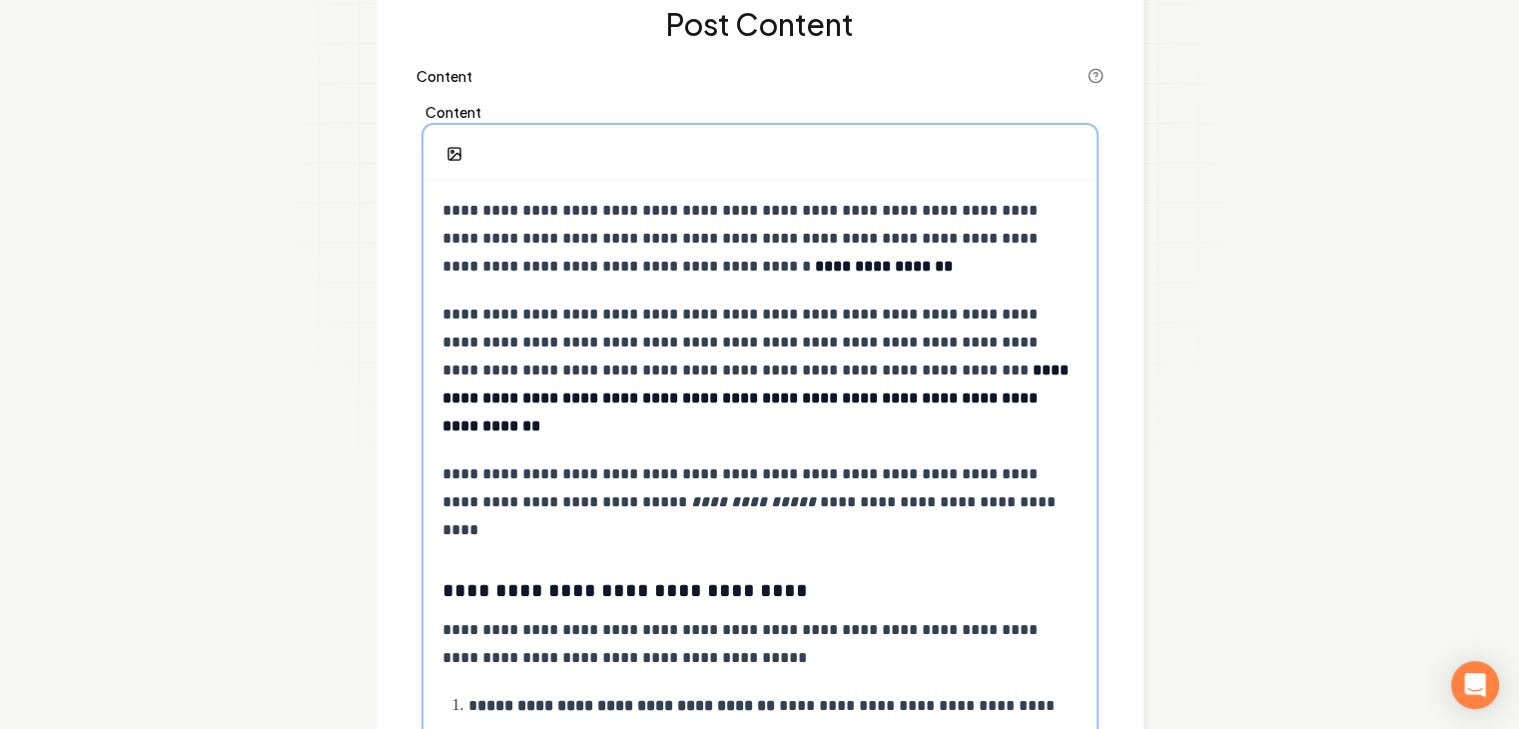
scroll to position [188, 0]
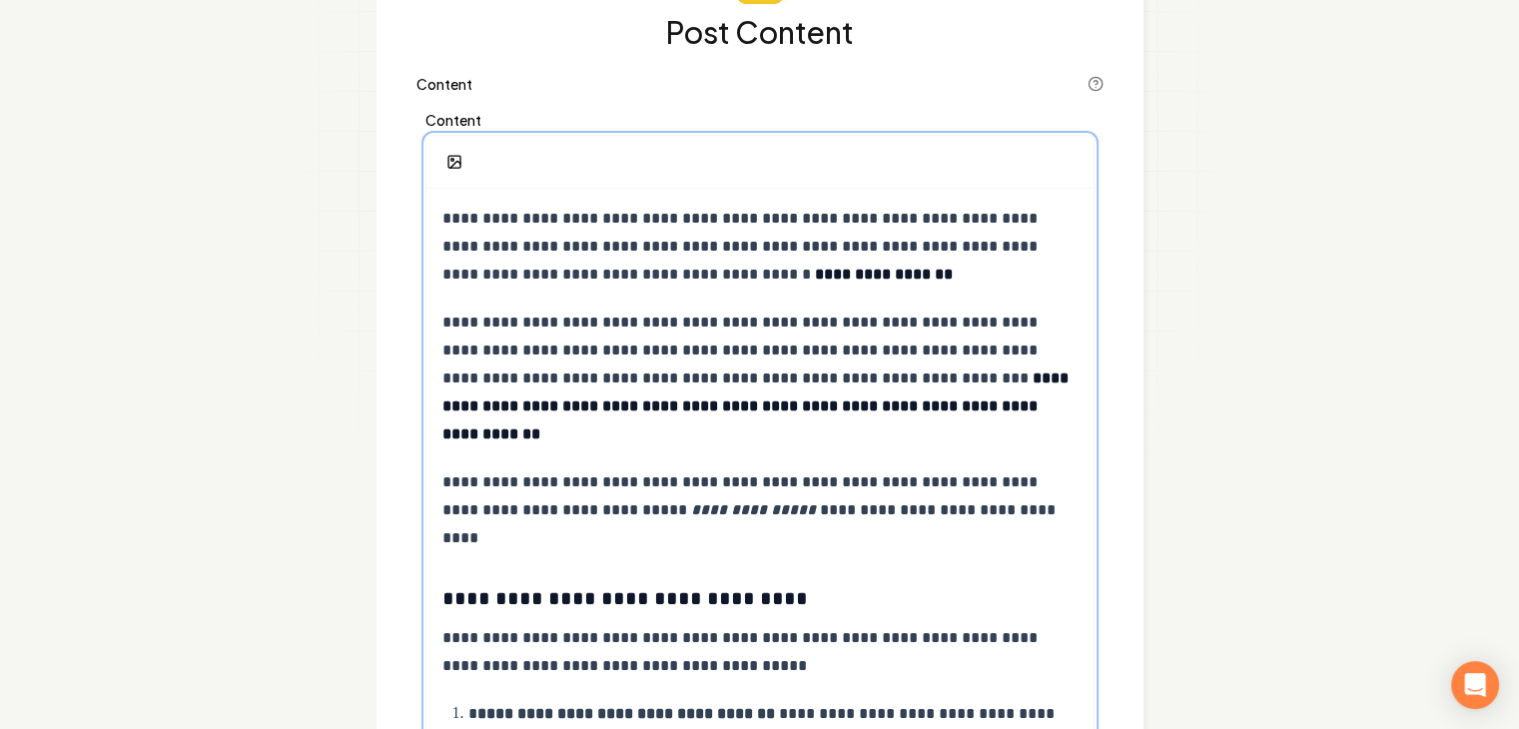
click at [738, 502] on em "**********" at bounding box center [753, 509] width 125 height 15
drag, startPoint x: 632, startPoint y: 483, endPoint x: 831, endPoint y: 483, distance: 198.7
click at [831, 483] on span "**********" at bounding box center [750, 509] width 617 height 71
drag, startPoint x: 721, startPoint y: 481, endPoint x: 879, endPoint y: 544, distance: 169.8
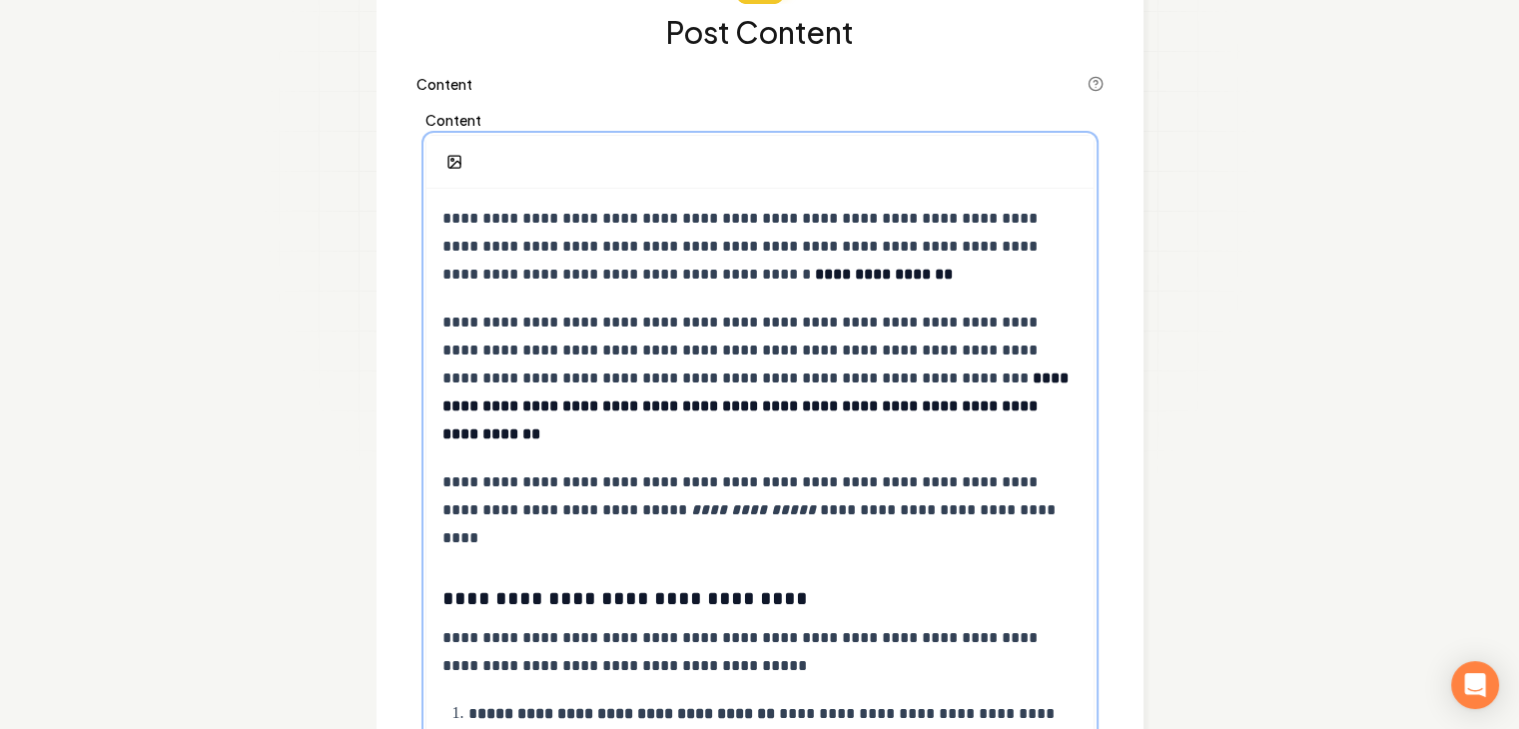
click at [879, 584] on h3 "**********" at bounding box center [759, 598] width 635 height 28
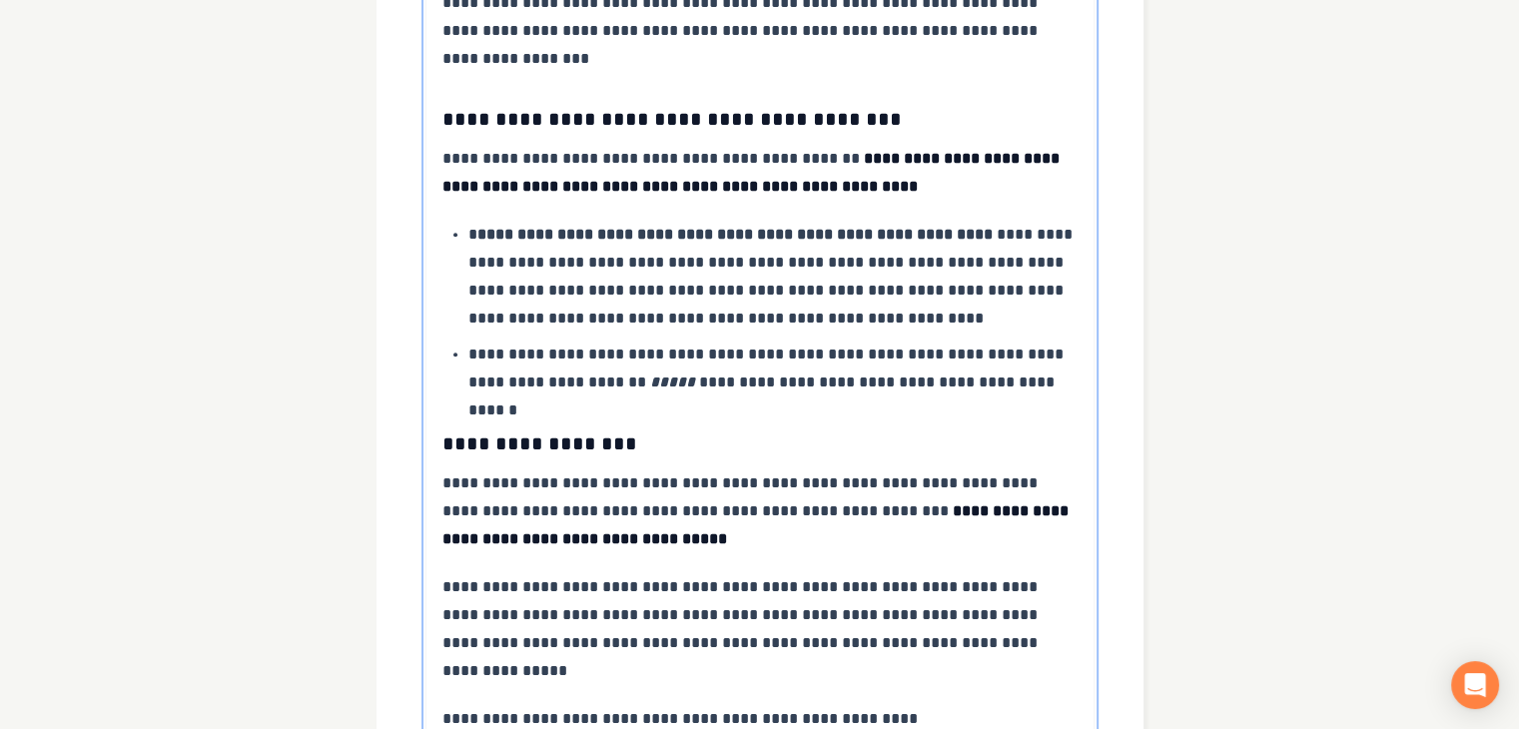
scroll to position [2544, 0]
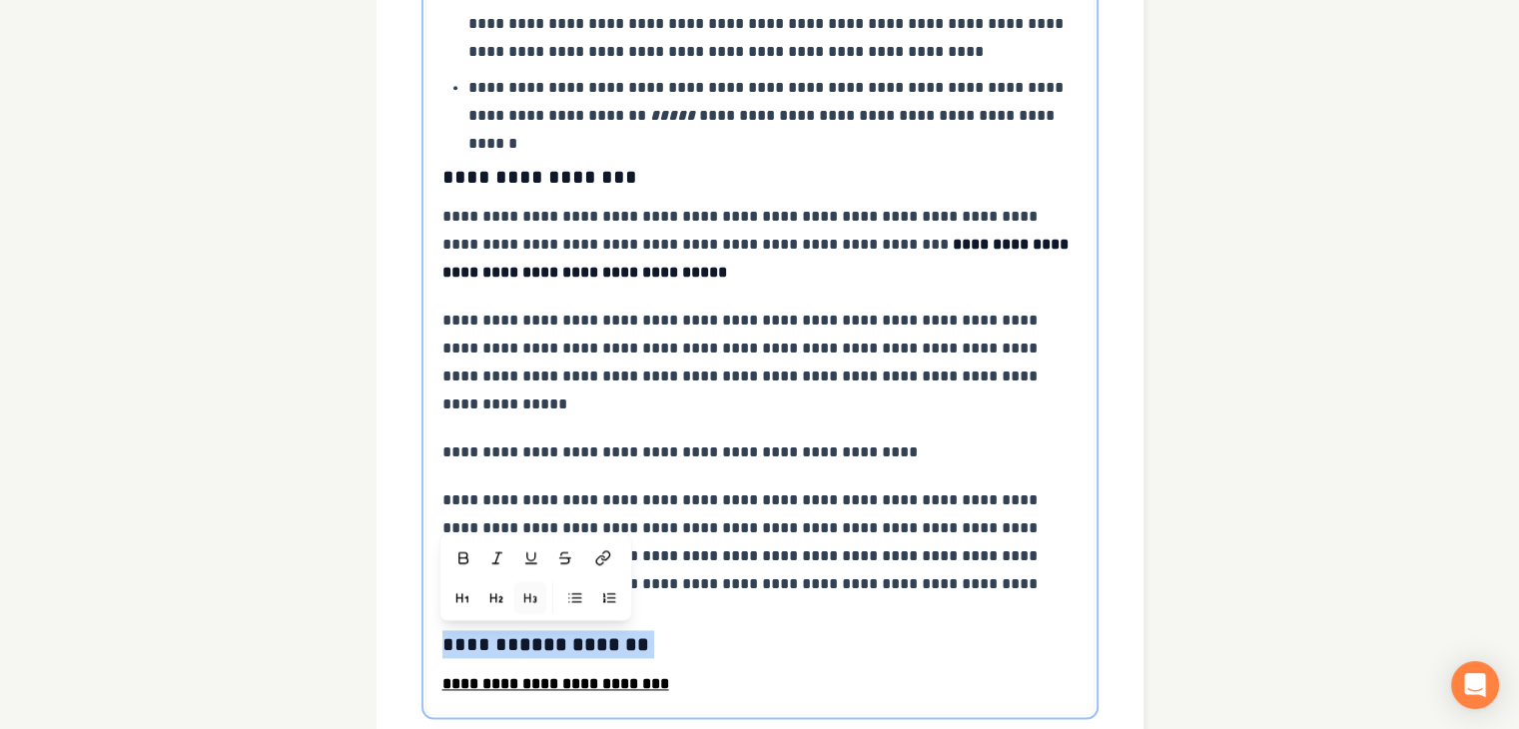
drag, startPoint x: 443, startPoint y: 472, endPoint x: 658, endPoint y: 482, distance: 214.9
click at [658, 630] on h3 "**********" at bounding box center [760, 644] width 636 height 28
click at [699, 630] on h3 "**********" at bounding box center [760, 644] width 636 height 28
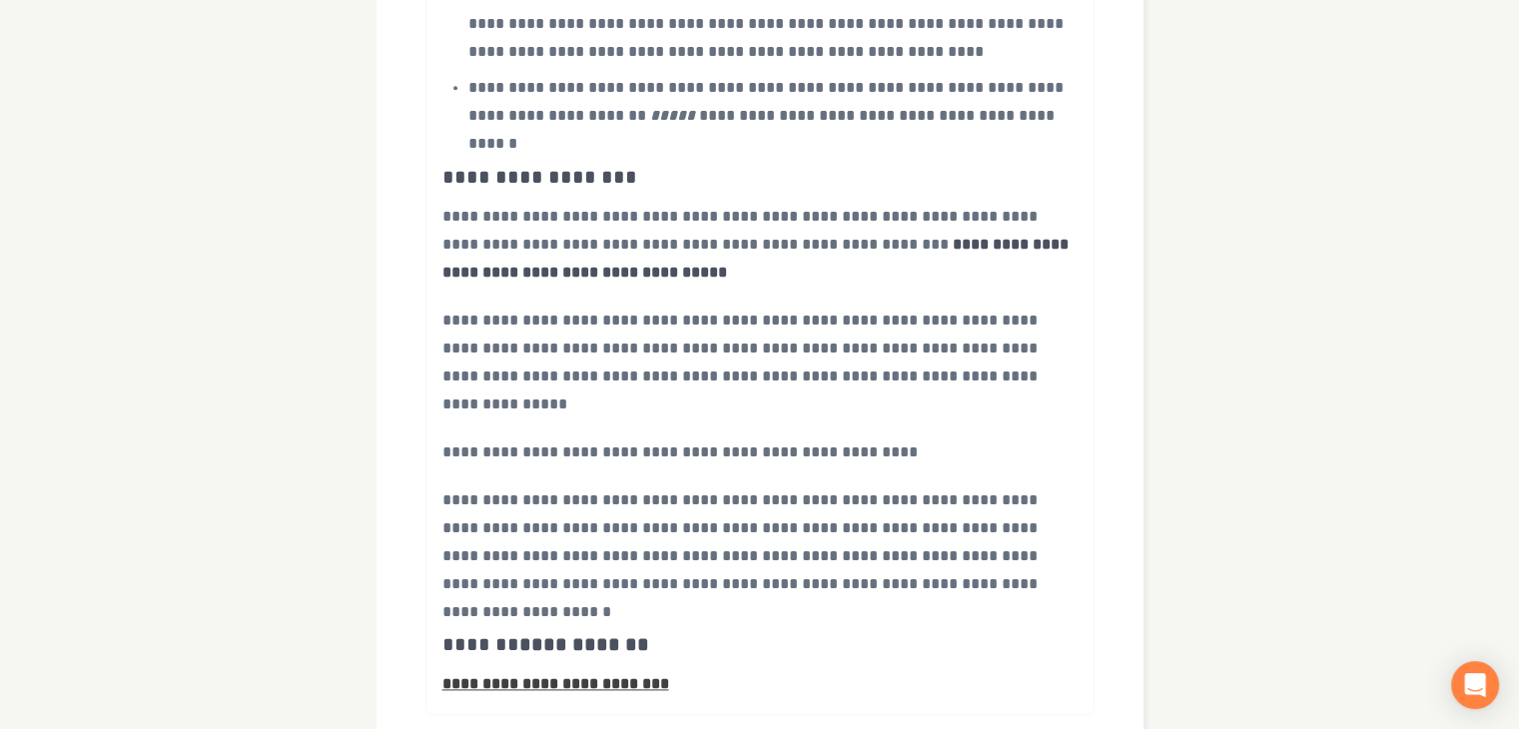
scroll to position [202, 0]
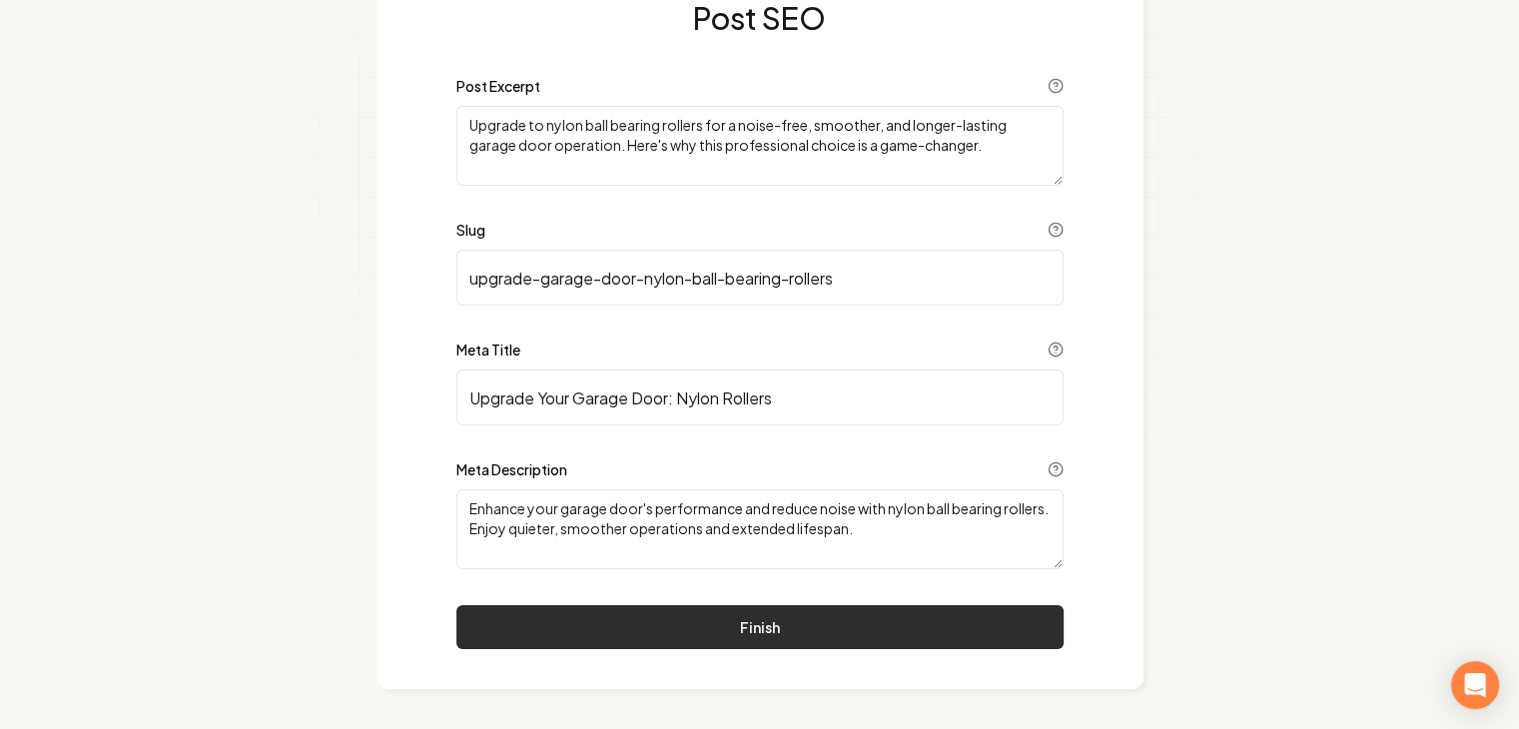
click at [745, 626] on button "Finish" at bounding box center [759, 627] width 607 height 44
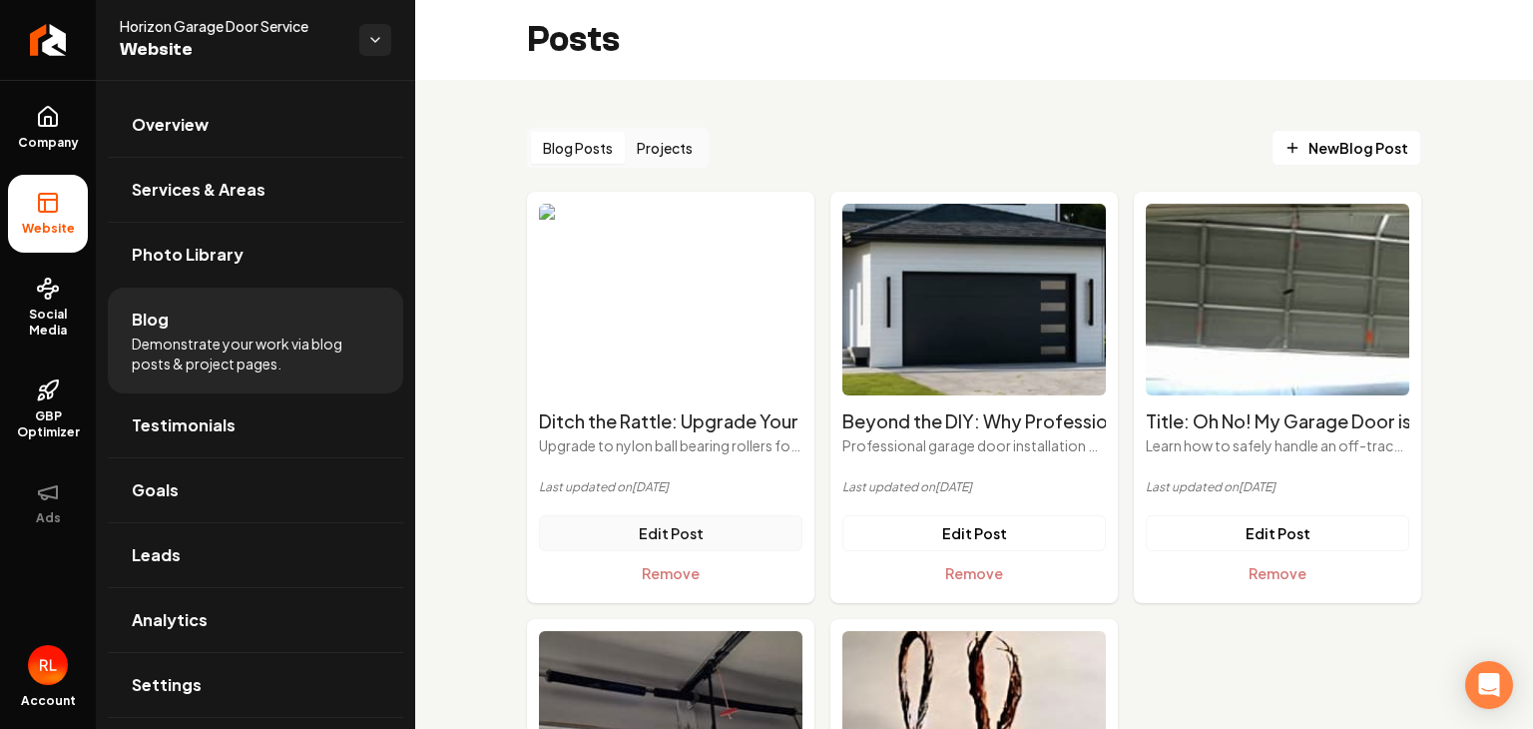
click at [659, 535] on link "Edit Post" at bounding box center [671, 533] width 264 height 36
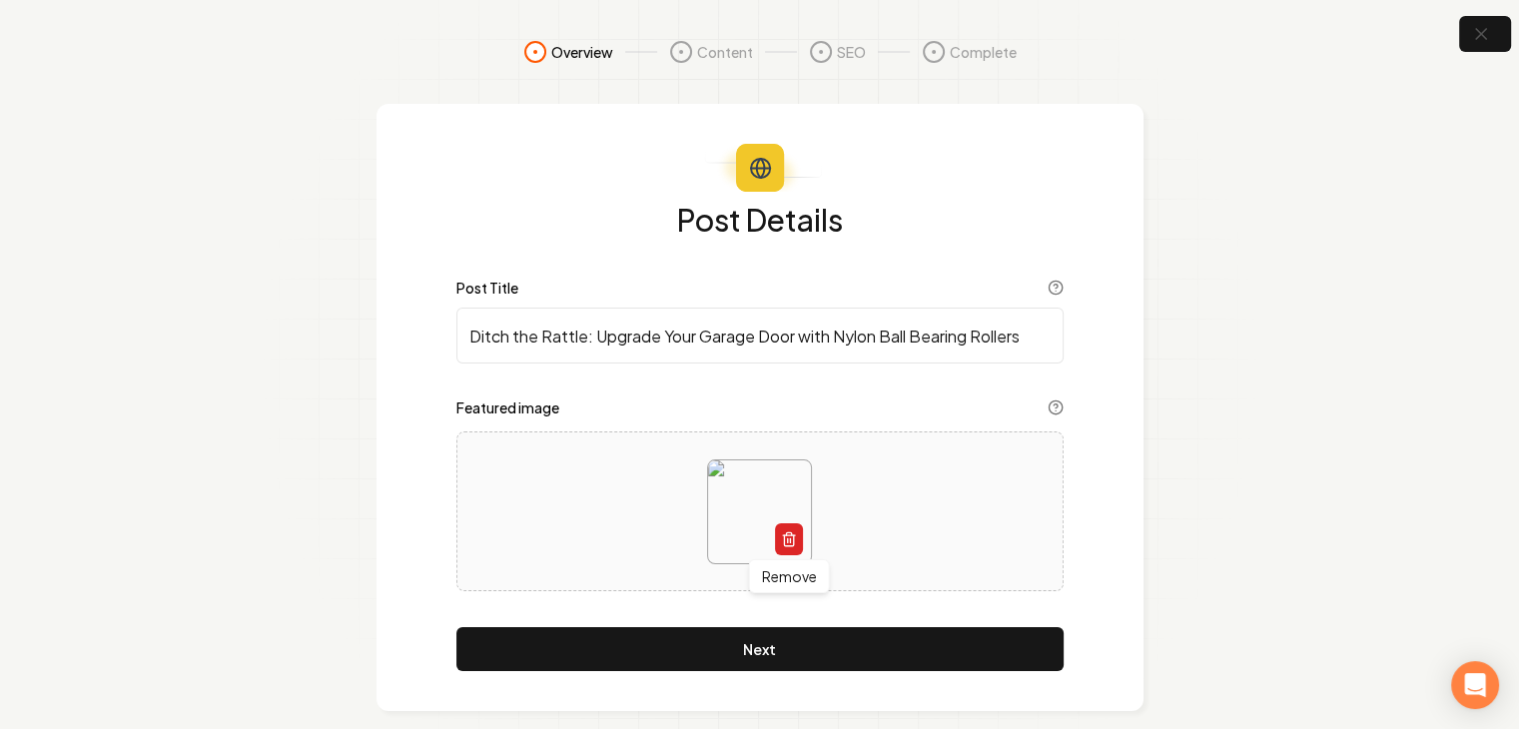
click at [784, 540] on icon "button" at bounding box center [788, 540] width 9 height 11
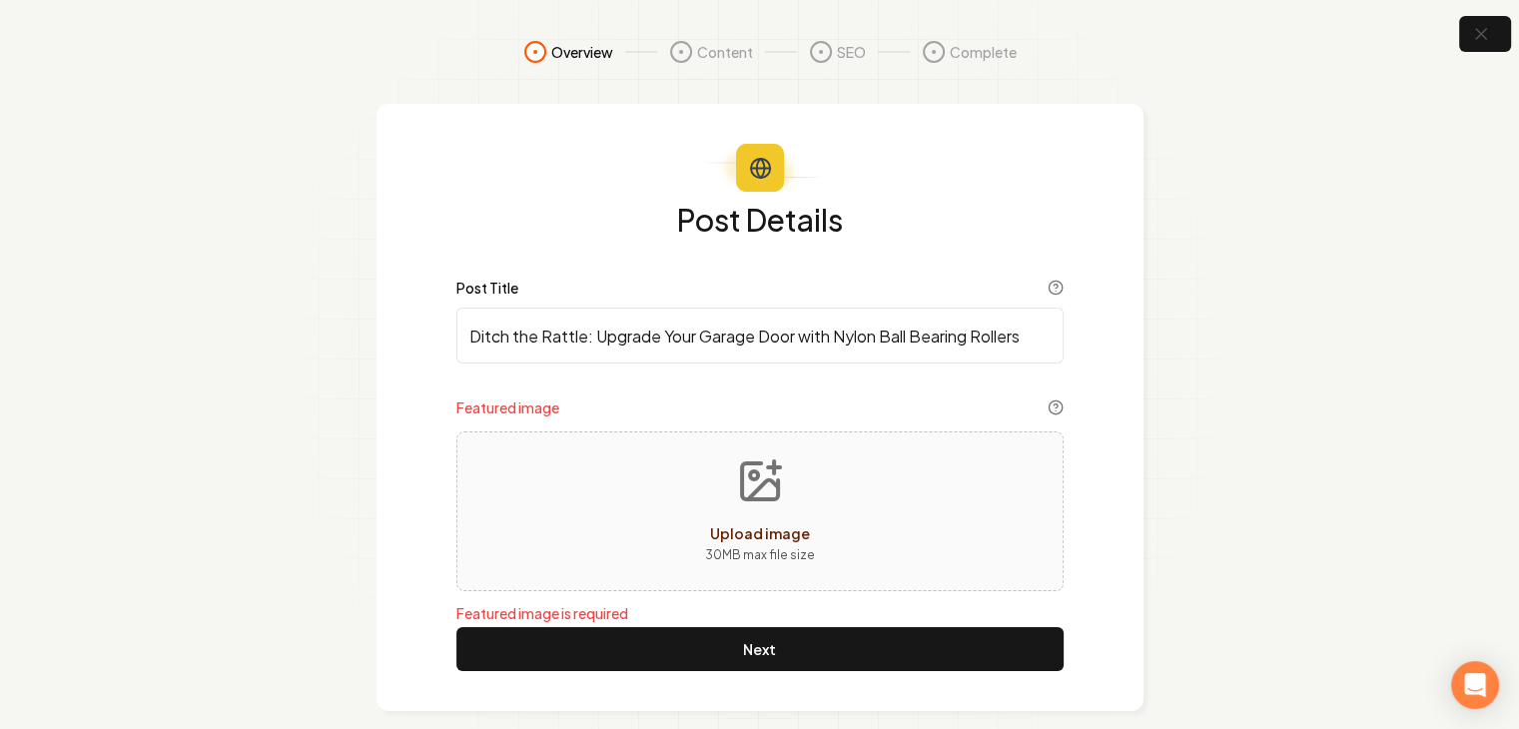
click at [755, 473] on circle "Upload image" at bounding box center [754, 475] width 8 height 8
type input "**********"
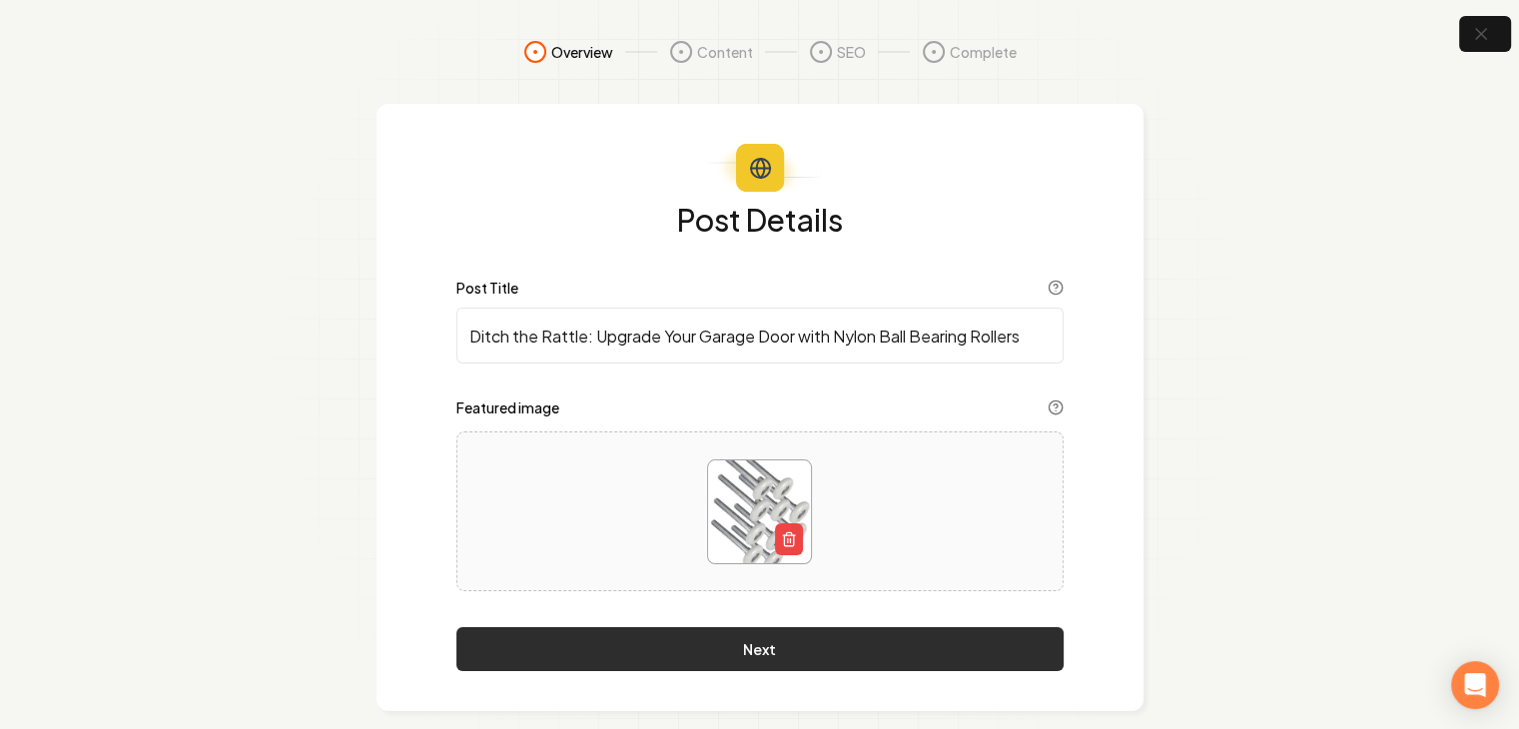
click at [735, 656] on button "Next" at bounding box center [759, 649] width 607 height 44
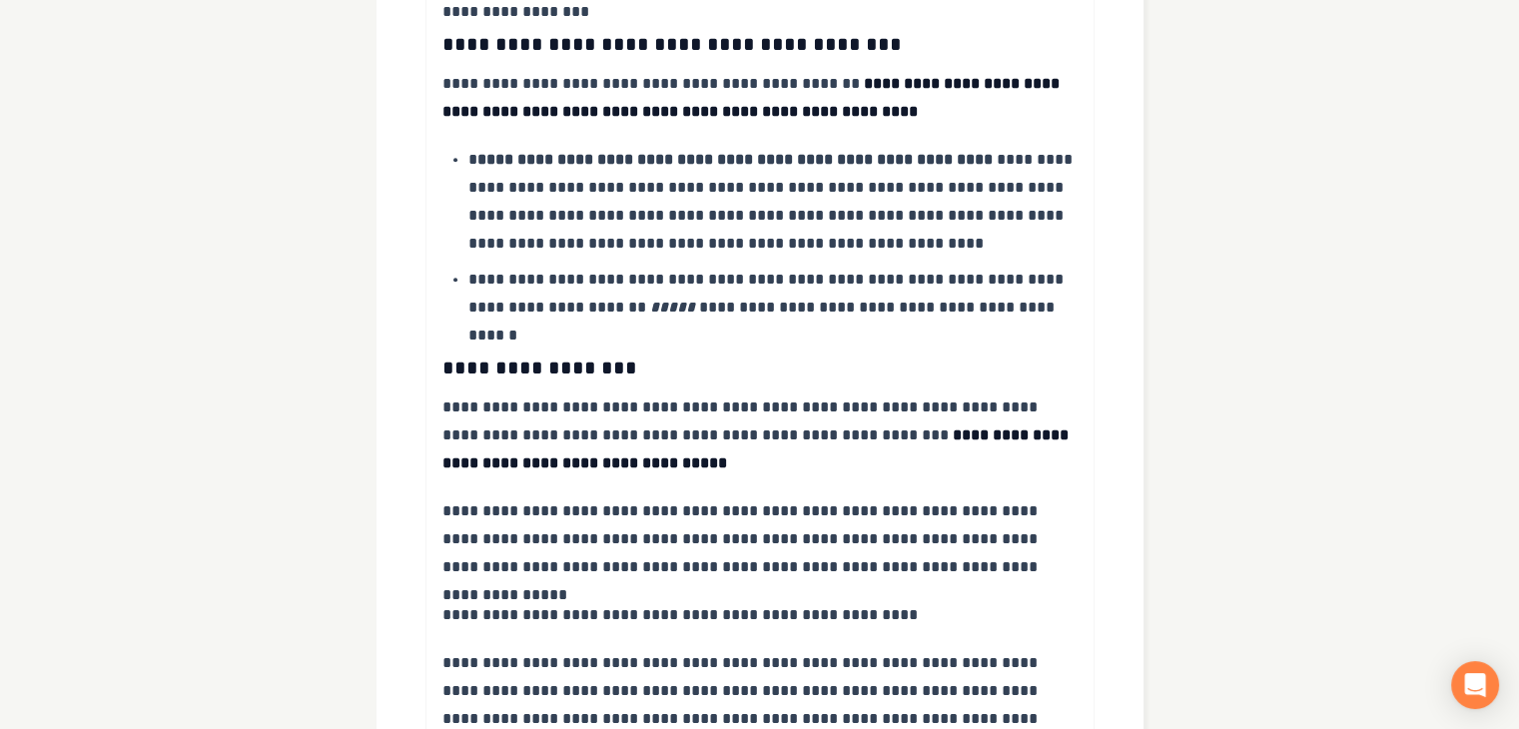
scroll to position [2544, 0]
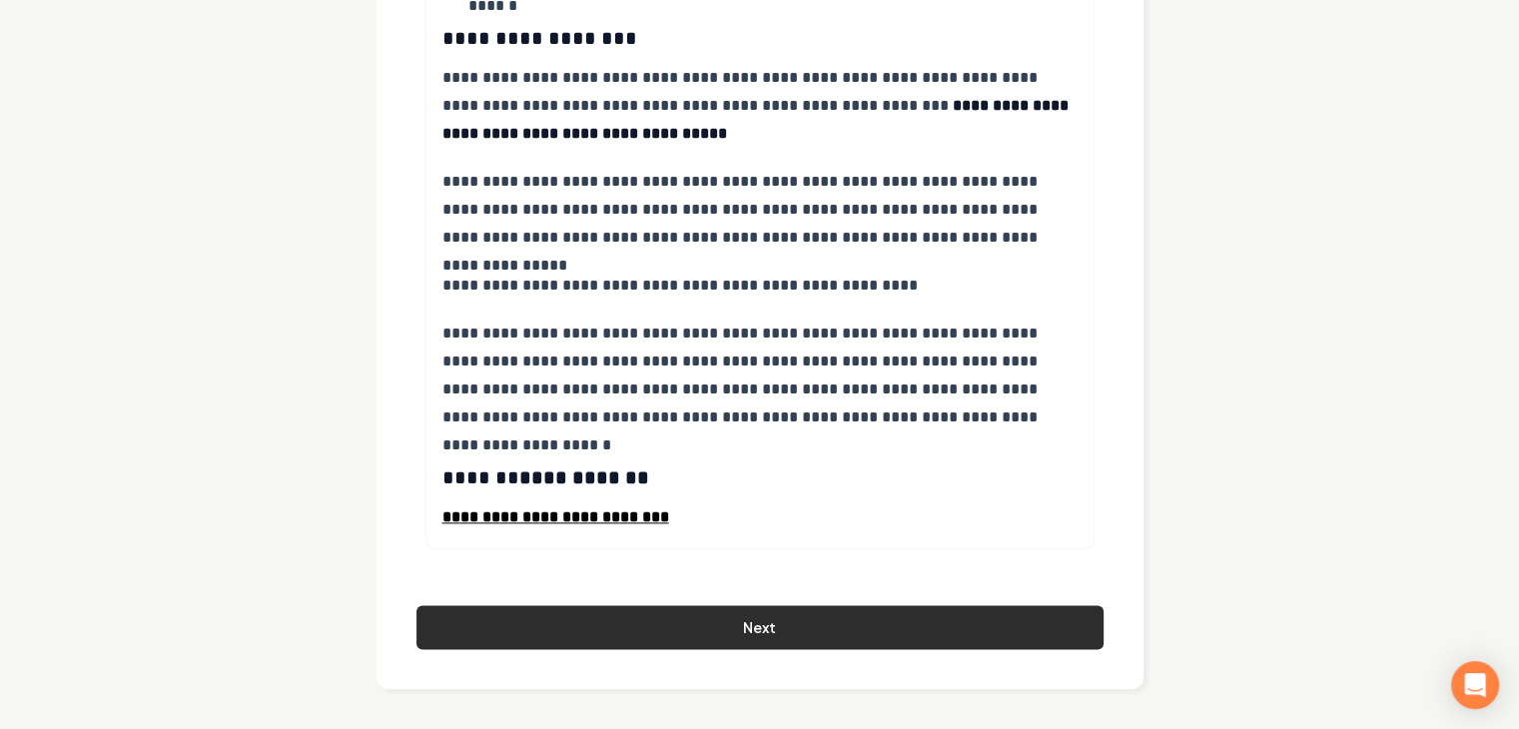
click at [719, 629] on button "Next" at bounding box center [759, 627] width 687 height 44
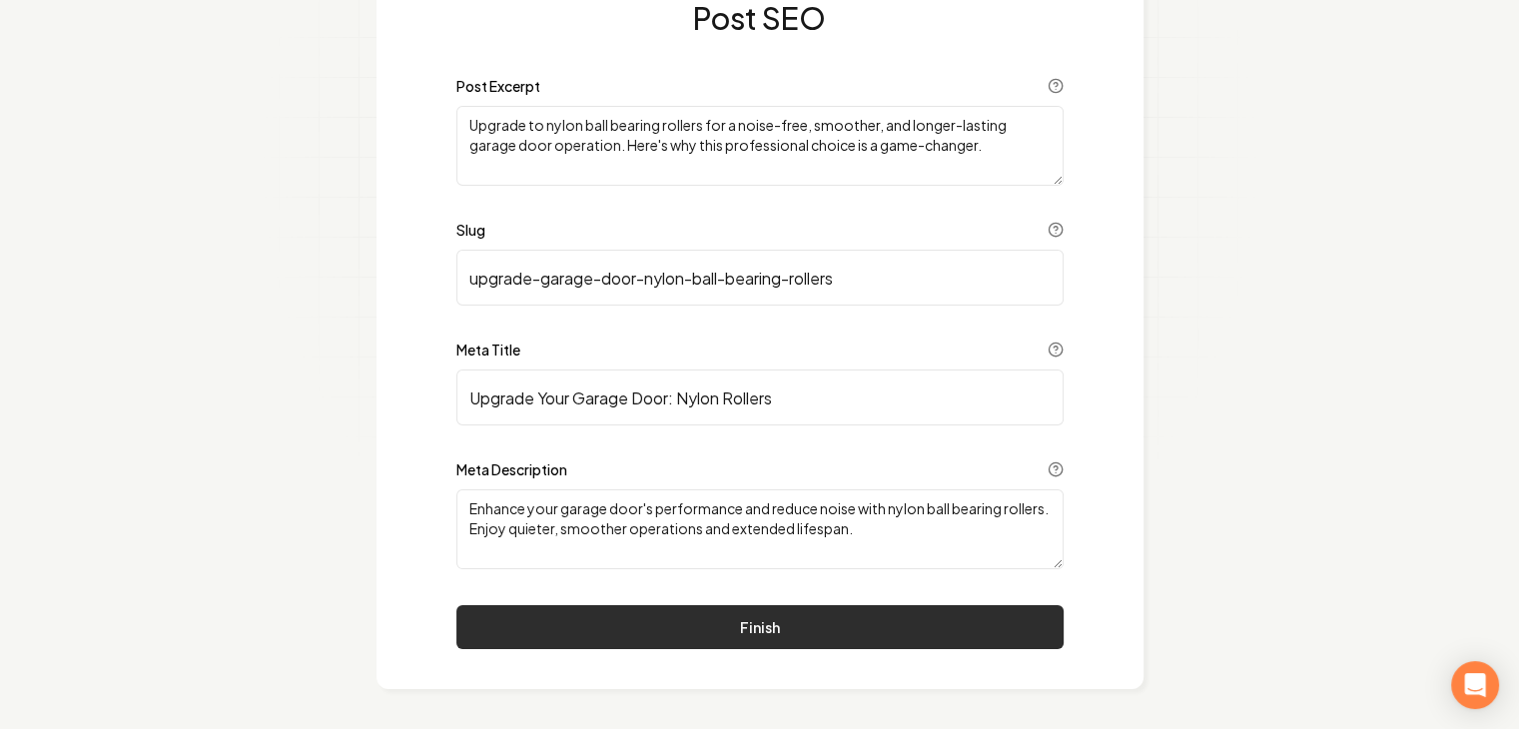
click at [758, 621] on button "Finish" at bounding box center [759, 627] width 607 height 44
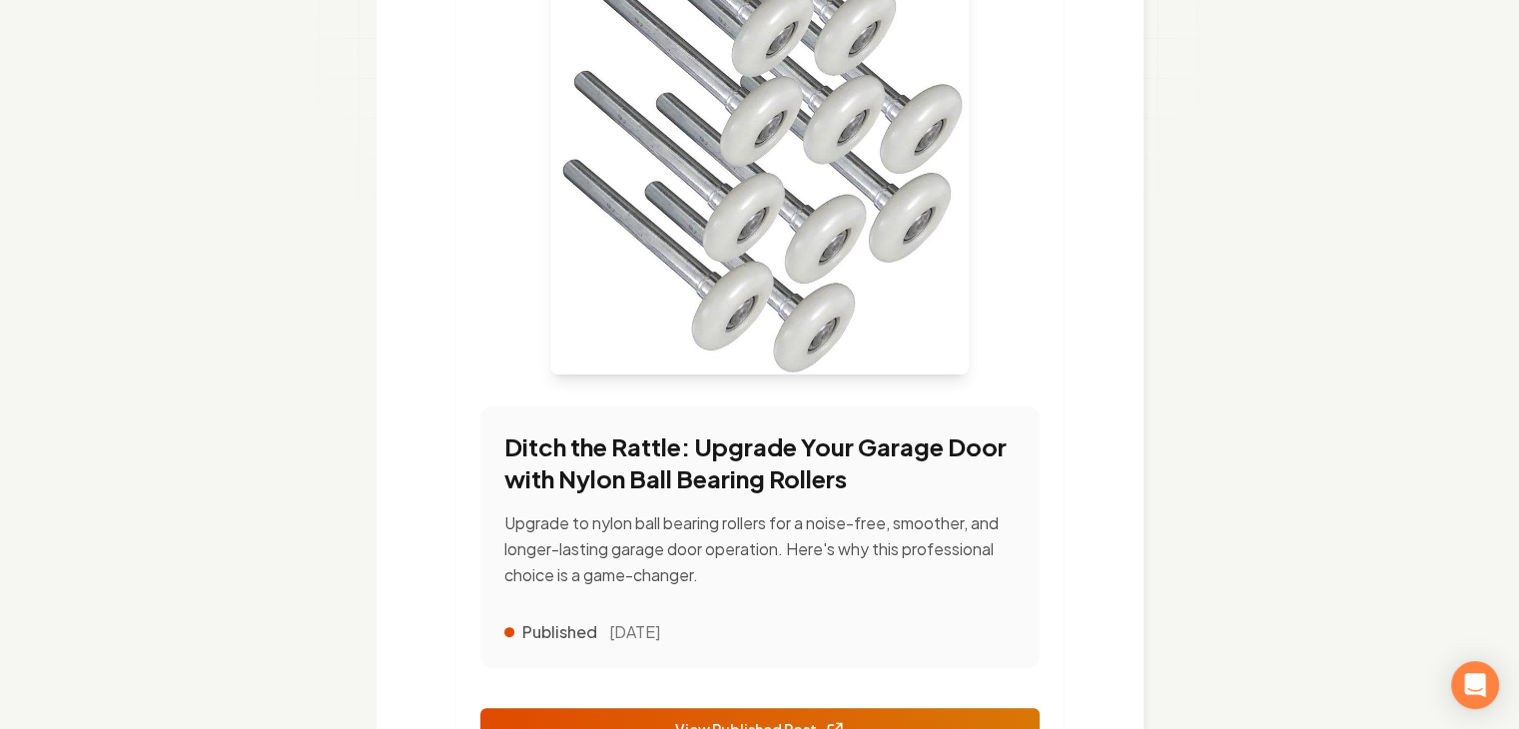
scroll to position [487, 0]
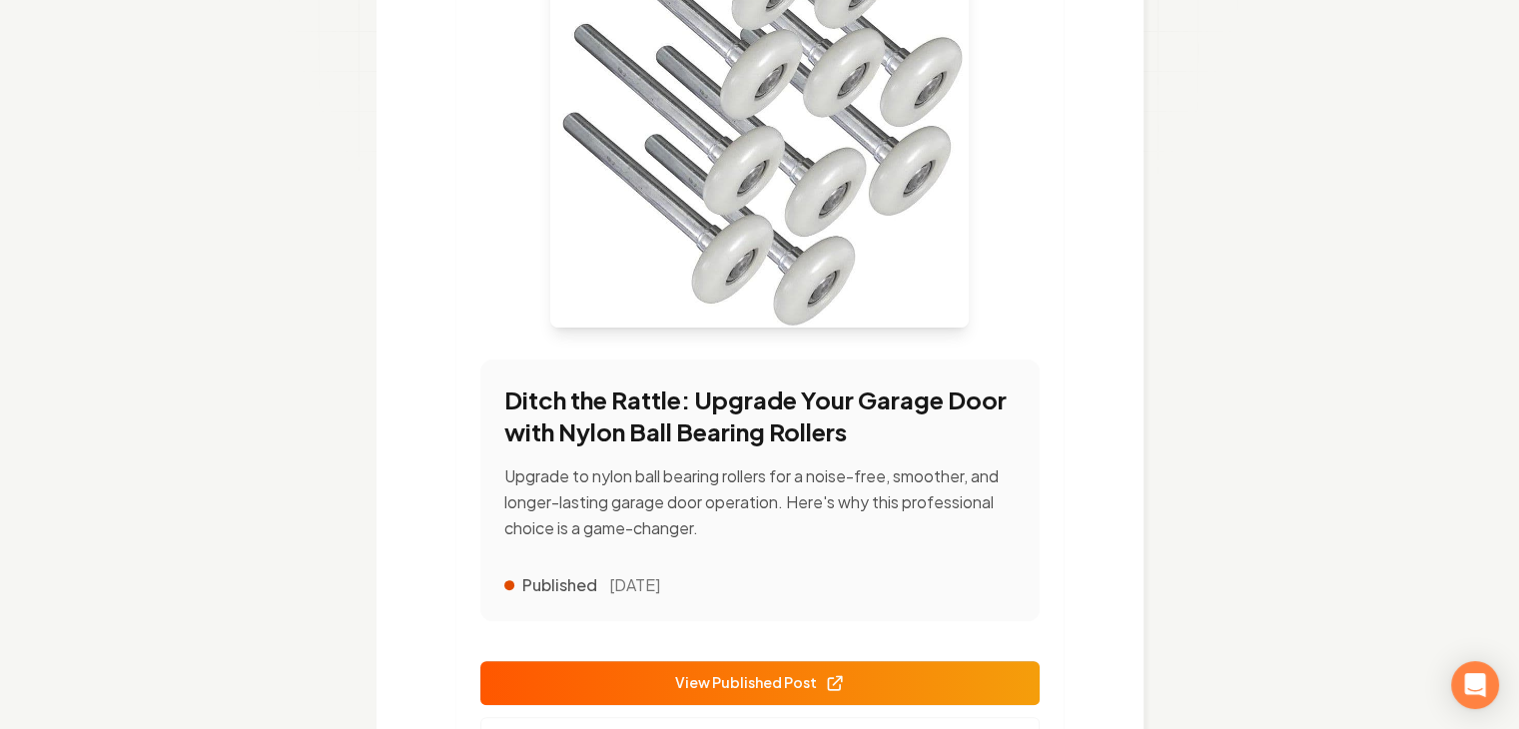
click at [763, 672] on span "View Published Post" at bounding box center [760, 682] width 170 height 21
click at [701, 672] on span "View Published Post" at bounding box center [760, 682] width 170 height 21
